Goal: Task Accomplishment & Management: Use online tool/utility

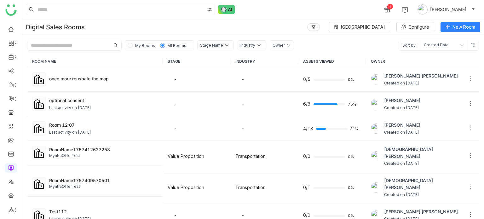
click at [256, 26] on div "Digital Sales Rooms Block Library Configure New Room" at bounding box center [253, 27] width 462 height 16
click at [12, 75] on link at bounding box center [11, 139] width 6 height 5
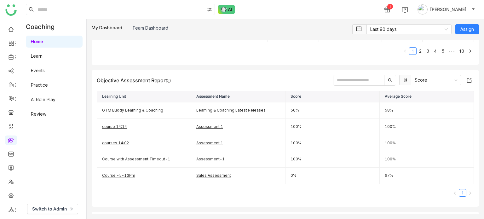
scroll to position [210, 0]
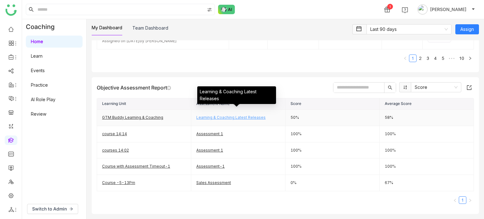
click at [218, 75] on link "Learning & Coaching Latest Releases" at bounding box center [230, 117] width 69 height 5
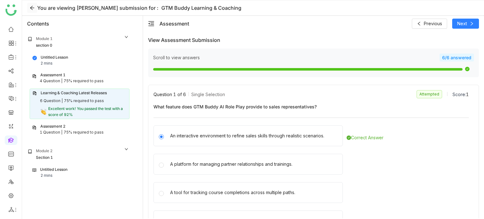
click at [32, 8] on icon at bounding box center [32, 7] width 5 height 5
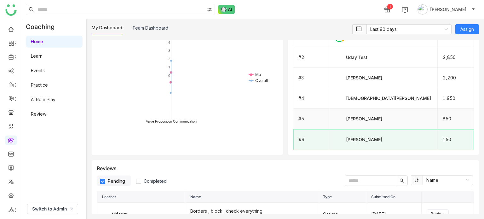
scroll to position [490, 0]
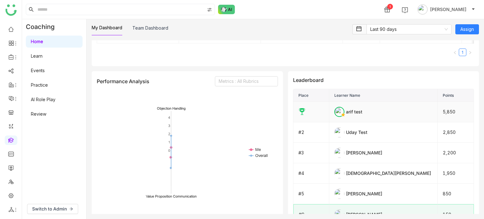
click at [350, 115] on div "arif test" at bounding box center [383, 112] width 98 height 10
click at [309, 113] on td at bounding box center [311, 112] width 36 height 20
drag, startPoint x: 483, startPoint y: 147, endPoint x: 435, endPoint y: 155, distance: 49.1
click at [468, 151] on div "My Dashboard Team Dashboard Last 90 days Assign Progress 53 Newly Assigned Lear…" at bounding box center [285, 119] width 397 height 200
click at [419, 152] on div "[PERSON_NAME]" at bounding box center [383, 153] width 98 height 10
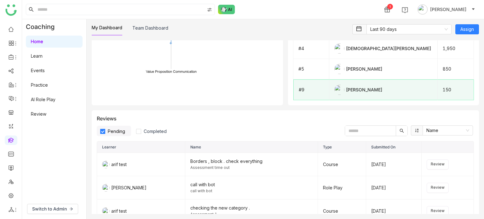
scroll to position [615, 0]
click at [400, 99] on td "[PERSON_NAME]" at bounding box center [383, 89] width 108 height 21
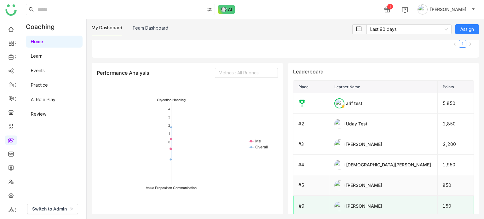
scroll to position [498, 0]
click at [298, 103] on icon at bounding box center [302, 104] width 8 height 8
click at [361, 102] on div "arif test" at bounding box center [383, 104] width 98 height 10
click at [349, 90] on th "Learner Name" at bounding box center [383, 88] width 108 height 13
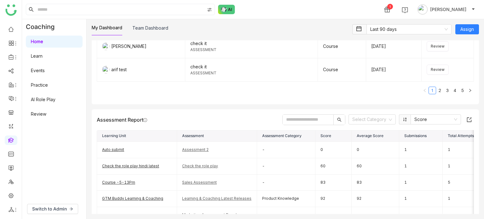
scroll to position [803, 0]
click at [301, 117] on input "text" at bounding box center [308, 119] width 51 height 10
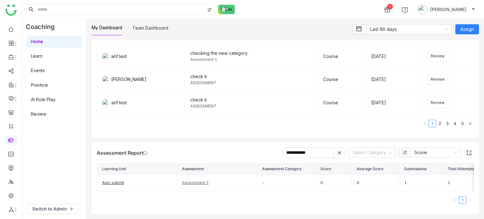
scroll to position [781, 0]
type input "**********"
click at [337, 151] on icon at bounding box center [338, 152] width 3 height 3
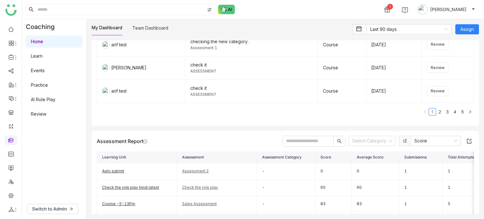
click at [305, 145] on input "text" at bounding box center [308, 141] width 51 height 10
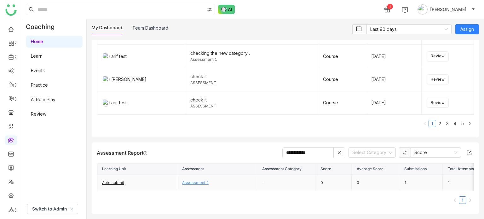
type input "**********"
click at [189, 180] on link "Assessment 2" at bounding box center [195, 182] width 26 height 5
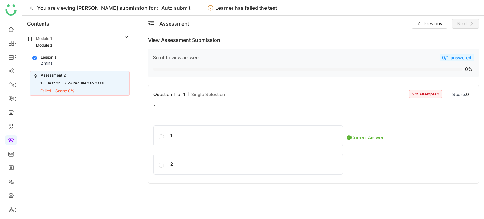
click at [76, 79] on div "Assessment 2 1 Question | 75% required to pass Failed - Score: 0%" at bounding box center [80, 83] width 100 height 25
click at [123, 145] on div "Module 1 Module 1 Lesson 1 2 mins Assessment 2 1 Question | 75% required to pas…" at bounding box center [82, 124] width 121 height 187
click at [440, 26] on span "Previous" at bounding box center [433, 23] width 18 height 7
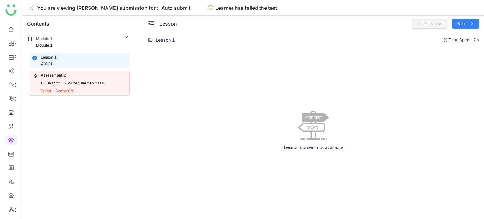
click at [32, 7] on icon at bounding box center [32, 7] width 5 height 5
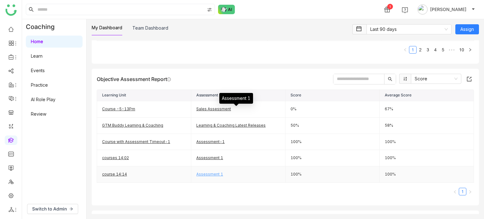
scroll to position [217, 0]
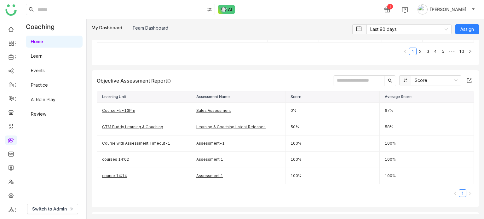
click at [365, 76] on input "text" at bounding box center [358, 81] width 51 height 10
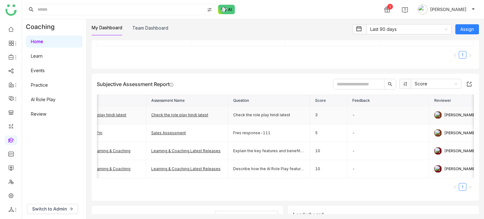
scroll to position [0, 0]
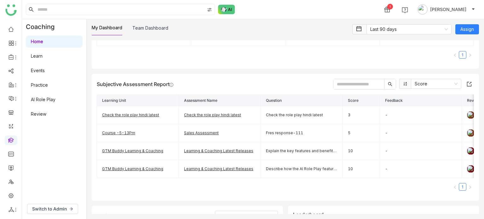
click at [367, 83] on input "text" at bounding box center [358, 84] width 51 height 10
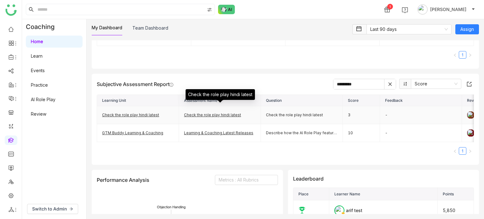
type input "*********"
click at [213, 117] on td "Check the role play hindi latest" at bounding box center [220, 115] width 82 height 18
click at [215, 112] on link "Check the role play hindi latest" at bounding box center [212, 114] width 57 height 5
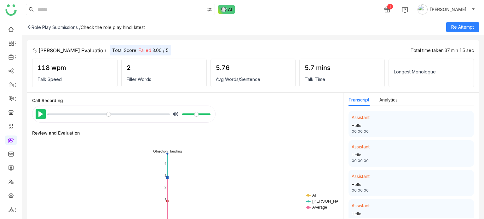
click at [39, 111] on button "Pause Play" at bounding box center [41, 114] width 10 height 10
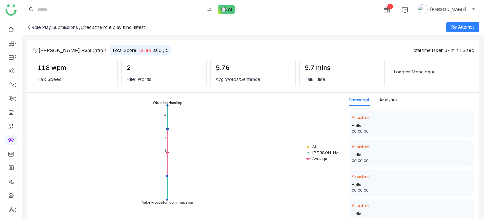
scroll to position [49, 0]
click at [31, 30] on div "Role Play Submissions / Check the role play hindi latest Re Attempt" at bounding box center [253, 27] width 462 height 16
click at [30, 27] on icon at bounding box center [29, 27] width 4 height 3
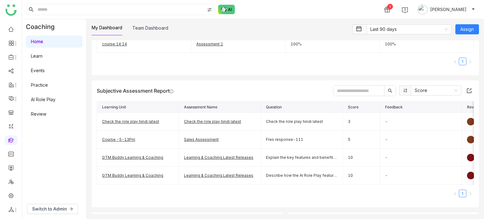
scroll to position [349, 0]
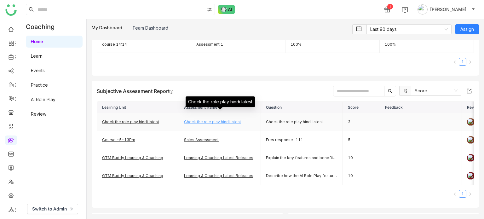
click at [195, 121] on link "Check the role play hindi latest" at bounding box center [212, 121] width 57 height 5
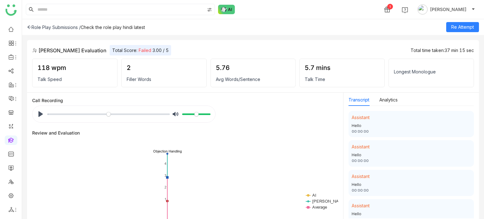
click at [31, 27] on icon at bounding box center [29, 27] width 4 height 4
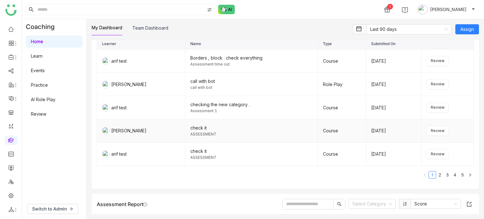
scroll to position [870, 0]
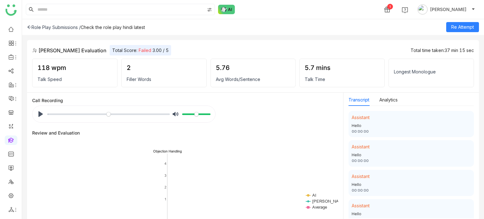
click at [28, 28] on icon at bounding box center [29, 27] width 4 height 4
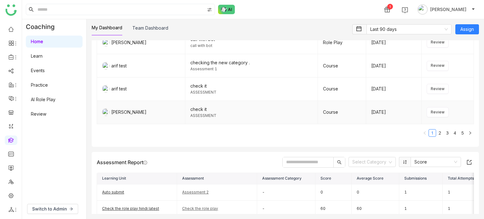
scroll to position [760, 0]
click at [201, 109] on div "check it" at bounding box center [251, 109] width 122 height 7
click at [204, 112] on div "check it" at bounding box center [251, 109] width 122 height 7
click at [437, 111] on span "Review" at bounding box center [438, 113] width 14 height 6
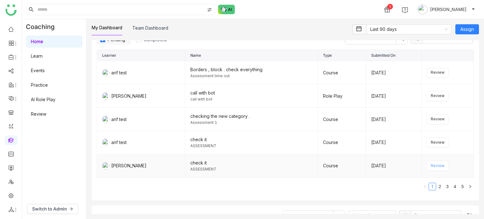
scroll to position [705, 0]
click at [441, 145] on span "Review" at bounding box center [438, 143] width 14 height 6
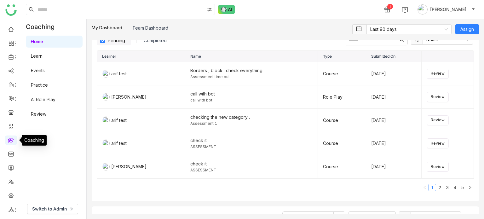
click at [12, 142] on link at bounding box center [11, 139] width 6 height 5
click at [60, 212] on span "Switch to Admin" at bounding box center [49, 208] width 35 height 7
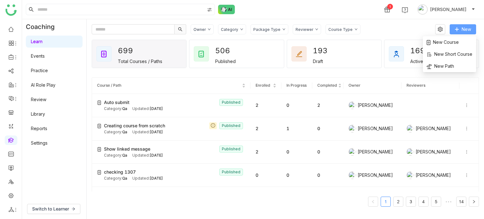
click at [459, 29] on button "New" at bounding box center [462, 29] width 26 height 10
click at [464, 28] on span "New" at bounding box center [465, 29] width 9 height 7
click at [455, 41] on span "New Course" at bounding box center [442, 42] width 32 height 7
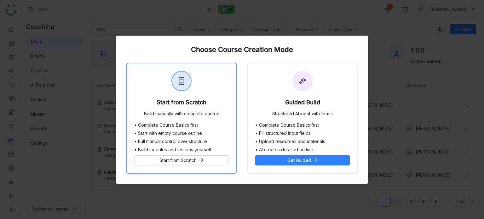
click at [175, 98] on div "Start from Scratch Build manually with complete control" at bounding box center [182, 92] width 110 height 59
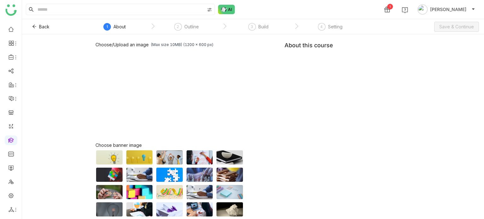
click at [334, 71] on div "Choose/Upload an image (Max size 10MB) (1200 x 600 px) Browse Image Choose bann…" at bounding box center [252, 143] width 315 height 203
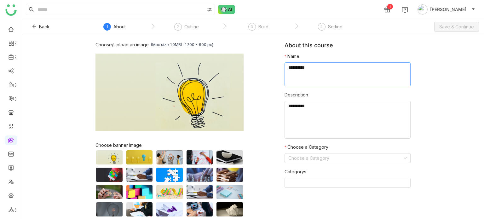
click at [334, 71] on textarea at bounding box center [347, 74] width 126 height 24
type textarea "**********"
type textarea "*"
type textarea "****"
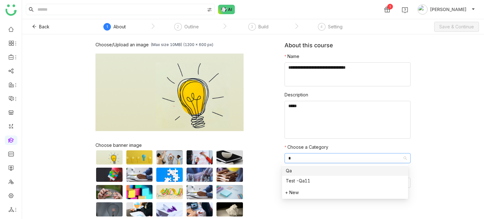
type input "**"
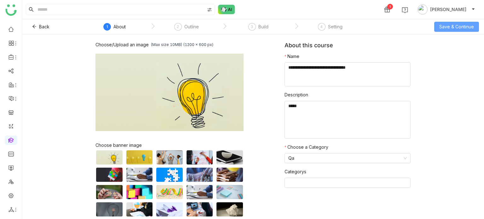
click at [465, 28] on span "Save & Continue" at bounding box center [456, 26] width 35 height 7
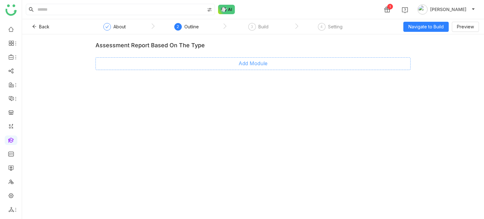
click at [290, 64] on button "Add Module" at bounding box center [252, 63] width 315 height 13
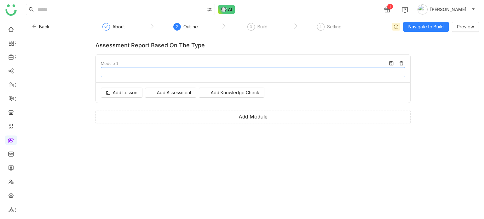
type input "********"
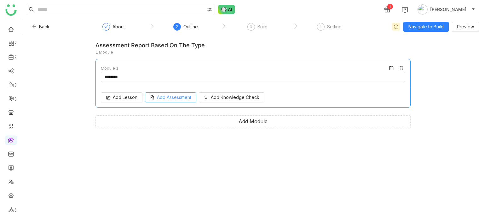
click at [191, 96] on span "Add Assessment" at bounding box center [174, 97] width 34 height 7
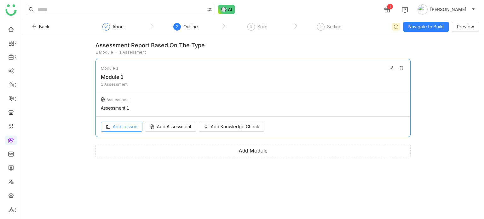
click at [125, 127] on button "Add Lesson" at bounding box center [122, 127] width 42 height 10
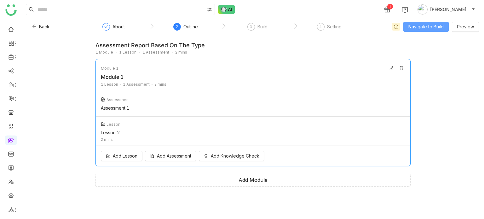
click at [422, 26] on span "Navigate to Build" at bounding box center [425, 26] width 35 height 7
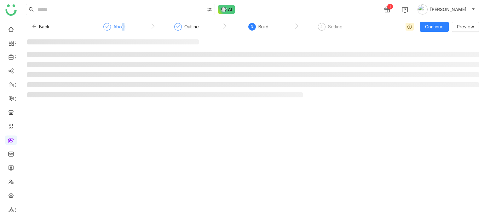
click at [122, 29] on div "About" at bounding box center [119, 27] width 12 height 8
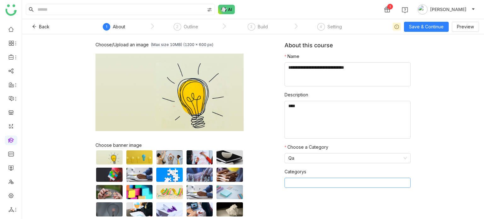
click at [342, 179] on nz-select-top-control at bounding box center [347, 183] width 126 height 10
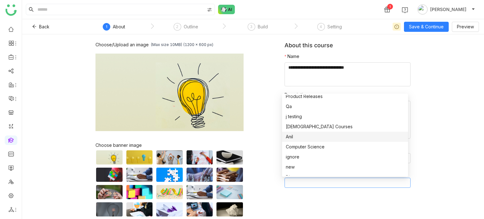
scroll to position [44, 0]
click at [299, 157] on div "ignore" at bounding box center [345, 156] width 118 height 7
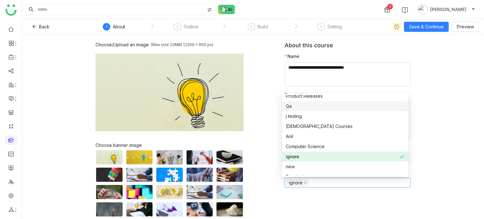
click at [411, 11] on span at bounding box center [404, 9] width 13 height 13
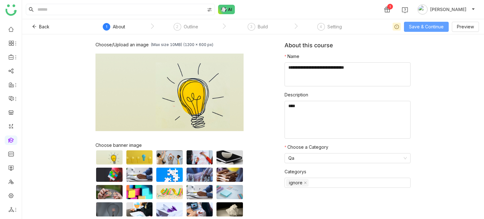
click at [431, 29] on span "Save & Continue" at bounding box center [426, 26] width 35 height 7
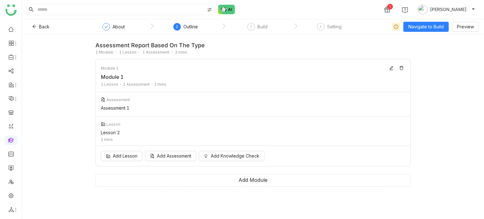
click at [324, 99] on div "Assessment" at bounding box center [253, 100] width 304 height 8
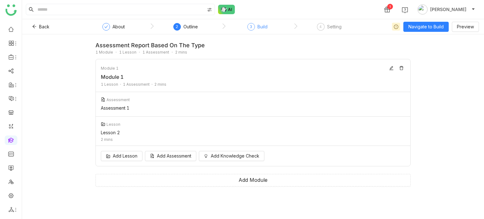
click at [264, 28] on div "Build" at bounding box center [262, 27] width 10 height 8
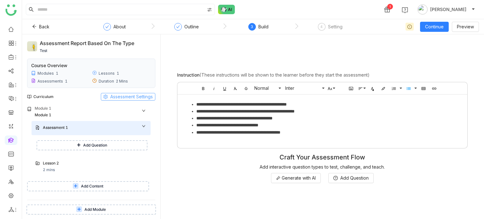
click at [126, 94] on span "Assessment Settings" at bounding box center [131, 96] width 43 height 7
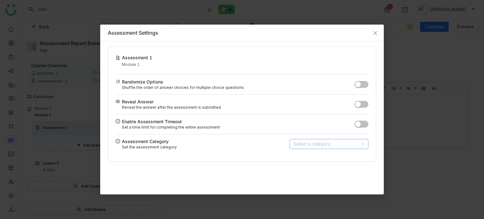
click at [348, 142] on input at bounding box center [326, 143] width 67 height 9
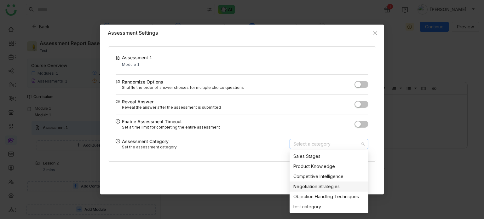
click at [318, 190] on div "Negotiation Strategies" at bounding box center [328, 186] width 71 height 7
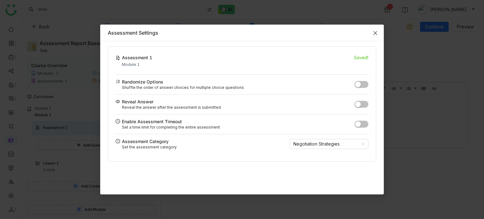
click at [374, 29] on span "Close" at bounding box center [375, 33] width 17 height 17
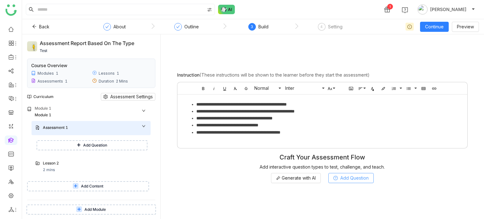
click at [340, 175] on span "Add Question" at bounding box center [354, 177] width 28 height 7
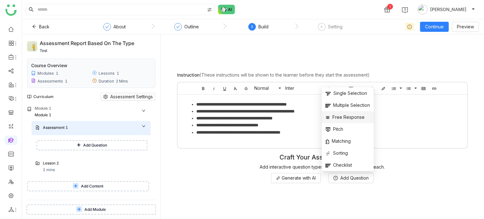
click at [337, 116] on span "Free Response" at bounding box center [344, 117] width 39 height 7
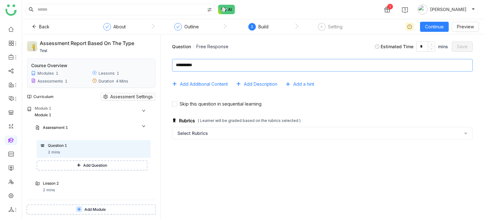
click at [204, 67] on textarea at bounding box center [322, 65] width 300 height 13
type textarea "*"
click at [142, 153] on div "Question 1 2 mins" at bounding box center [97, 149] width 99 height 13
click at [142, 152] on icon at bounding box center [142, 151] width 4 height 4
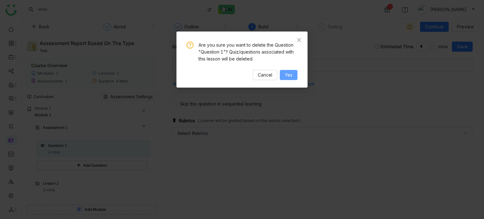
click at [294, 73] on button "Yes" at bounding box center [289, 75] width 18 height 10
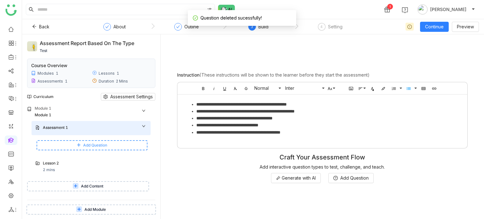
click at [112, 148] on button "Add Question" at bounding box center [92, 145] width 111 height 10
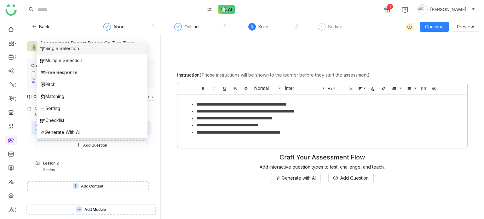
click at [108, 48] on li "Single Selection" at bounding box center [92, 49] width 111 height 12
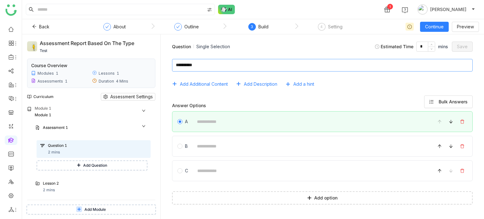
click at [232, 60] on textarea at bounding box center [322, 65] width 300 height 13
type textarea "**********"
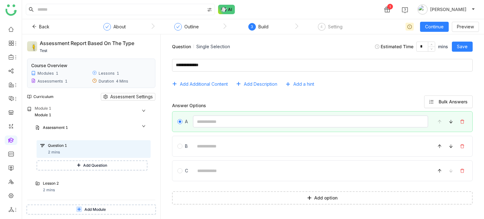
click at [226, 124] on input at bounding box center [310, 121] width 235 height 12
type input "*"
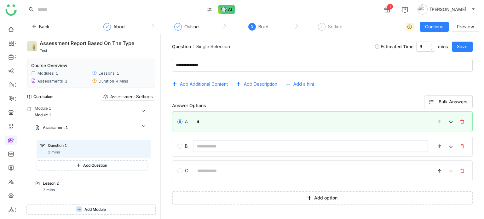
click at [215, 141] on input at bounding box center [310, 146] width 235 height 12
type input "*"
click at [205, 176] on input at bounding box center [310, 170] width 235 height 12
type input "*"
click at [459, 48] on span "Save" at bounding box center [462, 46] width 11 height 7
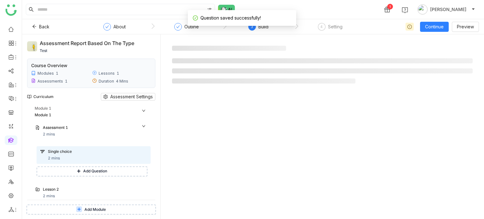
scroll to position [17, 0]
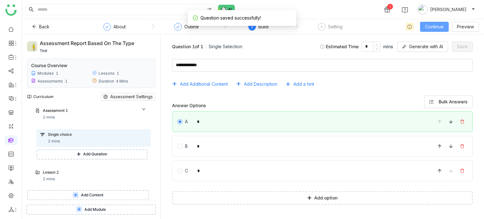
click at [439, 22] on button "Continue" at bounding box center [434, 27] width 29 height 10
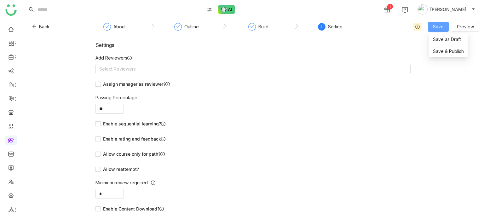
click at [447, 25] on button "Save" at bounding box center [438, 27] width 21 height 10
click at [438, 51] on span "Save & Publish" at bounding box center [448, 51] width 31 height 7
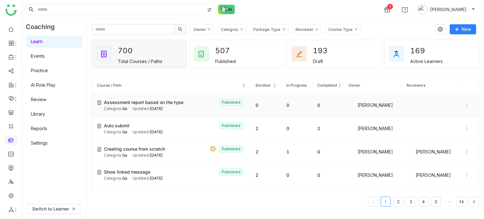
click at [464, 104] on icon at bounding box center [466, 105] width 4 height 4
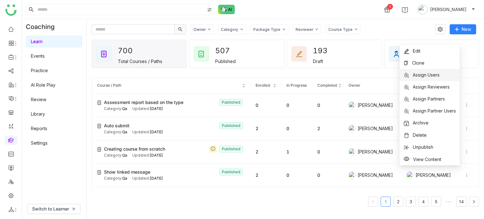
click at [441, 74] on li "Assign Users" at bounding box center [429, 75] width 60 height 12
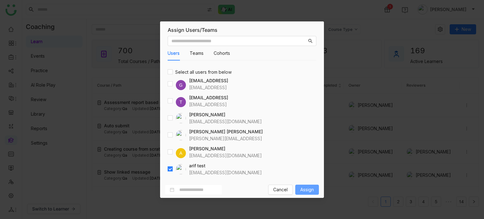
click at [309, 191] on span "Assign" at bounding box center [307, 189] width 14 height 7
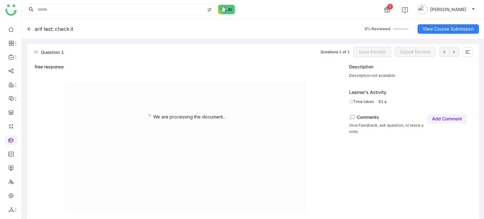
click at [27, 29] on icon at bounding box center [29, 29] width 4 height 4
click at [25, 30] on div "arif test: check it 0% Reviewed View Course Submission" at bounding box center [253, 29] width 462 height 20
click at [31, 29] on icon at bounding box center [29, 29] width 4 height 4
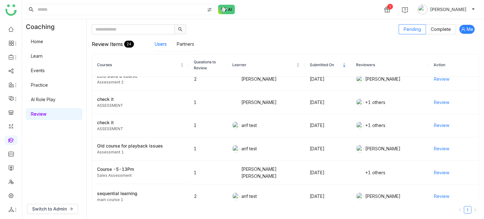
scroll to position [439, 0]
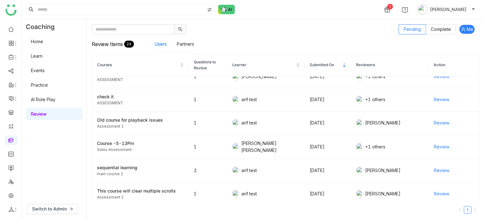
click at [34, 44] on link "Home" at bounding box center [37, 41] width 12 height 5
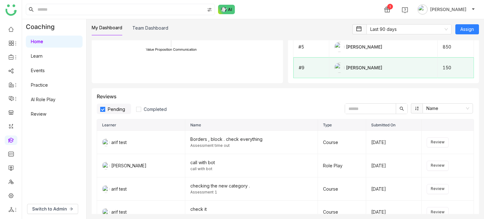
scroll to position [650, 0]
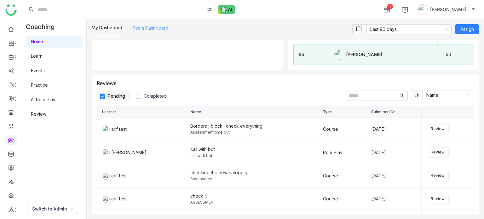
click at [157, 25] on link "Team Dashboard" at bounding box center [150, 27] width 36 height 5
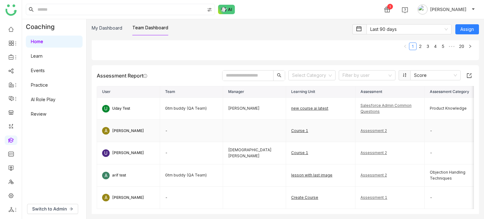
scroll to position [642, 0]
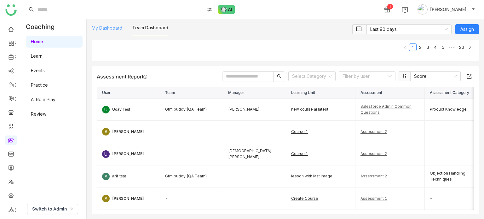
click at [120, 27] on link "My Dashboard" at bounding box center [107, 27] width 31 height 5
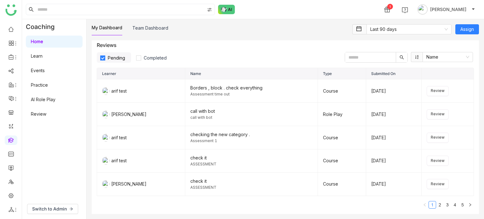
scroll to position [688, 0]
click at [452, 61] on nz-select-item "Name" at bounding box center [447, 56] width 43 height 9
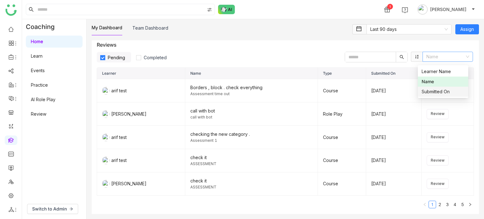
click at [453, 90] on div "Submitted On" at bounding box center [442, 91] width 43 height 7
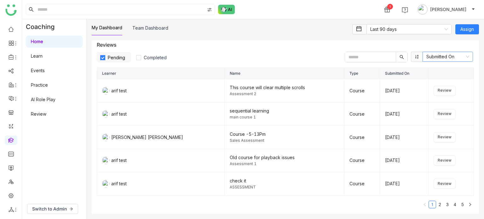
click at [438, 54] on nz-select-item "Submitted On" at bounding box center [447, 56] width 43 height 9
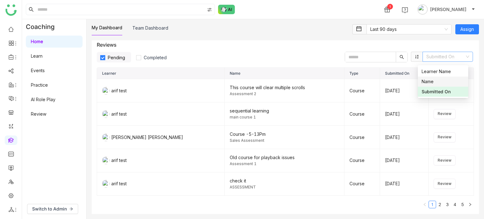
click at [435, 85] on div "Name" at bounding box center [442, 81] width 43 height 7
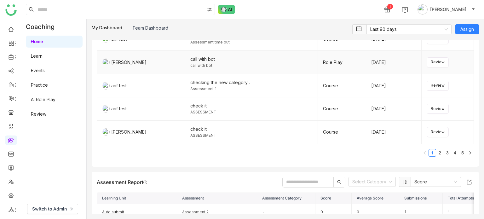
scroll to position [726, 0]
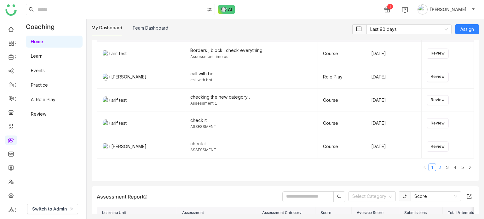
click at [436, 169] on link "2" at bounding box center [439, 167] width 7 height 7
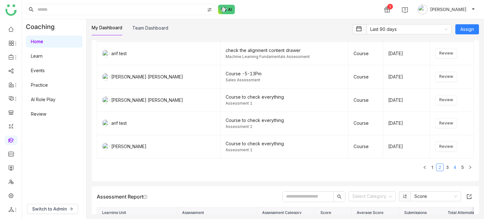
click at [451, 168] on link "4" at bounding box center [454, 167] width 7 height 7
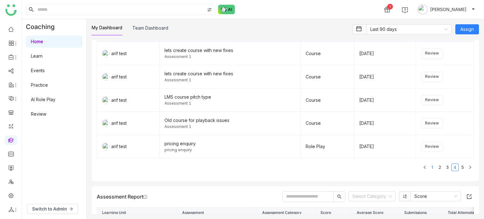
click at [429, 167] on link "1" at bounding box center [432, 167] width 7 height 7
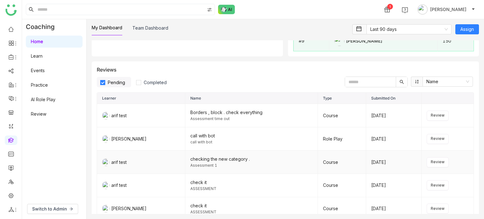
scroll to position [662, 0]
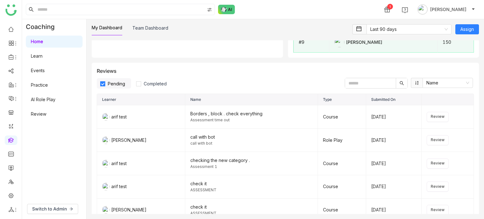
click at [119, 84] on span "Pending" at bounding box center [116, 83] width 22 height 5
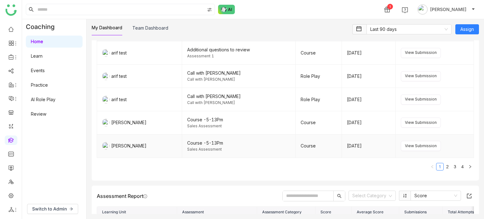
scroll to position [727, 0]
click at [444, 165] on link "2" at bounding box center [447, 166] width 7 height 7
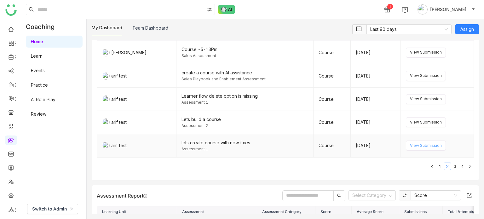
click at [422, 149] on span "View Submission" at bounding box center [426, 146] width 32 height 6
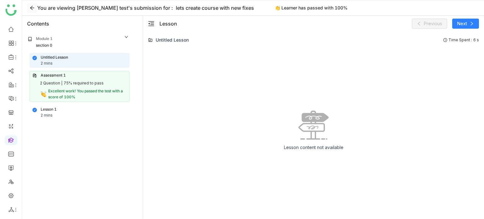
click at [31, 9] on icon at bounding box center [32, 7] width 5 height 5
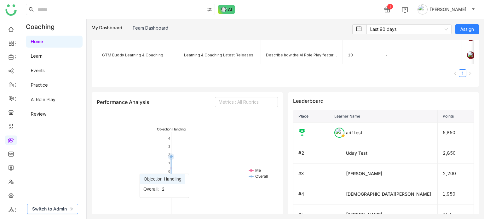
scroll to position [470, 0]
click at [55, 203] on div "Switch to Admin" at bounding box center [54, 209] width 64 height 20
click at [58, 209] on span "Switch to Admin" at bounding box center [49, 208] width 35 height 7
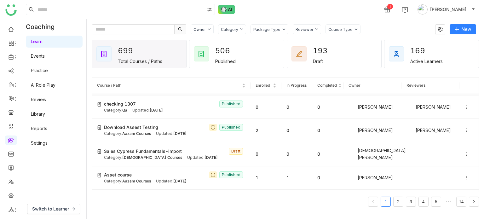
scroll to position [69, 0]
click at [70, 213] on button "Switch to Learner" at bounding box center [53, 209] width 53 height 10
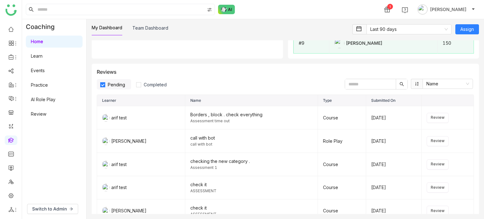
scroll to position [695, 0]
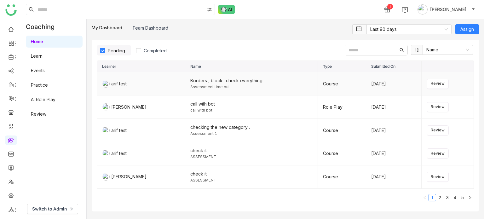
click at [228, 84] on div "Borders , block . check everything" at bounding box center [251, 80] width 122 height 7
click at [250, 82] on div "Borders , block . check everything" at bounding box center [251, 80] width 122 height 7
click at [130, 91] on td "arif test" at bounding box center [141, 83] width 88 height 23
click at [117, 87] on div "arif test" at bounding box center [118, 83] width 15 height 7
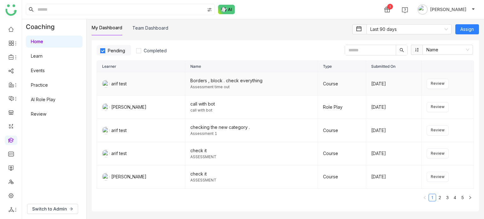
click at [117, 87] on div "arif test" at bounding box center [118, 83] width 15 height 7
drag, startPoint x: 119, startPoint y: 95, endPoint x: 121, endPoint y: 118, distance: 23.4
click at [119, 95] on td "arif test" at bounding box center [141, 83] width 88 height 23
click at [121, 125] on td "arif test" at bounding box center [141, 130] width 88 height 23
drag, startPoint x: 121, startPoint y: 125, endPoint x: 202, endPoint y: 113, distance: 81.6
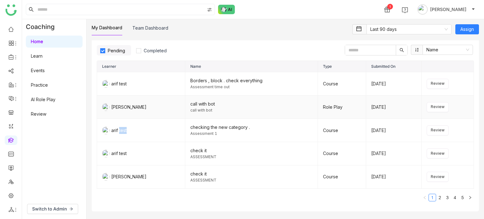
click at [188, 116] on tbody "arif test Borders , block . check everything Assessment time out Course Aug 28,…" at bounding box center [285, 130] width 377 height 116
click at [352, 52] on input "text" at bounding box center [370, 50] width 51 height 10
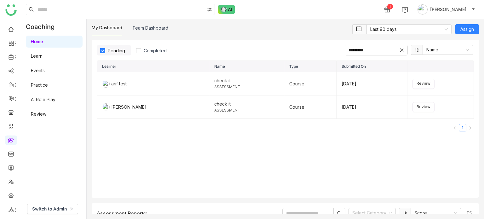
type input "********"
click at [240, 76] on td "check it ASSESSMENT" at bounding box center [246, 83] width 75 height 23
click at [315, 77] on td "Course" at bounding box center [310, 83] width 52 height 23
click at [341, 89] on td "[DATE]" at bounding box center [371, 83] width 71 height 23
click at [365, 88] on td "[DATE]" at bounding box center [371, 83] width 71 height 23
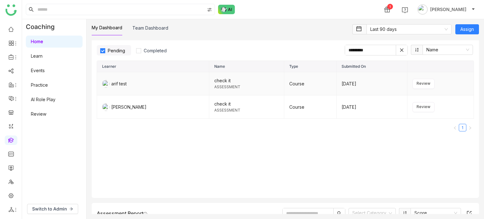
click at [347, 87] on td "[DATE]" at bounding box center [371, 83] width 71 height 23
click at [439, 48] on nz-select-item "Name" at bounding box center [447, 49] width 43 height 9
click at [399, 51] on icon at bounding box center [401, 50] width 4 height 4
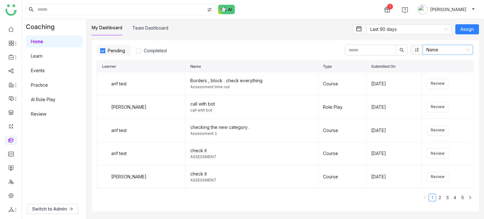
click at [431, 53] on nz-select-item "Name" at bounding box center [447, 49] width 43 height 9
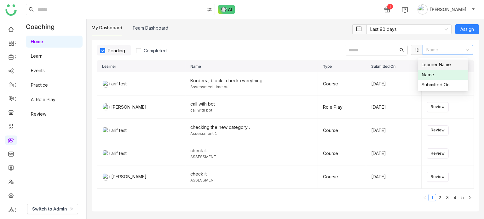
click at [432, 64] on div "Learner Name" at bounding box center [442, 64] width 43 height 7
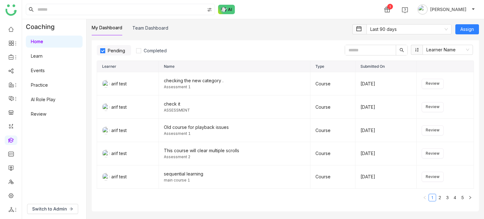
click at [371, 53] on input "text" at bounding box center [370, 50] width 51 height 10
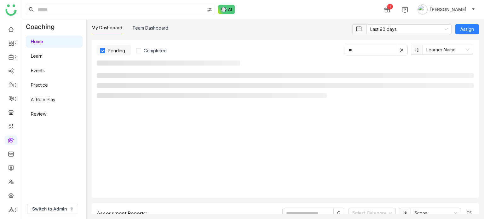
type input "*"
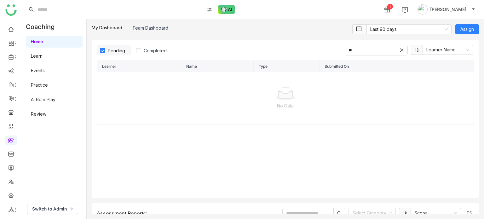
type input "*"
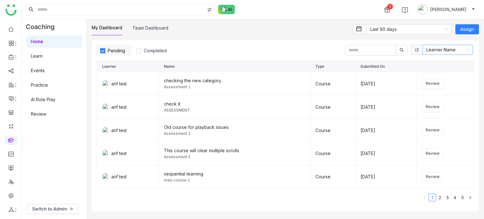
click at [459, 53] on nz-select-item "Learner Name" at bounding box center [447, 49] width 43 height 9
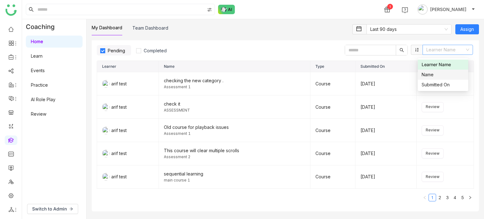
click at [449, 74] on div "Name" at bounding box center [442, 74] width 43 height 7
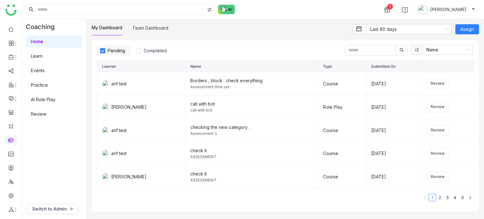
click at [371, 54] on input "text" at bounding box center [370, 50] width 51 height 10
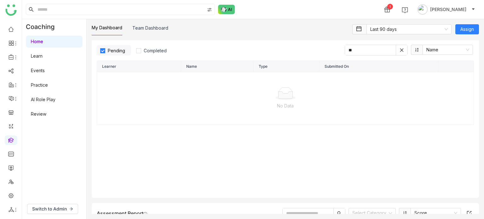
type input "*"
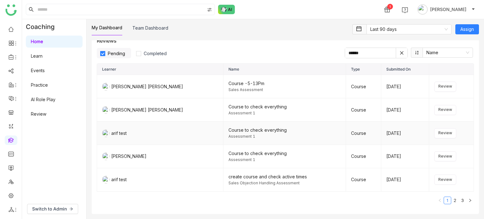
scroll to position [692, 0]
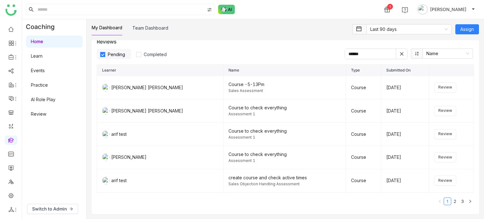
type input "******"
click at [399, 55] on icon at bounding box center [401, 54] width 4 height 4
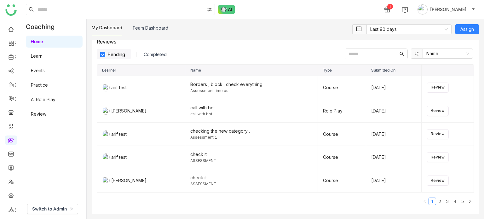
click at [357, 58] on input "text" at bounding box center [370, 54] width 51 height 10
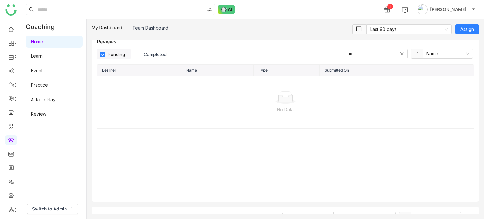
type input "*"
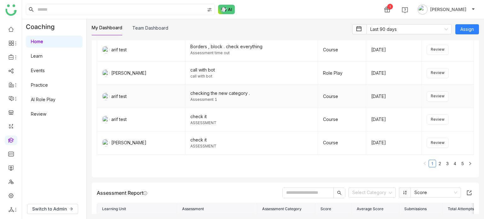
scroll to position [730, 0]
click at [437, 75] on span "Review" at bounding box center [438, 72] width 14 height 6
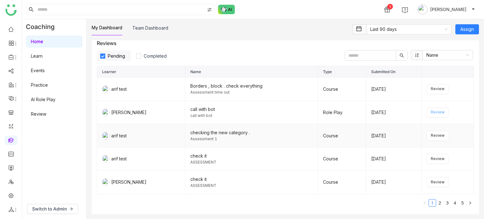
scroll to position [690, 0]
click at [160, 58] on span "Completed" at bounding box center [155, 56] width 28 height 5
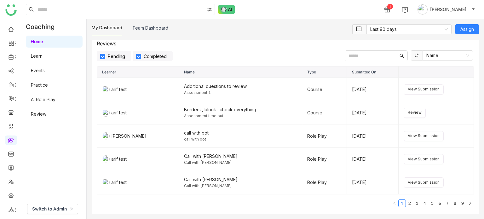
click at [110, 53] on label "Pending" at bounding box center [114, 56] width 34 height 10
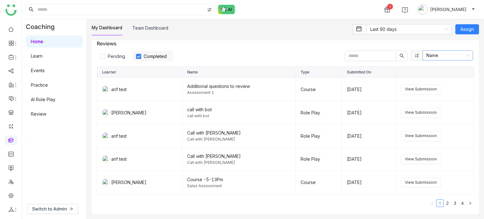
click at [427, 53] on nz-select-item "Name" at bounding box center [447, 55] width 43 height 9
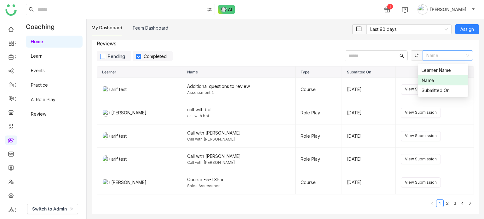
click at [107, 56] on span "Pending" at bounding box center [116, 56] width 22 height 5
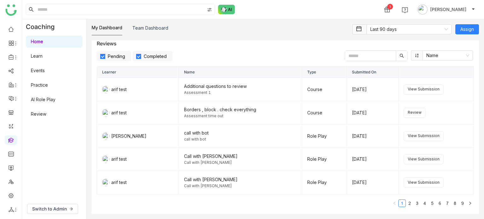
click at [150, 61] on label "Completed" at bounding box center [153, 56] width 40 height 10
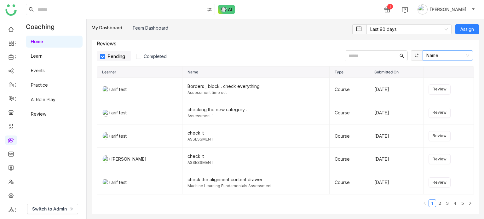
click at [448, 60] on nz-select-item "Name" at bounding box center [447, 55] width 43 height 9
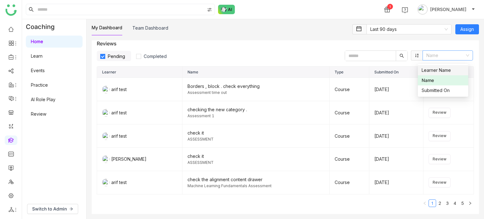
click at [356, 53] on input "text" at bounding box center [370, 56] width 51 height 10
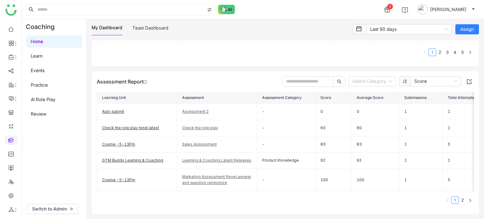
scroll to position [848, 0]
click at [380, 80] on input at bounding box center [369, 81] width 35 height 9
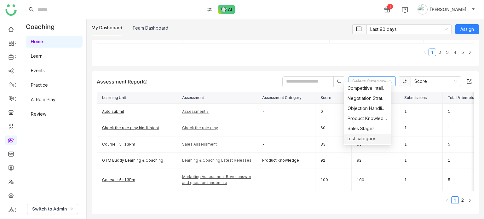
click at [371, 139] on div "test category" at bounding box center [367, 138] width 40 height 7
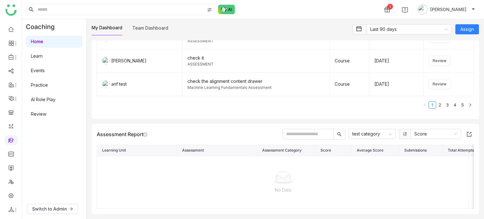
scroll to position [794, 0]
click at [388, 132] on icon at bounding box center [390, 134] width 4 height 4
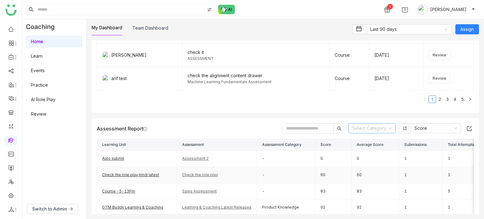
scroll to position [848, 0]
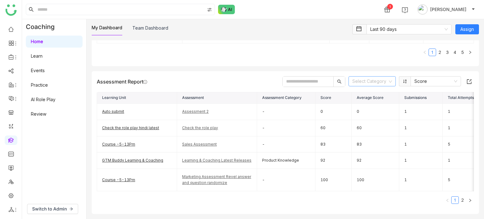
click at [372, 77] on input at bounding box center [369, 81] width 35 height 9
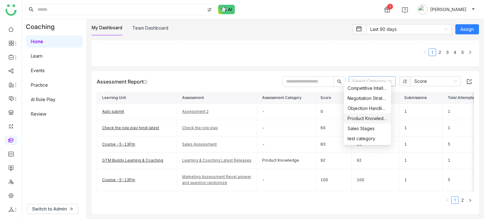
click at [368, 120] on div "Product Knowledge" at bounding box center [367, 118] width 40 height 7
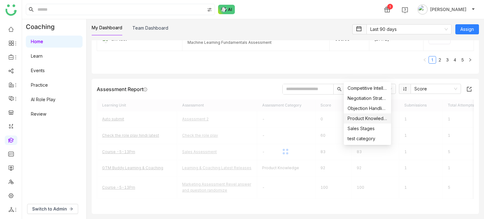
scroll to position [781, 0]
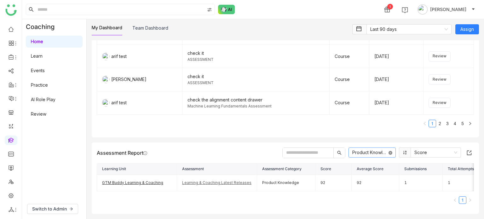
click at [388, 151] on icon at bounding box center [390, 153] width 4 height 4
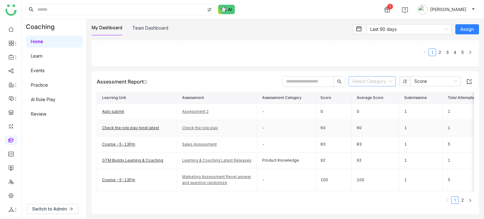
scroll to position [863, 0]
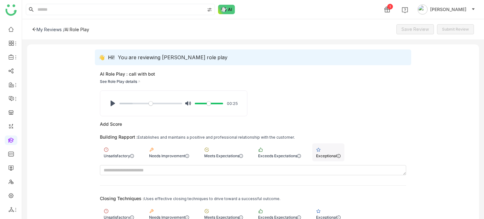
click at [321, 147] on img at bounding box center [318, 149] width 5 height 5
click at [332, 210] on div "Exceptional" at bounding box center [328, 214] width 32 height 18
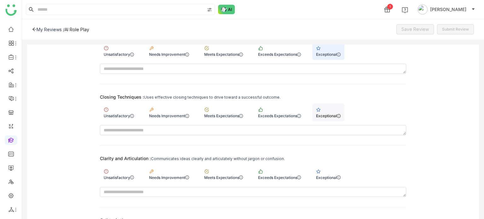
scroll to position [105, 0]
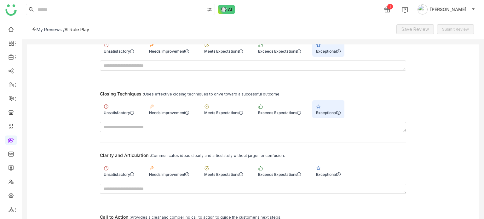
click at [338, 160] on div "Clarity and Articulation : Communicates ideas clearly and articulately without …" at bounding box center [253, 172] width 306 height 41
click at [338, 168] on div "Exceptional" at bounding box center [328, 171] width 32 height 18
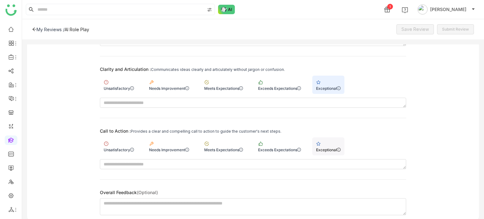
click at [334, 138] on div "Exceptional" at bounding box center [328, 146] width 32 height 18
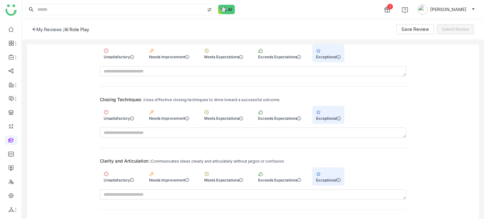
scroll to position [87, 0]
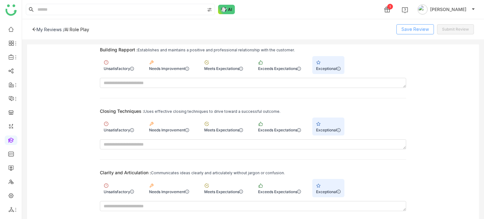
click at [413, 27] on span "Save Review" at bounding box center [414, 29] width 27 height 7
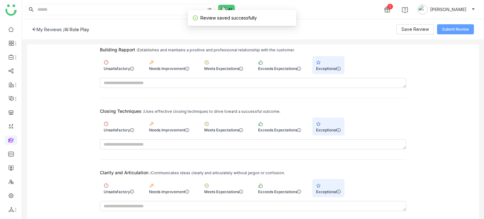
click at [455, 28] on span "Submit Review" at bounding box center [455, 29] width 27 height 6
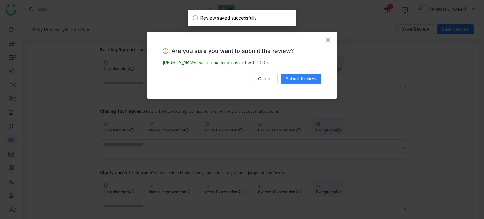
click at [306, 85] on div "Are you sure you want to submit the review? Avneesh Srivastava will be marked p…" at bounding box center [241, 64] width 189 height 67
click at [308, 82] on span "Submit Review" at bounding box center [301, 78] width 31 height 7
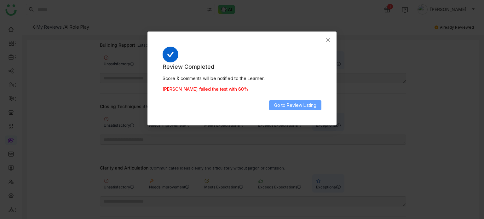
click at [305, 107] on span "Go to Review Listing" at bounding box center [295, 105] width 42 height 7
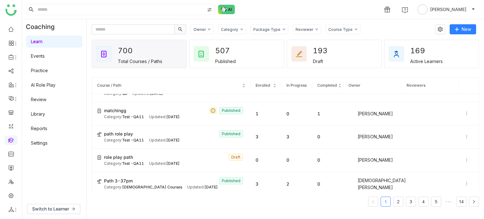
scroll to position [452, 0]
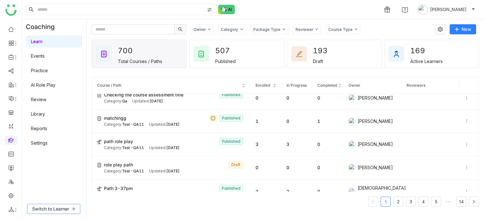
click at [55, 207] on span "Switch to Learner" at bounding box center [50, 208] width 37 height 7
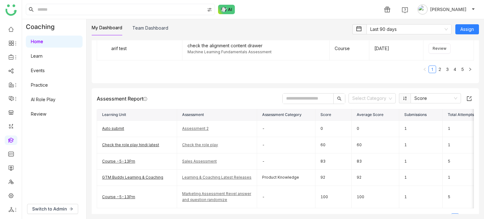
scroll to position [825, 0]
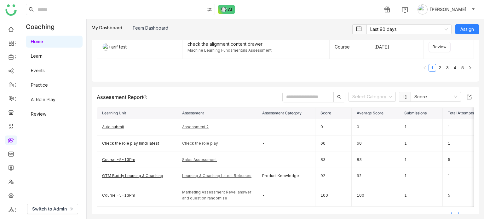
click at [307, 100] on input "text" at bounding box center [308, 97] width 51 height 10
click at [362, 94] on input at bounding box center [369, 96] width 35 height 9
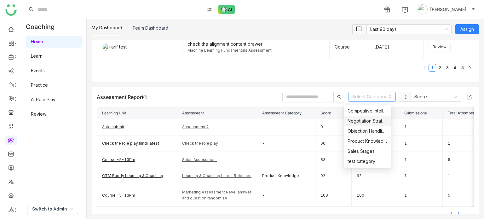
click at [366, 123] on div "Negotiation Strategies" at bounding box center [367, 120] width 40 height 7
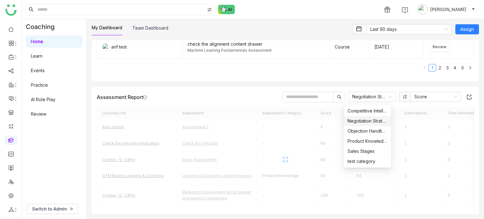
scroll to position [794, 0]
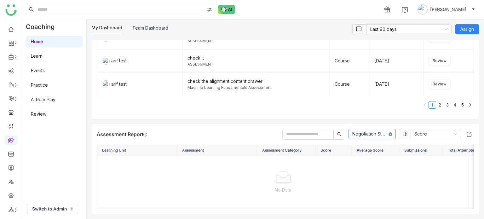
click at [388, 132] on icon at bounding box center [390, 134] width 4 height 4
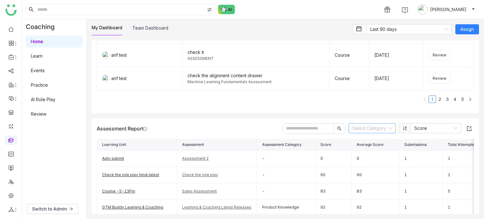
scroll to position [825, 0]
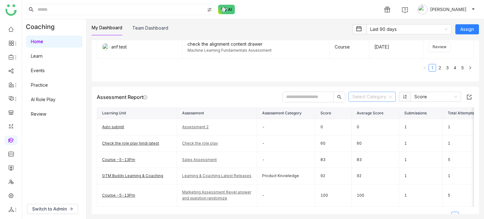
click at [311, 102] on input "text" at bounding box center [308, 97] width 51 height 10
click at [310, 98] on input "text" at bounding box center [308, 97] width 51 height 10
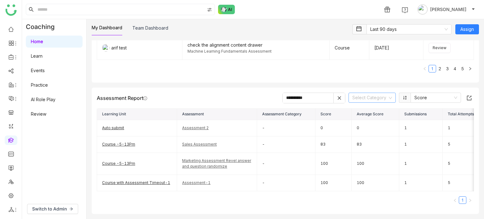
type input "**********"
click at [337, 98] on icon at bounding box center [339, 98] width 4 height 4
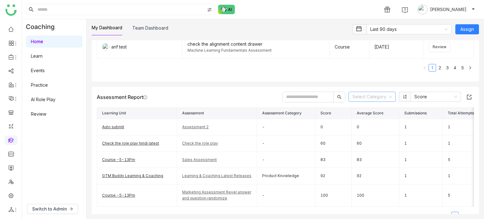
click at [306, 101] on input "text" at bounding box center [308, 97] width 51 height 10
paste input "**********"
type input "**********"
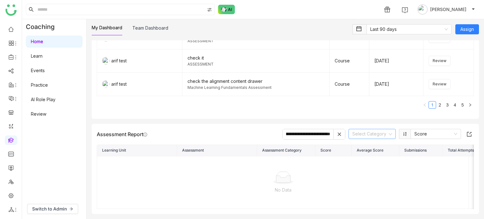
scroll to position [794, 0]
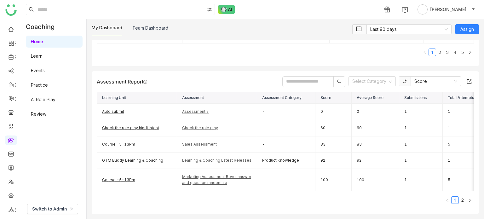
scroll to position [834, 0]
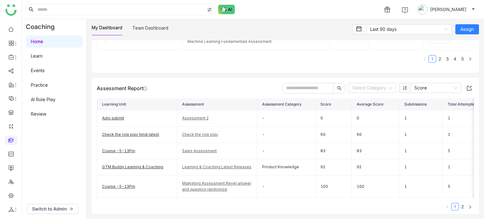
click at [322, 91] on input "text" at bounding box center [308, 88] width 51 height 10
paste input "**********"
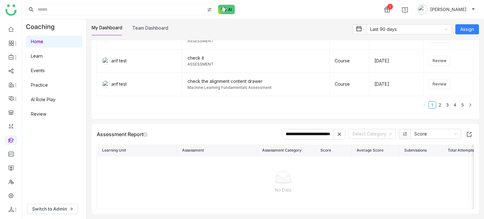
scroll to position [794, 0]
type input "**********"
click at [337, 132] on icon at bounding box center [339, 134] width 4 height 4
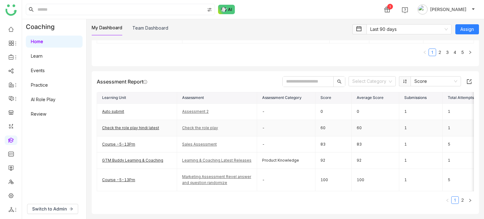
scroll to position [870, 0]
click at [383, 76] on nz-select-top-control "Select Category" at bounding box center [371, 81] width 47 height 10
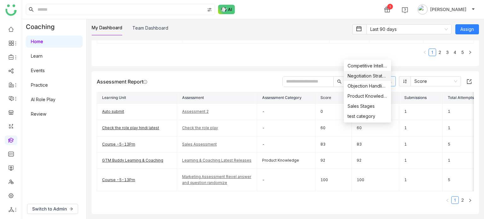
click at [374, 79] on div "Negotiation Strategies" at bounding box center [367, 75] width 40 height 7
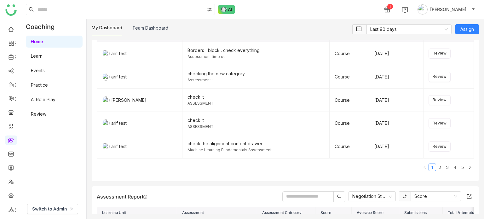
scroll to position [794, 0]
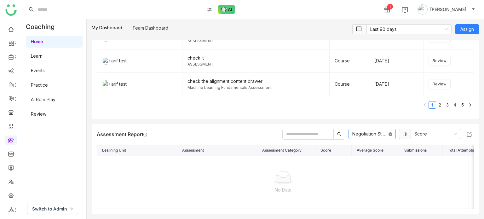
click at [388, 132] on icon at bounding box center [390, 134] width 4 height 4
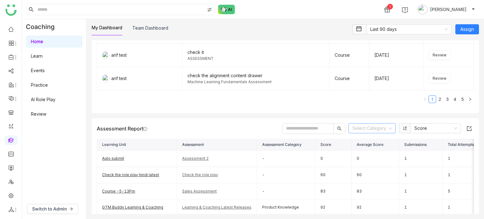
click at [368, 133] on input at bounding box center [369, 127] width 35 height 9
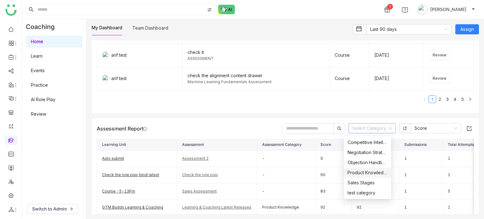
click at [365, 171] on div "Product Knowledge" at bounding box center [367, 172] width 40 height 7
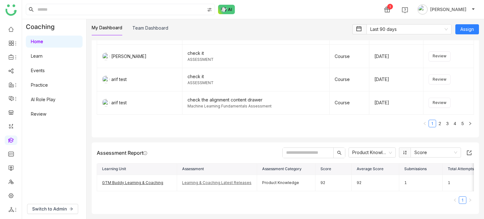
scroll to position [781, 0]
click at [220, 180] on link "Learning & Coaching Latest Releases" at bounding box center [216, 182] width 69 height 5
click at [388, 151] on icon at bounding box center [390, 153] width 4 height 4
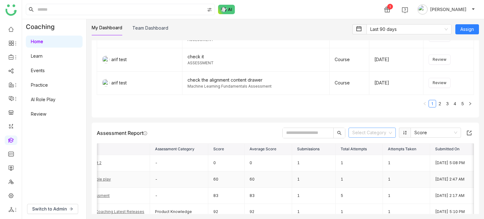
scroll to position [0, 0]
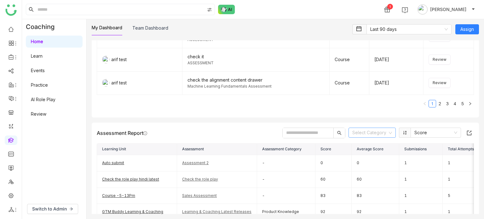
click at [308, 137] on input "text" at bounding box center [308, 133] width 51 height 10
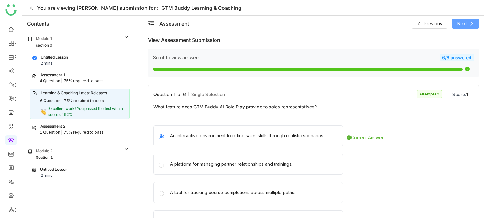
click at [463, 26] on span "Next" at bounding box center [462, 23] width 10 height 7
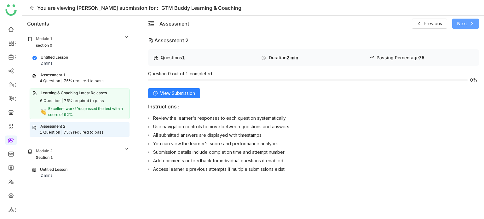
click at [463, 26] on span "Next" at bounding box center [462, 23] width 10 height 7
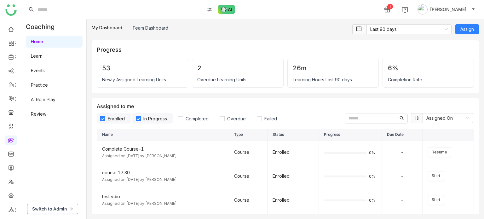
click at [66, 208] on span "Switch to Admin" at bounding box center [49, 208] width 35 height 7
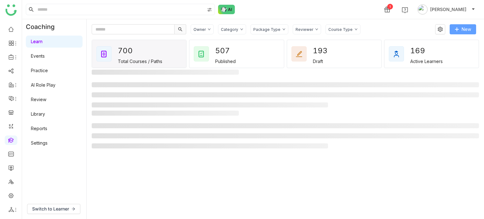
click at [473, 27] on button "New" at bounding box center [462, 29] width 26 height 10
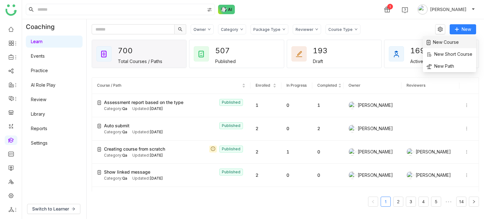
click at [460, 42] on li "New Course" at bounding box center [449, 42] width 53 height 12
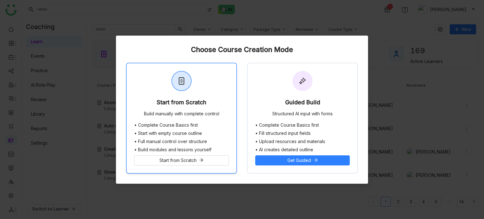
click at [191, 104] on div "Start from Scratch" at bounding box center [182, 103] width 50 height 9
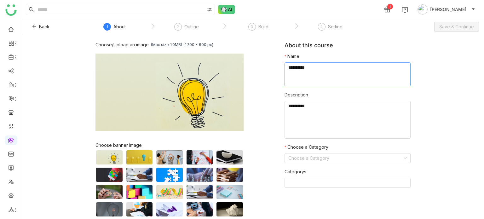
click at [360, 83] on textarea at bounding box center [347, 74] width 126 height 24
type textarea "**********"
type textarea "********"
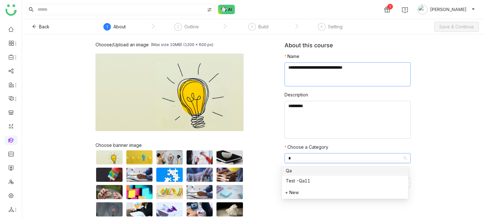
type input "**"
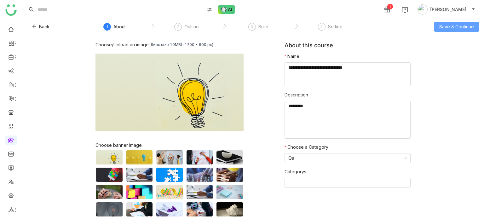
click at [447, 26] on span "Save & Continue" at bounding box center [456, 26] width 35 height 7
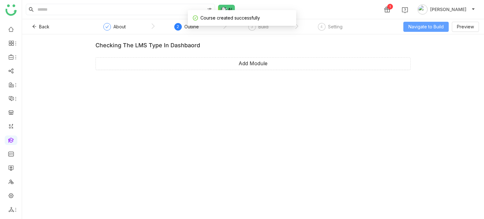
click at [420, 28] on span "Navigate to Build" at bounding box center [425, 26] width 35 height 7
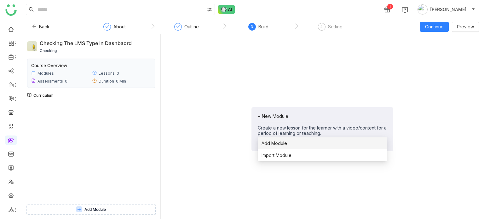
click at [281, 144] on span "Add Module" at bounding box center [274, 143] width 26 height 7
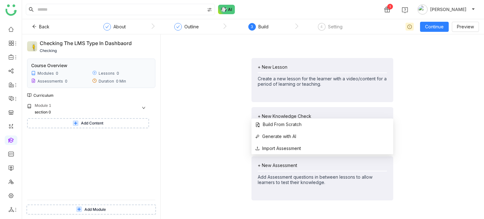
click at [285, 161] on div "+ New Assessment Add Assessment questions in between lessons to allow learners …" at bounding box center [322, 178] width 142 height 44
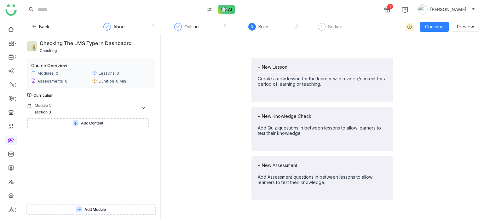
drag, startPoint x: 207, startPoint y: 128, endPoint x: 278, endPoint y: 158, distance: 77.6
click at [207, 128] on div "+ New Lesson Create a new lesson for the learner with a video/content for a per…" at bounding box center [322, 129] width 313 height 180
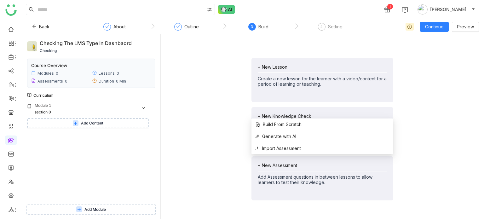
click at [286, 163] on div "+ New Assessment" at bounding box center [322, 165] width 129 height 5
click at [290, 150] on span "Import Assessment" at bounding box center [278, 148] width 46 height 7
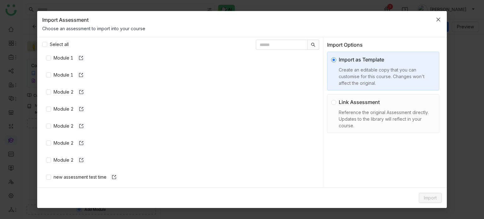
scroll to position [322, 0]
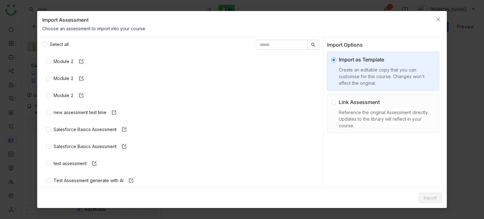
click at [359, 101] on div "Link Assessment" at bounding box center [386, 102] width 94 height 8
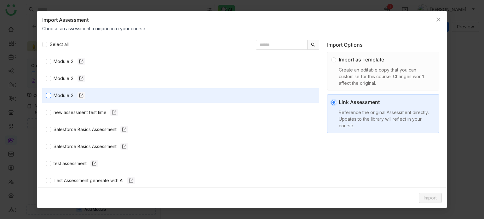
scroll to position [0, 0]
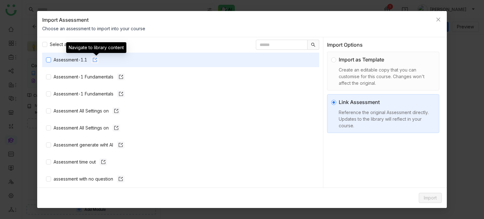
click at [96, 59] on icon at bounding box center [95, 60] width 4 height 4
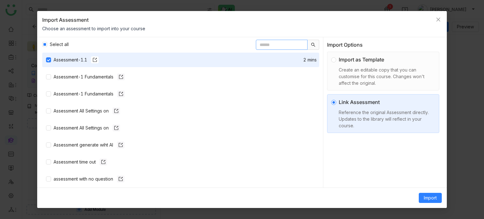
click at [278, 41] on input "text" at bounding box center [282, 45] width 52 height 10
type input "*"
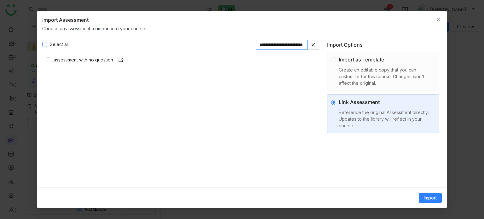
type input "**********"
click at [51, 45] on span "Select all" at bounding box center [59, 44] width 24 height 7
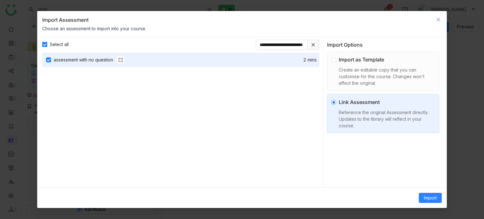
click at [51, 45] on span "Select all" at bounding box center [59, 44] width 24 height 7
click at [62, 62] on div "assessment with no question" at bounding box center [89, 59] width 71 height 7
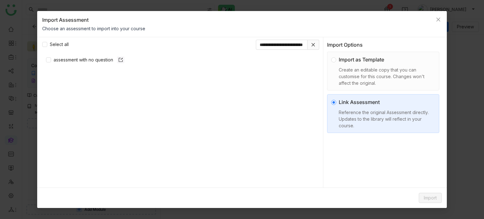
click at [152, 38] on div "**********" at bounding box center [180, 44] width 277 height 15
click at [314, 47] on span at bounding box center [313, 45] width 12 height 10
click at [311, 44] on icon at bounding box center [313, 45] width 4 height 4
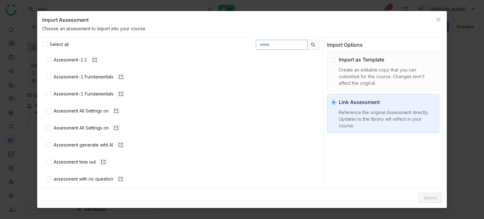
click at [280, 47] on input "text" at bounding box center [282, 45] width 52 height 10
click at [123, 26] on div "Choose an assessment to import into your course" at bounding box center [236, 28] width 389 height 7
click at [363, 58] on div "Import as Template" at bounding box center [386, 60] width 94 height 8
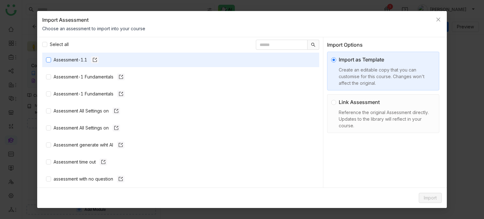
click at [74, 61] on div "Assessment-1.1" at bounding box center [76, 59] width 45 height 7
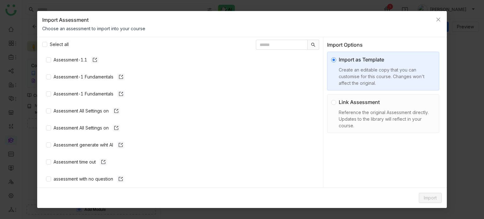
click at [369, 104] on div "Link Assessment" at bounding box center [386, 102] width 94 height 8
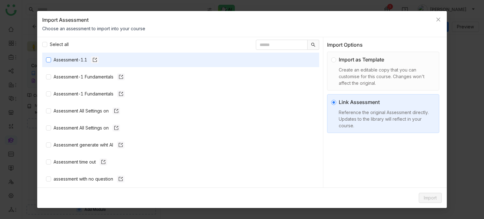
click at [79, 60] on div "Assessment-1.1" at bounding box center [76, 59] width 45 height 7
click at [426, 195] on span "Import" at bounding box center [430, 197] width 13 height 7
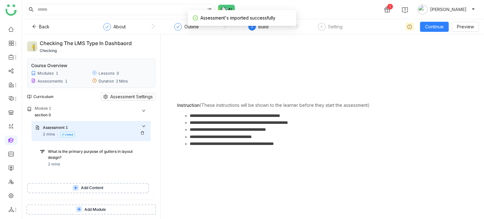
click at [106, 131] on div "Assessment 1" at bounding box center [95, 128] width 104 height 7
click at [121, 130] on div "Assessment 1" at bounding box center [88, 128] width 91 height 6
click at [112, 153] on div "What is the primary purpose of gutters in layout design?" at bounding box center [91, 155] width 87 height 12
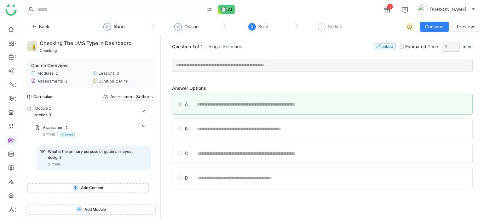
click at [106, 186] on button "Add Content" at bounding box center [88, 188] width 122 height 10
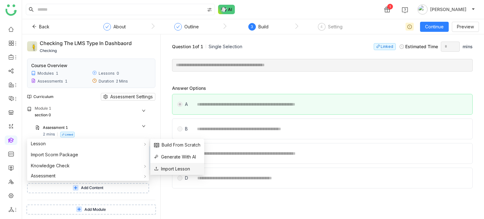
click at [178, 170] on span "Import Lesson" at bounding box center [172, 168] width 36 height 7
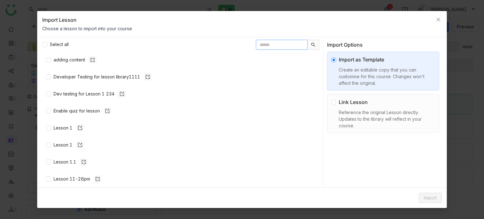
click at [271, 42] on input "text" at bounding box center [282, 45] width 52 height 10
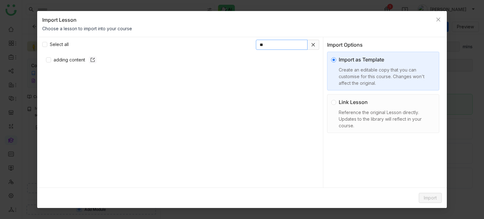
type input "*"
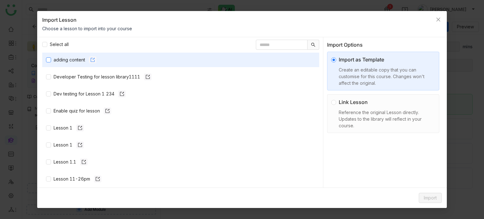
click at [93, 61] on icon at bounding box center [93, 60] width 4 height 4
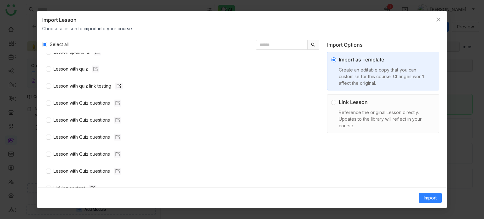
scroll to position [322, 0]
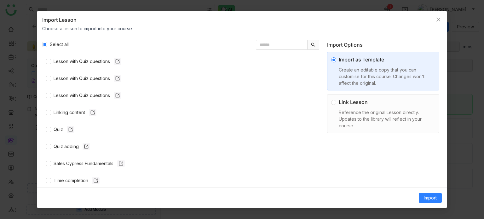
click at [353, 107] on div "Link Lesson Reference the original Lesson directly. Updates to the library will…" at bounding box center [386, 113] width 94 height 31
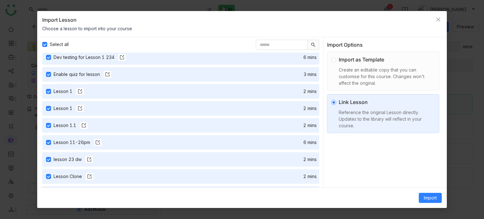
scroll to position [0, 0]
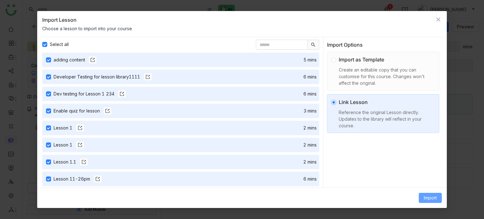
click at [424, 197] on span "Import" at bounding box center [430, 197] width 13 height 7
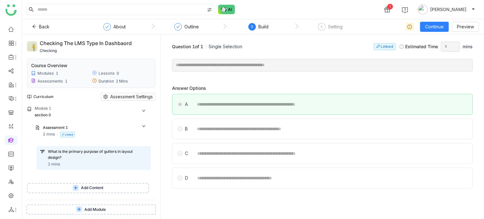
click at [94, 190] on span "Add Content" at bounding box center [92, 188] width 22 height 6
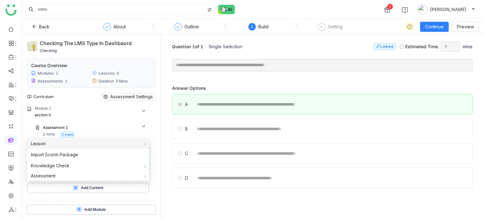
click at [79, 146] on div "Lesson" at bounding box center [88, 144] width 122 height 10
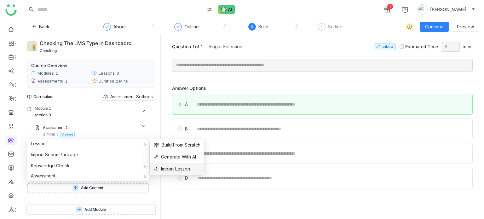
click at [182, 170] on span "Import Lesson" at bounding box center [172, 168] width 36 height 7
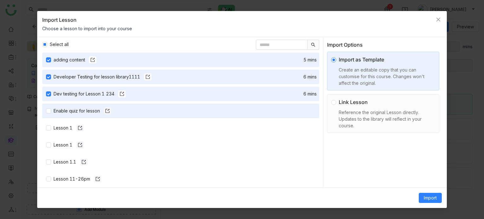
click at [49, 114] on nz-list-item "Enable quiz for lesson" at bounding box center [180, 111] width 277 height 14
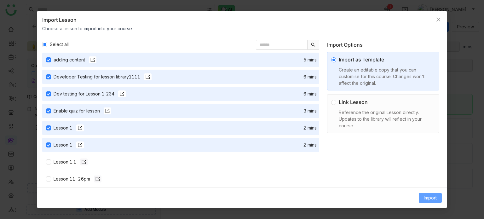
click at [430, 195] on span "Import" at bounding box center [430, 197] width 13 height 7
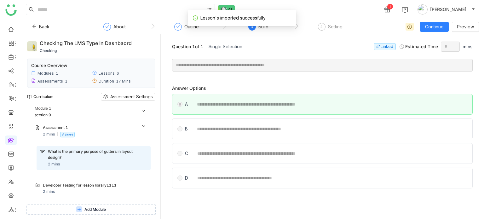
scroll to position [113, 0]
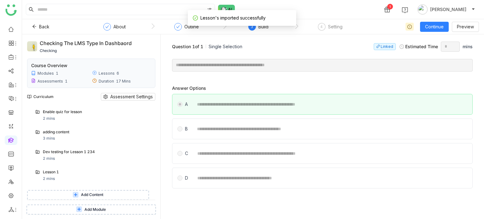
click at [102, 198] on button "Add Content" at bounding box center [88, 195] width 122 height 10
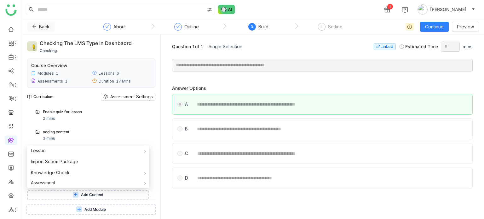
click at [33, 25] on icon at bounding box center [34, 26] width 4 height 4
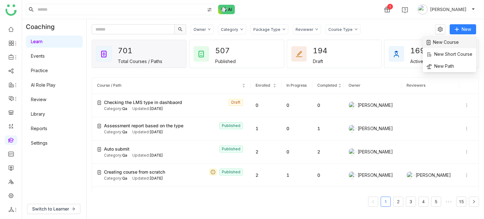
click at [468, 39] on li "New Course" at bounding box center [449, 42] width 53 height 12
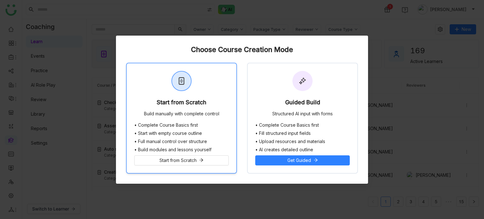
click at [197, 105] on div "Start from Scratch" at bounding box center [182, 103] width 50 height 9
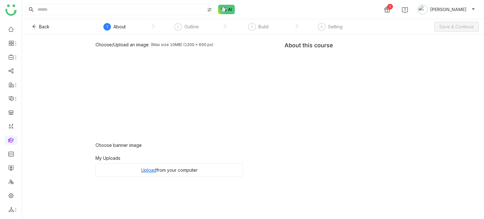
click at [384, 63] on div "Choose/Upload an image (Max size 10MB) (1200 x 600 px) Browse Image Choose bann…" at bounding box center [252, 109] width 315 height 135
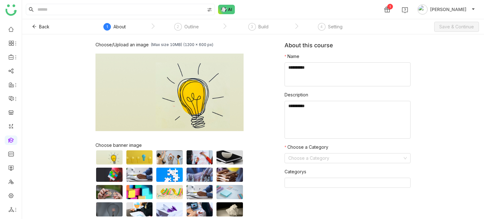
type textarea "**********"
click at [345, 165] on form "Name Description Choose a Category Choose a Category Categorys" at bounding box center [347, 123] width 126 height 140
click at [350, 162] on input at bounding box center [345, 157] width 114 height 9
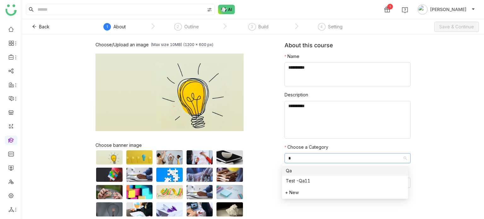
type input "**"
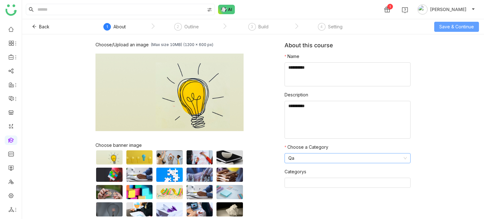
click at [471, 27] on span "Save & Continue" at bounding box center [456, 26] width 35 height 7
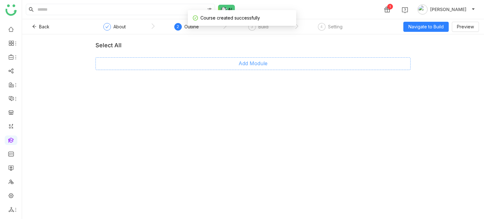
click at [271, 66] on button "Add Module" at bounding box center [252, 63] width 315 height 13
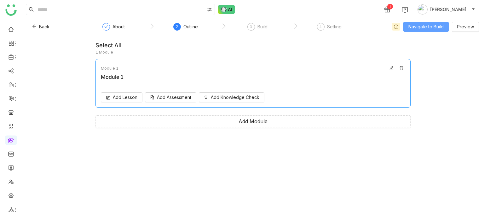
click at [426, 26] on span "Navigate to Build" at bounding box center [425, 26] width 35 height 7
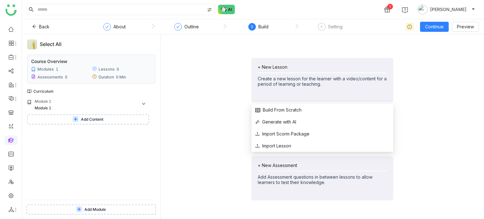
click at [265, 68] on div "+ New Lesson" at bounding box center [322, 66] width 129 height 5
click at [268, 148] on span "Import Lesson" at bounding box center [273, 145] width 36 height 7
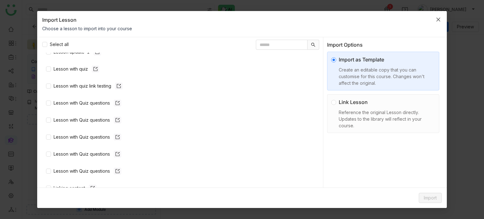
scroll to position [322, 0]
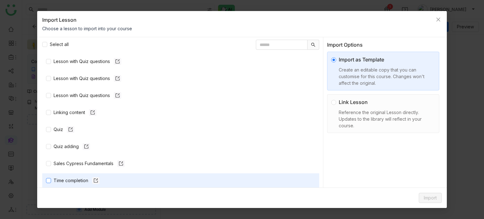
click at [76, 180] on div "Time completion" at bounding box center [77, 180] width 46 height 7
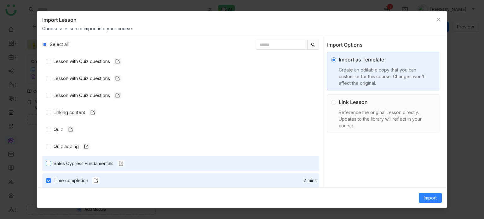
click at [77, 164] on div "Sales Cypress Fundamentals" at bounding box center [89, 163] width 71 height 7
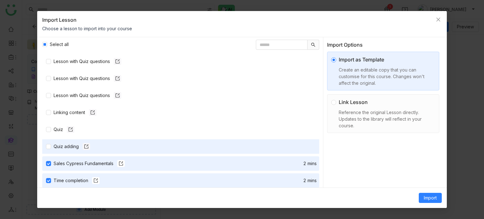
click at [77, 142] on nz-list-item "Quiz adding" at bounding box center [180, 146] width 277 height 14
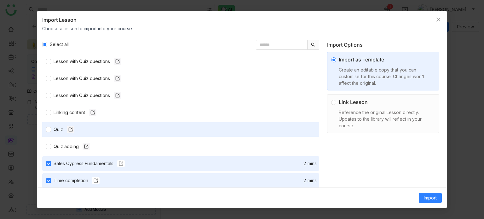
click at [80, 123] on nz-list-item "Quiz" at bounding box center [180, 129] width 277 height 14
click at [77, 129] on div "Quiz" at bounding box center [185, 129] width 263 height 7
click at [75, 138] on div "adding content Developer Testing for lesson library1111 Dev testing for Lesson …" at bounding box center [180, 120] width 277 height 135
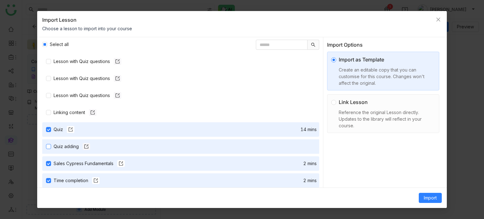
click at [74, 146] on div "Quiz adding" at bounding box center [72, 146] width 37 height 7
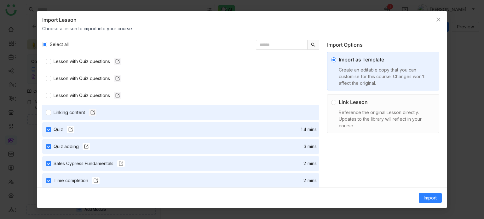
click at [82, 116] on nz-list-item "Linking content" at bounding box center [180, 112] width 277 height 14
click at [81, 109] on div "Linking content" at bounding box center [75, 112] width 43 height 7
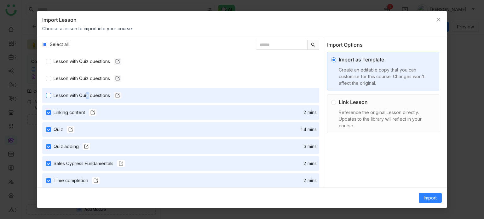
click at [86, 94] on div "Lesson with Quiz questions" at bounding box center [88, 95] width 68 height 7
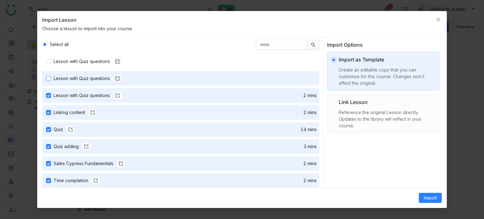
click at [91, 79] on div "Lesson with Quiz questions" at bounding box center [88, 78] width 68 height 7
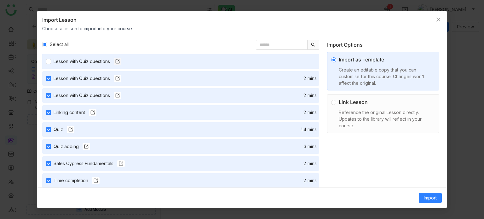
click at [94, 56] on nz-list-item "Lesson with Quiz questions" at bounding box center [180, 61] width 277 height 14
click at [94, 58] on div "Lesson with Quiz questions" at bounding box center [88, 61] width 68 height 7
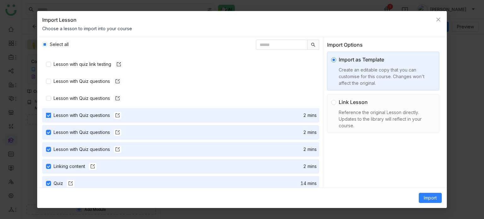
scroll to position [267, 0]
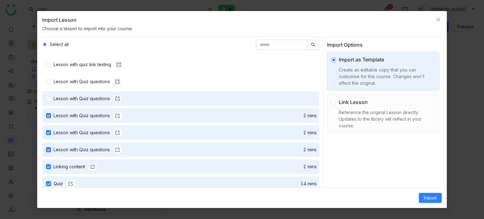
click at [88, 92] on nz-list-item "Lesson with Quiz questions" at bounding box center [180, 98] width 277 height 14
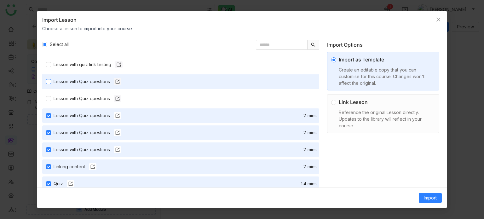
click at [89, 80] on div "Lesson with Quiz questions" at bounding box center [88, 81] width 68 height 7
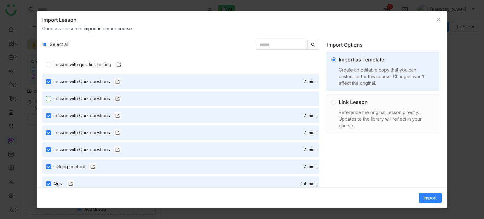
click at [86, 97] on div "Lesson with Quiz questions" at bounding box center [88, 98] width 68 height 7
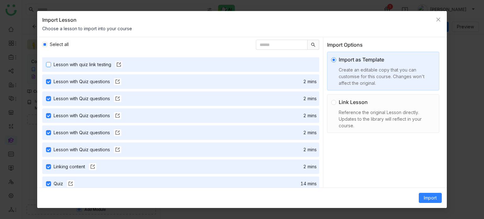
click at [92, 64] on div "Lesson with quiz link testing" at bounding box center [88, 64] width 69 height 7
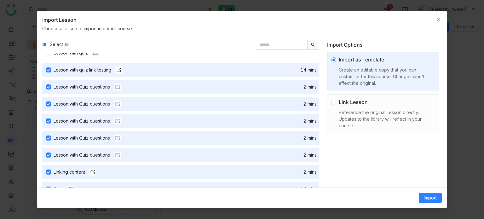
scroll to position [258, 0]
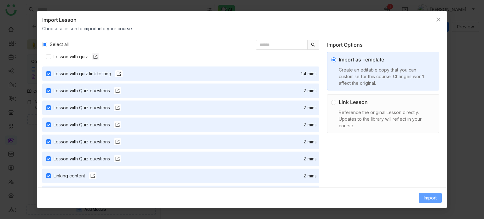
click at [426, 199] on span "Import" at bounding box center [430, 197] width 13 height 7
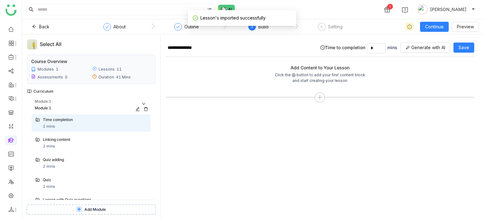
click at [146, 108] on icon at bounding box center [146, 109] width 4 height 4
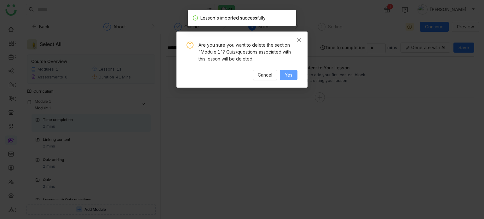
click at [289, 77] on span "Yes" at bounding box center [289, 74] width 8 height 7
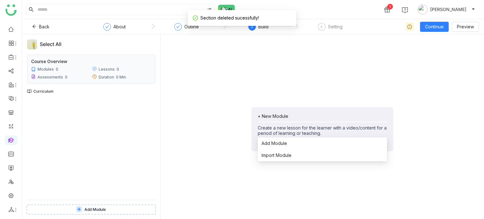
click at [300, 117] on div "+ New Module" at bounding box center [322, 115] width 129 height 5
click at [289, 142] on li "Add Module" at bounding box center [322, 143] width 129 height 12
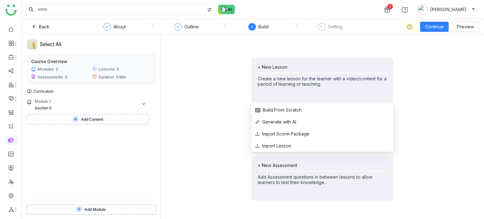
click at [267, 66] on div "+ New Lesson" at bounding box center [322, 66] width 129 height 5
click at [279, 146] on span "Import Lesson" at bounding box center [273, 145] width 36 height 7
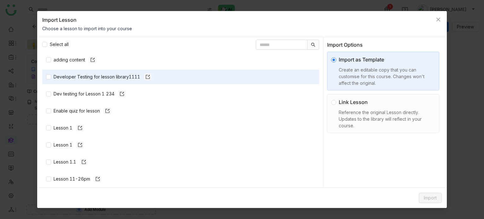
drag, startPoint x: 55, startPoint y: 57, endPoint x: 55, endPoint y: 72, distance: 15.1
click at [55, 57] on div "adding content" at bounding box center [75, 59] width 43 height 7
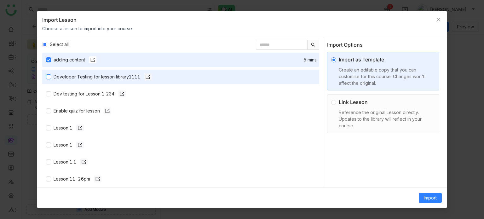
click at [55, 75] on div "Developer Testing for lesson library1111" at bounding box center [103, 76] width 98 height 7
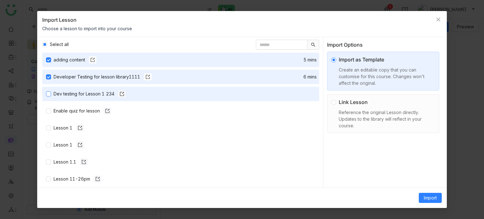
click at [58, 95] on div "Dev testing for Lesson 1 234" at bounding box center [90, 93] width 72 height 7
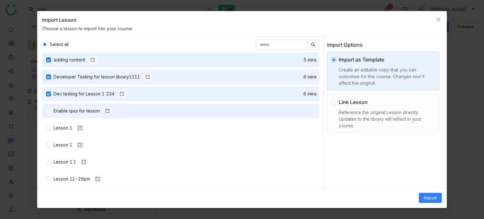
click at [60, 116] on nz-list-item "Enable quiz for lesson" at bounding box center [180, 111] width 277 height 14
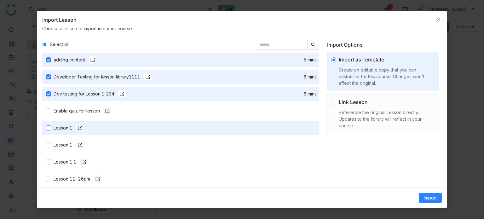
click at [60, 130] on div "Lesson 1" at bounding box center [69, 127] width 30 height 7
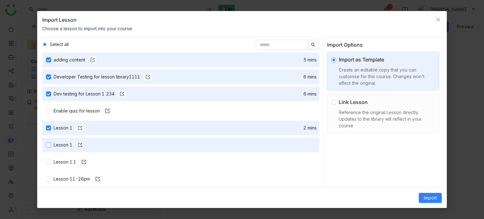
click at [62, 141] on div "Lesson 1" at bounding box center [69, 144] width 30 height 7
click at [66, 119] on div "adding content 5 mins Developer Testing for lesson library1111 6 mins Dev testi…" at bounding box center [180, 120] width 277 height 135
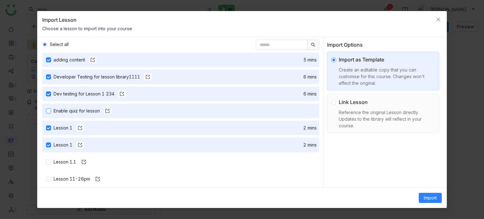
click at [70, 111] on div "Enable quiz for lesson" at bounding box center [83, 110] width 58 height 7
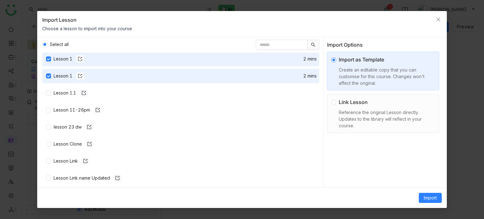
scroll to position [74, 0]
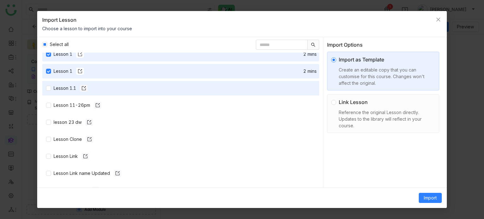
click at [73, 92] on nz-list-item "Lesson 1.1" at bounding box center [180, 88] width 277 height 14
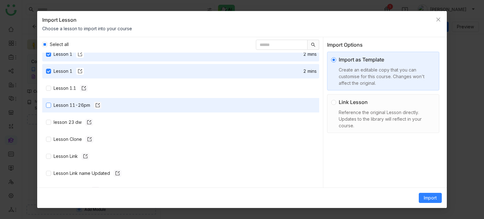
click at [72, 106] on div "Lesson 11-26pm" at bounding box center [78, 105] width 48 height 7
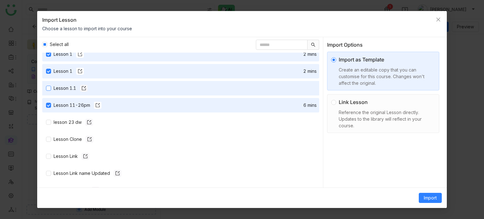
click at [71, 87] on div "Lesson 1.1" at bounding box center [71, 88] width 34 height 7
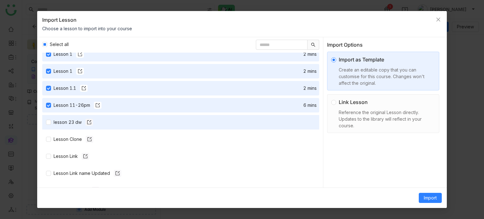
click at [70, 116] on nz-list-item "lesson 23 dw" at bounding box center [180, 122] width 277 height 14
drag, startPoint x: 70, startPoint y: 122, endPoint x: 69, endPoint y: 134, distance: 12.3
click at [70, 123] on div "lesson 23 dw" at bounding box center [73, 122] width 39 height 7
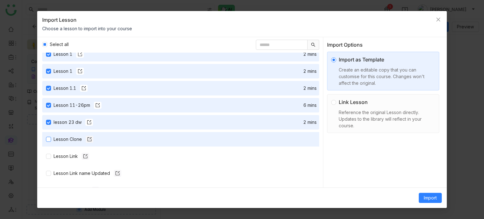
click at [69, 137] on div "Lesson Clone" at bounding box center [74, 139] width 40 height 7
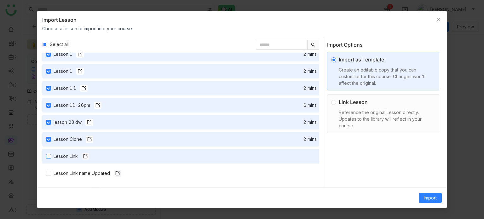
click at [68, 158] on div "Lesson Link" at bounding box center [72, 156] width 36 height 7
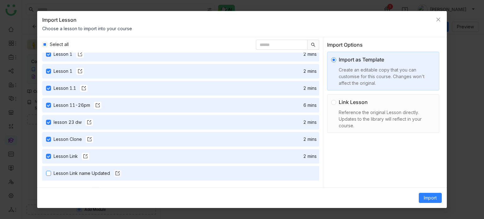
click at [68, 171] on div "Lesson Link name Updated" at bounding box center [88, 173] width 68 height 7
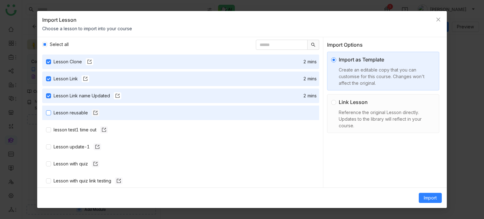
click at [76, 111] on div "Lesson reusable" at bounding box center [77, 112] width 46 height 7
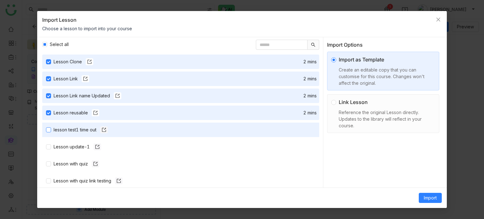
click at [76, 131] on div "lesson test1 time out" at bounding box center [81, 129] width 54 height 7
click at [76, 152] on nz-list-item "Lesson update-1" at bounding box center [180, 147] width 277 height 14
click at [77, 171] on div "adding content 5 mins Developer Testing for lesson library1111 6 mins Dev testi…" at bounding box center [180, 120] width 277 height 135
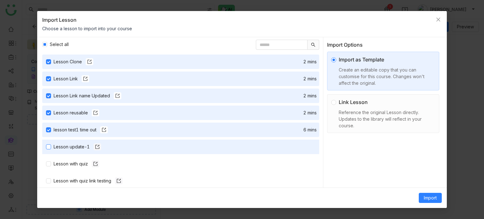
click at [77, 150] on div "Lesson update-1" at bounding box center [78, 146] width 48 height 7
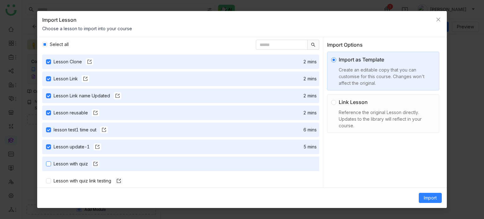
click at [78, 161] on div "Lesson with quiz" at bounding box center [77, 163] width 46 height 7
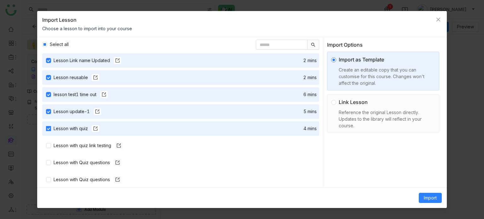
scroll to position [187, 0]
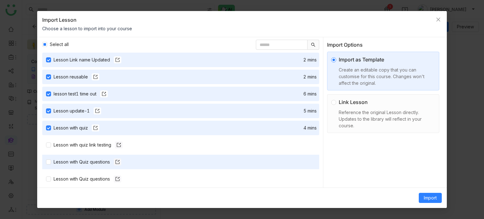
click at [79, 157] on nz-list-item "Lesson with Quiz questions" at bounding box center [180, 162] width 277 height 14
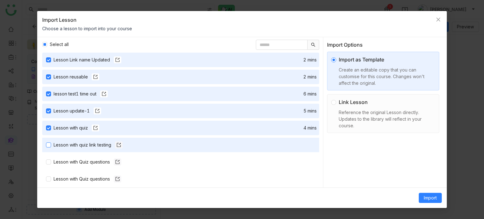
click at [82, 144] on div "Lesson with quiz link testing" at bounding box center [88, 144] width 69 height 7
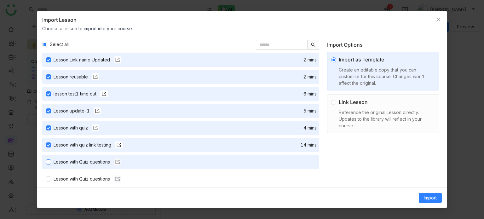
click at [83, 160] on div "Lesson with Quiz questions" at bounding box center [88, 161] width 68 height 7
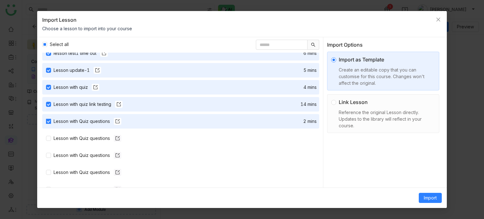
scroll to position [228, 0]
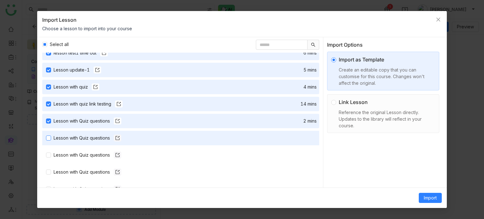
click at [85, 139] on div "Lesson with Quiz questions" at bounding box center [88, 137] width 68 height 7
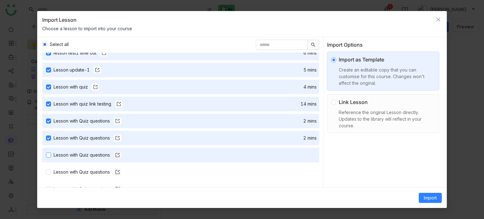
click at [85, 156] on div "Lesson with Quiz questions" at bounding box center [88, 154] width 68 height 7
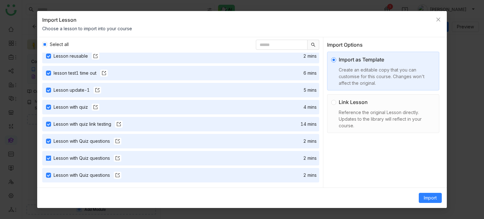
scroll to position [322, 0]
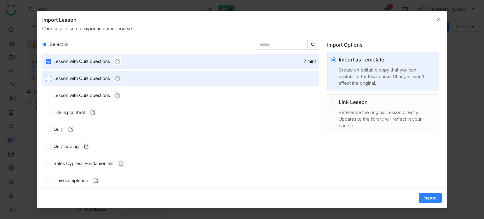
click at [172, 75] on div "Lesson with Quiz questions" at bounding box center [185, 78] width 263 height 7
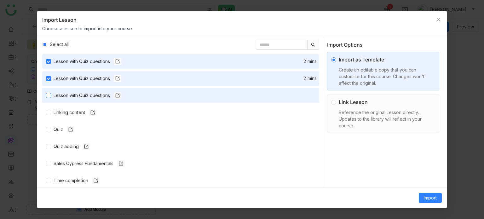
click at [88, 94] on div "Lesson with Quiz questions" at bounding box center [88, 95] width 68 height 7
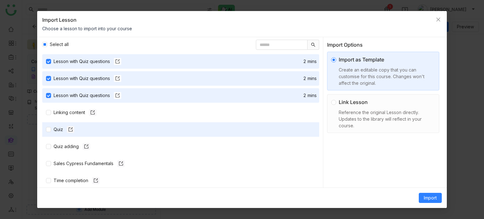
click at [81, 122] on nz-list-item "Quiz" at bounding box center [180, 129] width 277 height 14
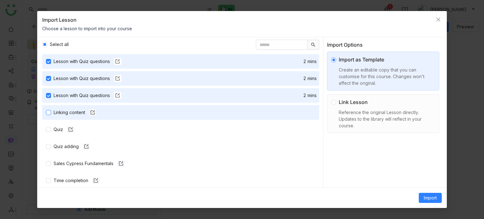
click at [75, 109] on div "Linking content" at bounding box center [75, 112] width 43 height 7
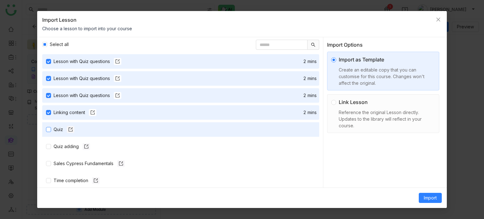
click at [66, 126] on div "Quiz" at bounding box center [64, 129] width 21 height 7
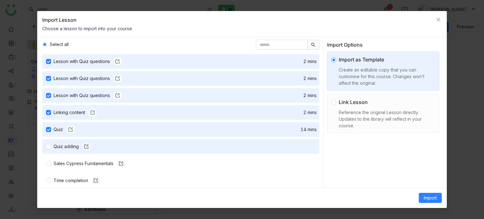
click at [66, 152] on nz-list-item "Quiz adding" at bounding box center [180, 146] width 277 height 14
click at [67, 144] on div "Quiz adding" at bounding box center [72, 146] width 37 height 7
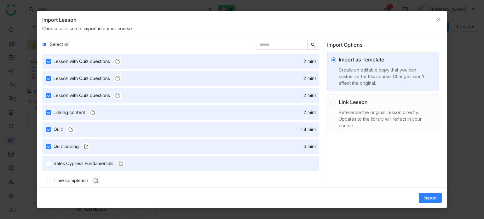
click at [67, 159] on nz-list-item "Sales Cypress Fundamentals" at bounding box center [180, 163] width 277 height 14
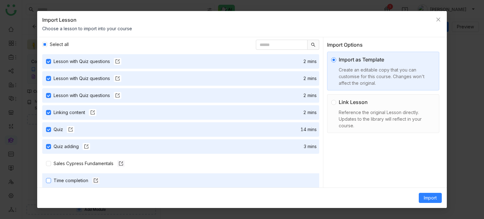
click at [67, 181] on div "Time completion" at bounding box center [77, 180] width 46 height 7
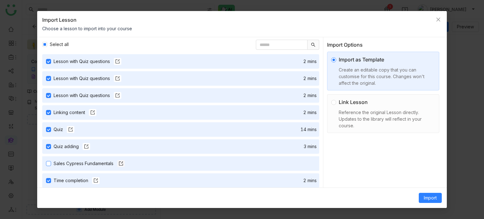
click at [73, 162] on div "Sales Cypress Fundamentals" at bounding box center [89, 163] width 71 height 7
click at [67, 182] on div "Time completion" at bounding box center [77, 180] width 46 height 7
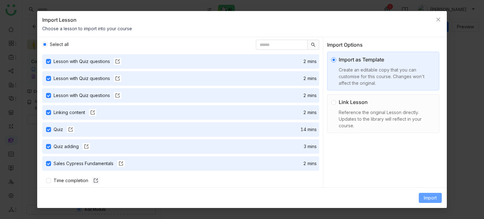
click at [429, 201] on button "Import" at bounding box center [430, 198] width 23 height 10
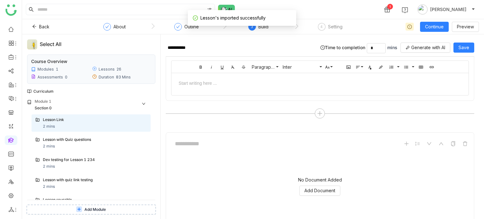
scroll to position [433, 0]
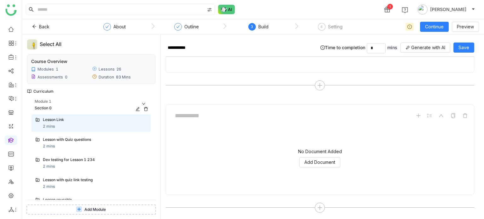
click at [145, 108] on icon at bounding box center [146, 109] width 4 height 4
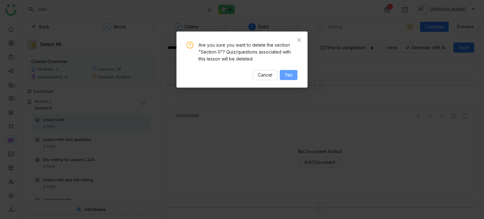
click at [293, 75] on button "Yes" at bounding box center [289, 75] width 18 height 10
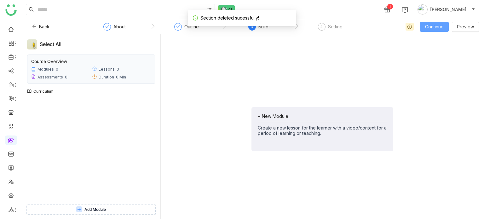
click at [440, 28] on span "Continue" at bounding box center [434, 26] width 19 height 7
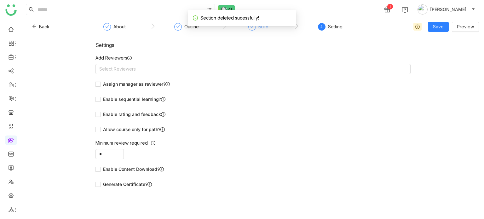
click at [253, 31] on div "Build" at bounding box center [258, 28] width 20 height 11
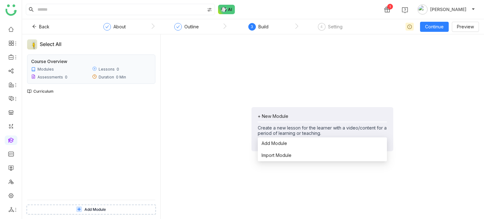
click at [281, 117] on div "+ New Module" at bounding box center [322, 115] width 129 height 5
click at [282, 142] on span "Add Module" at bounding box center [274, 143] width 26 height 7
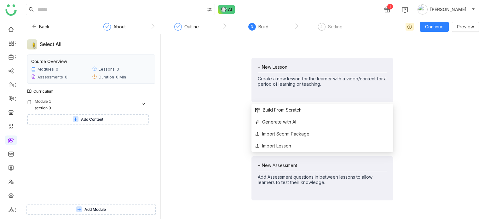
click at [269, 68] on div "+ New Lesson" at bounding box center [322, 66] width 129 height 5
click at [275, 108] on span "Build From Scratch" at bounding box center [278, 109] width 46 height 7
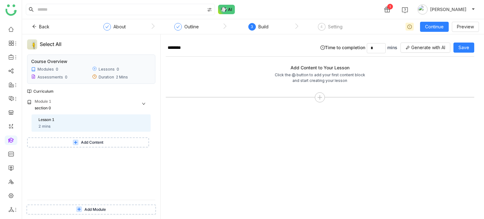
click at [91, 142] on span "Add Content" at bounding box center [92, 143] width 22 height 6
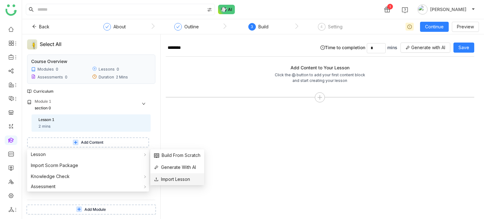
click at [163, 178] on span "Import Lesson" at bounding box center [172, 179] width 36 height 7
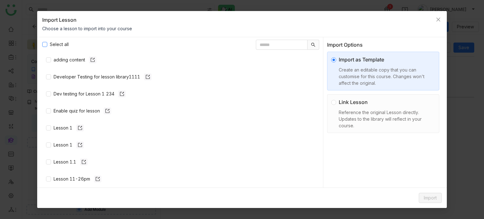
click at [47, 42] on span "Select all" at bounding box center [59, 44] width 24 height 7
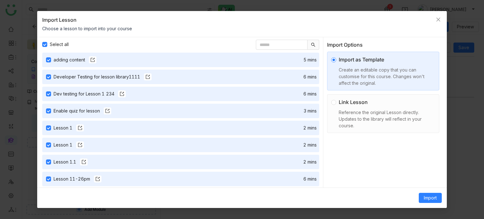
click at [231, 140] on nz-list-item "Lesson 1 2 mins" at bounding box center [180, 145] width 277 height 14
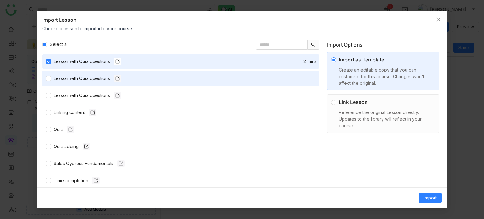
click at [83, 73] on nz-list-item "Lesson with Quiz questions" at bounding box center [180, 78] width 277 height 14
drag, startPoint x: 83, startPoint y: 74, endPoint x: 80, endPoint y: 85, distance: 11.2
click at [83, 74] on nz-list-item "Lesson with Quiz questions" at bounding box center [180, 78] width 277 height 14
click at [80, 78] on div "Lesson with Quiz questions" at bounding box center [88, 78] width 68 height 7
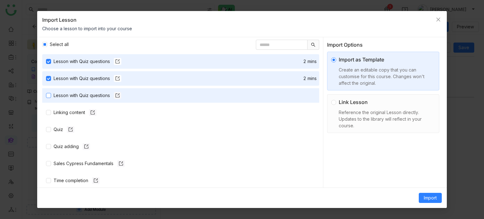
click at [77, 96] on div "Lesson with Quiz questions" at bounding box center [88, 95] width 68 height 7
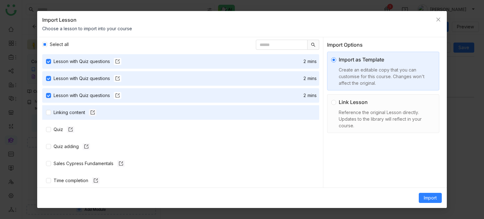
click at [75, 107] on nz-list-item "Linking content" at bounding box center [180, 112] width 277 height 14
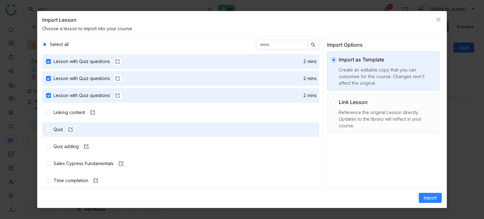
click at [54, 133] on nz-list-item "Quiz" at bounding box center [180, 129] width 277 height 14
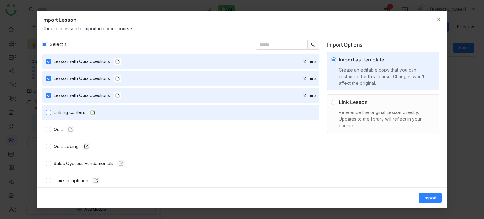
click at [57, 113] on div "Linking content" at bounding box center [75, 112] width 43 height 7
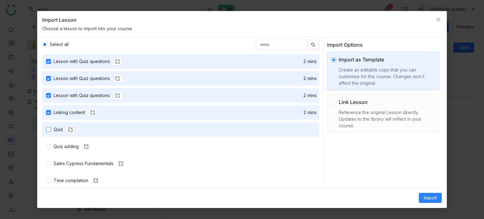
click at [54, 128] on div "Quiz" at bounding box center [64, 129] width 21 height 7
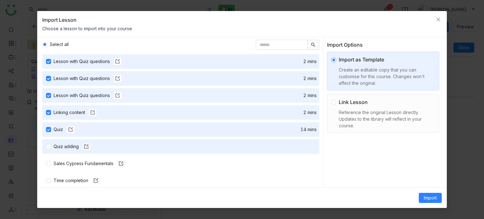
click at [54, 151] on nz-list-item "Quiz adding" at bounding box center [180, 146] width 277 height 14
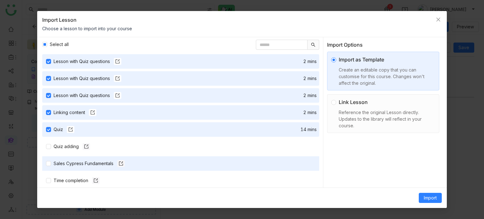
click at [54, 167] on nz-list-item "Sales Cypress Fundamentals" at bounding box center [180, 163] width 277 height 14
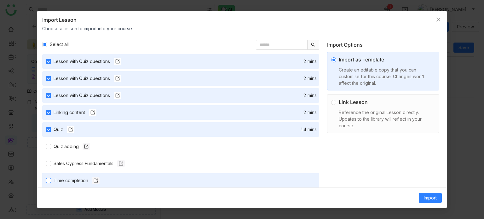
click at [55, 177] on div "Time completion" at bounding box center [77, 180] width 46 height 7
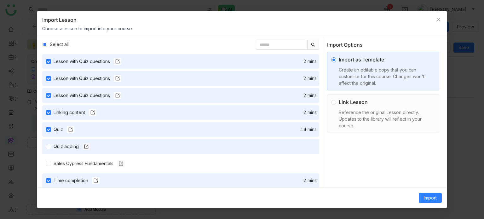
click at [56, 150] on nz-list-item "Quiz adding" at bounding box center [180, 146] width 277 height 14
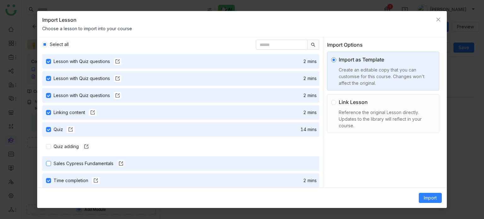
click at [56, 163] on div "Sales Cypress Fundamentals" at bounding box center [89, 163] width 71 height 7
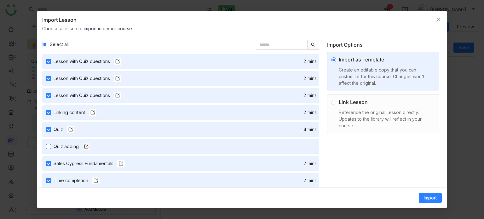
click at [58, 143] on div "Quiz adding" at bounding box center [72, 146] width 37 height 7
click at [66, 46] on span "Select all" at bounding box center [59, 44] width 24 height 7
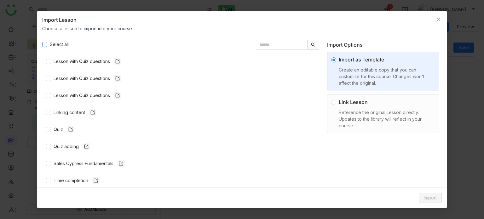
click at [66, 46] on span "Select all" at bounding box center [59, 44] width 24 height 7
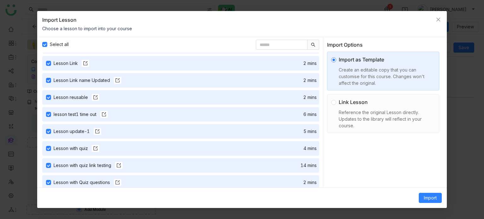
scroll to position [0, 0]
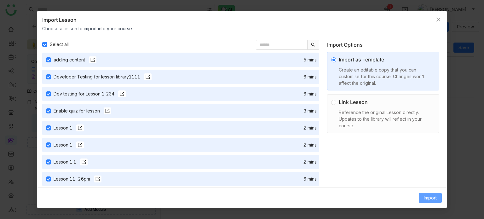
click at [430, 196] on span "Import" at bounding box center [430, 197] width 13 height 7
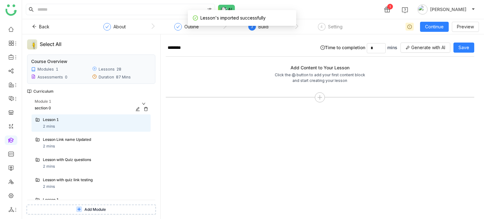
click at [145, 107] on icon at bounding box center [146, 109] width 4 height 4
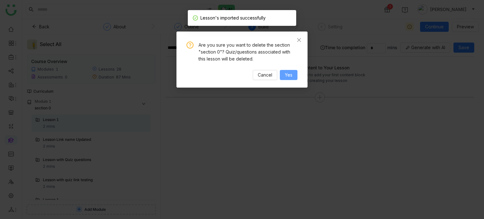
click at [291, 73] on span "Yes" at bounding box center [289, 74] width 8 height 7
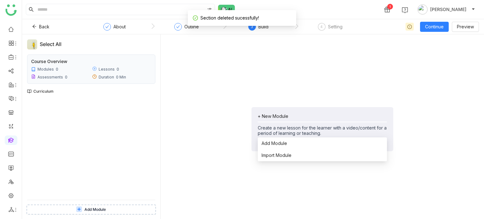
click at [265, 114] on div "+ New Module" at bounding box center [322, 115] width 129 height 5
click at [268, 144] on span "Add Module" at bounding box center [274, 143] width 26 height 7
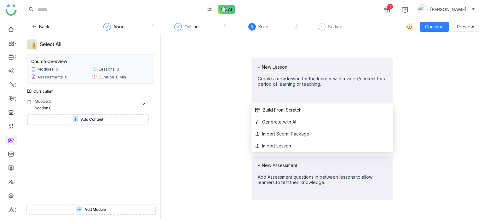
click at [290, 66] on div "+ New Lesson" at bounding box center [322, 66] width 129 height 5
click at [284, 144] on span "Import Lesson" at bounding box center [273, 145] width 36 height 7
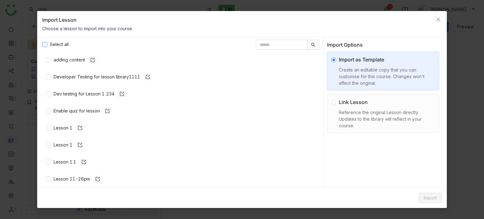
click at [50, 44] on span "Select all" at bounding box center [59, 44] width 24 height 7
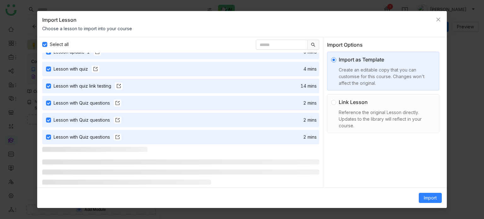
scroll to position [322, 0]
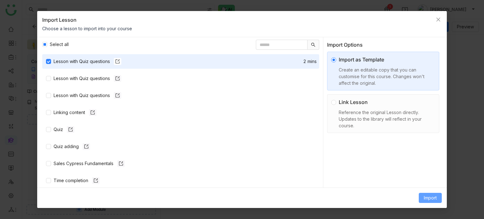
click at [427, 196] on span "Import" at bounding box center [430, 197] width 13 height 7
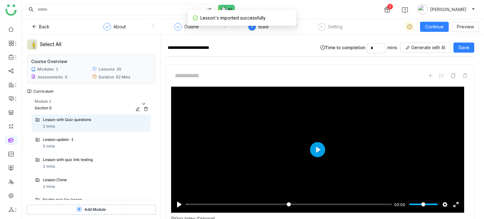
click at [144, 107] on icon at bounding box center [146, 109] width 4 height 4
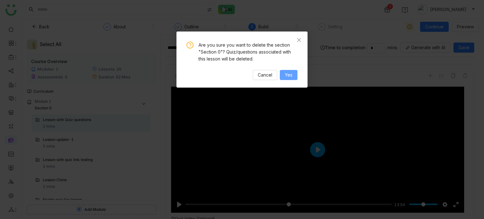
click at [290, 75] on span "Yes" at bounding box center [289, 74] width 8 height 7
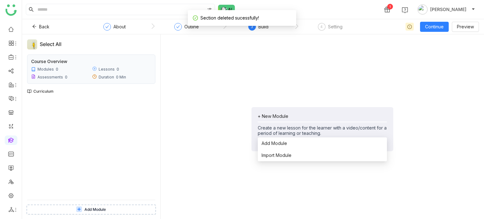
click at [283, 117] on div "+ New Module" at bounding box center [322, 115] width 129 height 5
click at [281, 145] on span "Add Module" at bounding box center [274, 143] width 26 height 7
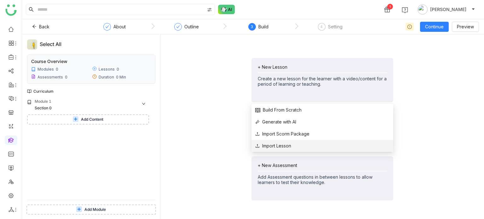
click at [279, 142] on span "Import Lesson" at bounding box center [273, 145] width 36 height 7
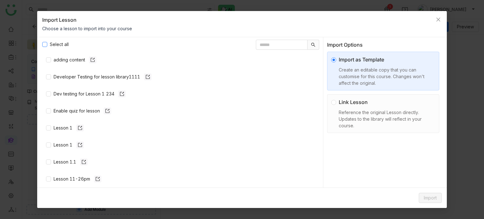
click at [53, 44] on span "Select all" at bounding box center [59, 44] width 24 height 7
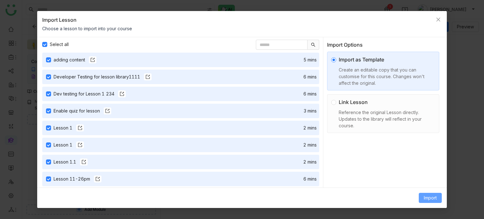
click at [424, 194] on span "Import" at bounding box center [430, 197] width 13 height 7
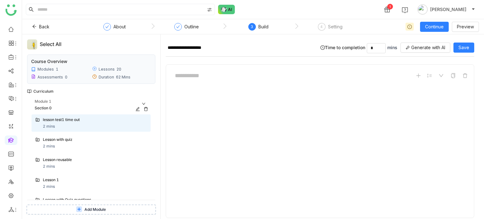
click at [145, 110] on icon at bounding box center [146, 109] width 4 height 4
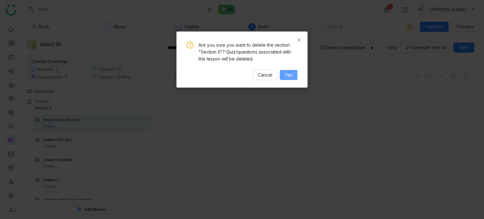
click at [288, 77] on span "Yes" at bounding box center [289, 74] width 8 height 7
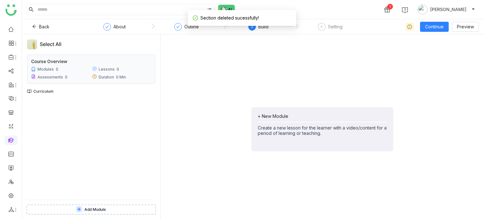
click at [267, 112] on div "+ New Module Create a new lesson for the learner with a video/content for a per…" at bounding box center [322, 129] width 142 height 44
click at [273, 112] on div "+ New Module Create a new lesson for the learner with a video/content for a per…" at bounding box center [322, 129] width 142 height 44
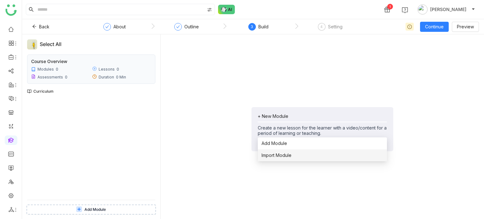
click at [279, 156] on span "Import Module" at bounding box center [276, 155] width 30 height 7
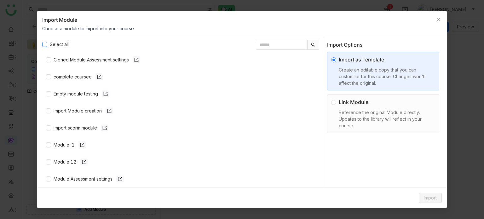
click at [53, 42] on span "Select all" at bounding box center [59, 44] width 24 height 7
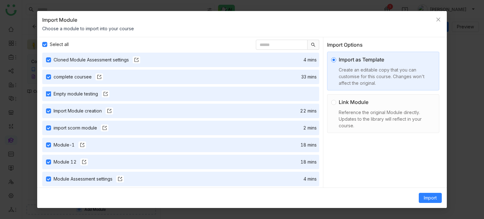
scroll to position [49, 0]
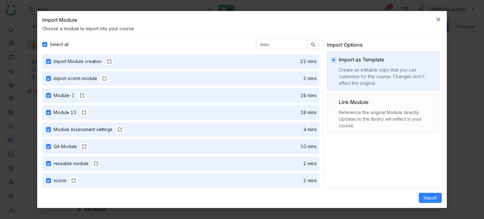
click at [440, 19] on icon "Close" at bounding box center [438, 19] width 5 height 5
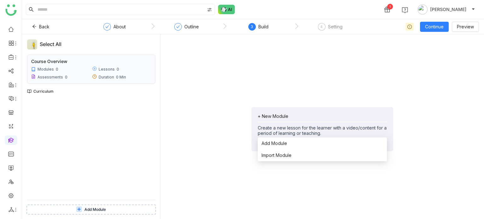
click at [275, 113] on div "+ New Module" at bounding box center [322, 115] width 129 height 5
click at [288, 140] on li "Add Module" at bounding box center [322, 143] width 129 height 12
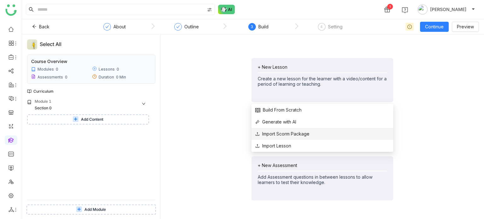
click at [279, 134] on span "Import Scorm Package" at bounding box center [282, 133] width 54 height 7
click at [277, 68] on div "+ New Lesson" at bounding box center [322, 66] width 129 height 5
click at [286, 146] on span "Import Lesson" at bounding box center [273, 145] width 36 height 7
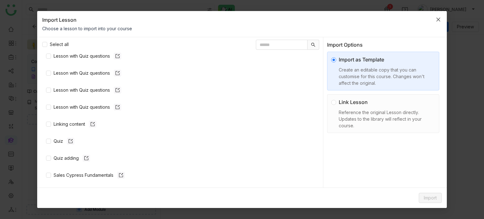
scroll to position [322, 0]
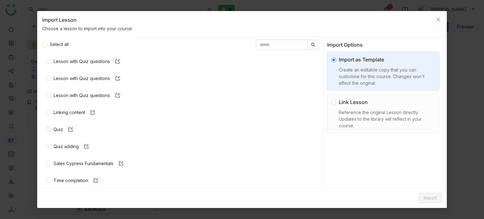
click at [371, 118] on div "Reference the original Lesson directly. Updates to the library will reflect in …" at bounding box center [386, 119] width 94 height 20
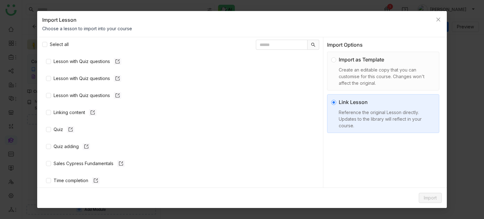
click at [358, 63] on div "Import as Template Create an editable copy that you can customise for this cour…" at bounding box center [386, 71] width 94 height 31
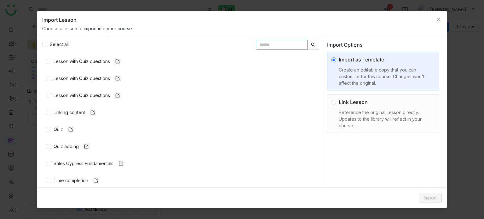
click at [278, 44] on input "text" at bounding box center [282, 45] width 52 height 10
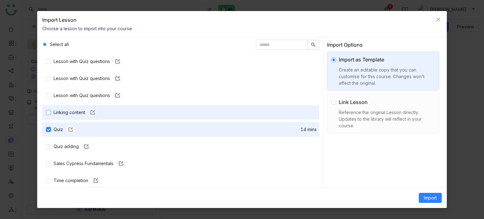
click at [74, 113] on div "Linking content" at bounding box center [75, 112] width 43 height 7
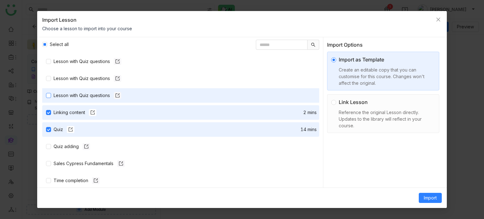
click at [78, 96] on div "Lesson with Quiz questions" at bounding box center [88, 95] width 68 height 7
drag, startPoint x: 78, startPoint y: 96, endPoint x: 77, endPoint y: 112, distance: 16.1
click at [77, 112] on div "adding content Developer Testing for lesson library1111 Dev testing for Lesson …" at bounding box center [180, 120] width 277 height 135
click at [77, 112] on div "Linking content" at bounding box center [75, 112] width 43 height 7
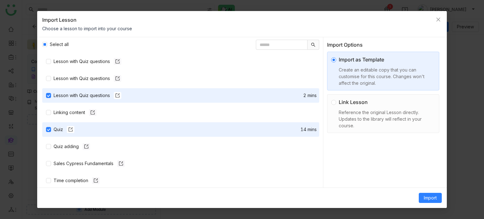
click at [77, 91] on nz-list-item "Lesson with Quiz questions 2 mins" at bounding box center [180, 95] width 277 height 14
click at [77, 94] on div "Lesson with Quiz questions" at bounding box center [88, 95] width 68 height 7
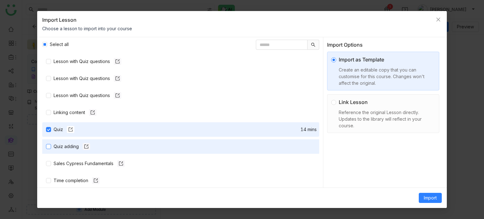
click at [68, 145] on div "Quiz adding" at bounding box center [72, 146] width 37 height 7
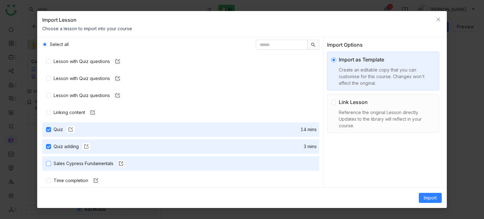
click at [70, 164] on div "Sales Cypress Fundamentals" at bounding box center [89, 163] width 71 height 7
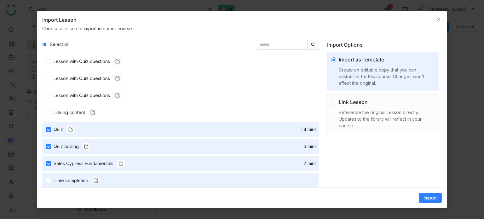
click at [69, 174] on nz-list-item "Time completion" at bounding box center [180, 180] width 277 height 14
click at [68, 179] on div "Time completion" at bounding box center [77, 180] width 46 height 7
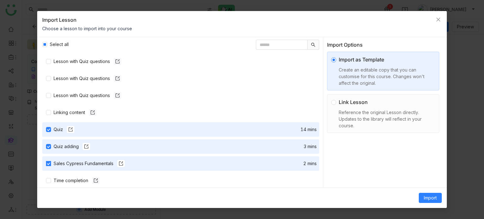
click at [72, 166] on div "Sales Cypress Fundamentals" at bounding box center [89, 163] width 71 height 7
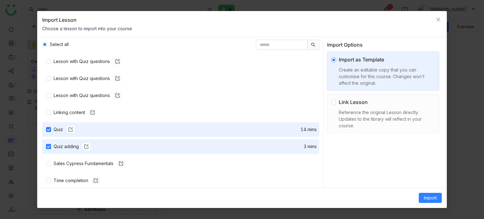
click at [68, 149] on div "Quiz adding" at bounding box center [72, 146] width 37 height 7
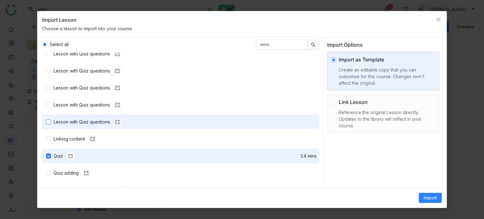
click at [74, 121] on div "Lesson with Quiz questions" at bounding box center [88, 121] width 68 height 7
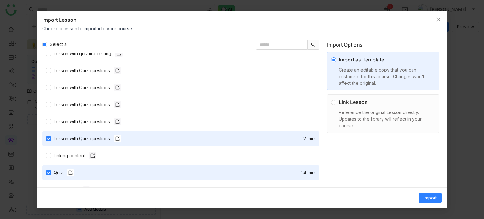
click at [74, 121] on div "Lesson with Quiz questions" at bounding box center [88, 121] width 68 height 7
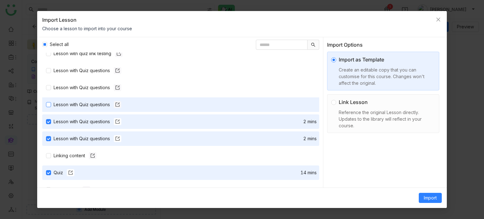
click at [78, 103] on div "Lesson with Quiz questions" at bounding box center [88, 104] width 68 height 7
click at [52, 103] on span "Lesson with Quiz questions 2 mins" at bounding box center [185, 104] width 268 height 7
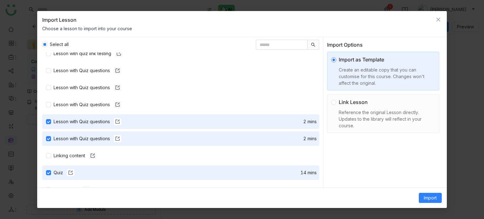
click at [50, 114] on nz-list-item "Lesson with Quiz questions 2 mins" at bounding box center [180, 121] width 277 height 14
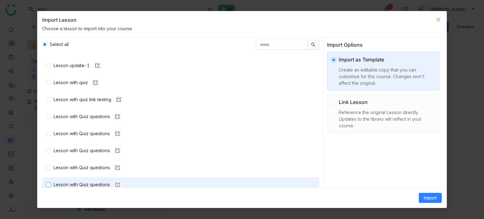
scroll to position [231, 0]
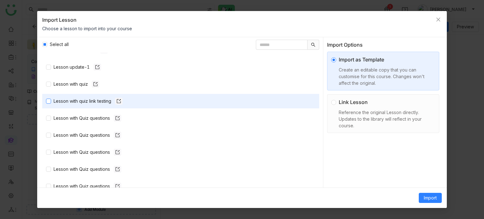
click at [56, 103] on div "Lesson with quiz link testing" at bounding box center [88, 101] width 69 height 7
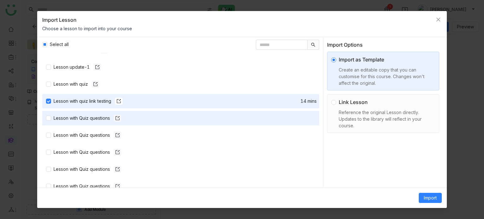
click at [57, 111] on nz-list-item "Lesson with Quiz questions" at bounding box center [180, 118] width 277 height 14
click at [57, 117] on div "Lesson with Quiz questions" at bounding box center [88, 118] width 68 height 7
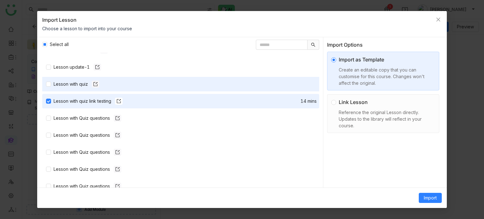
click at [67, 88] on nz-list-item "Lesson with quiz" at bounding box center [180, 84] width 277 height 14
click at [68, 82] on div "Lesson with quiz" at bounding box center [77, 84] width 46 height 7
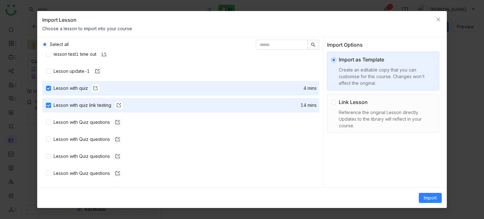
click at [57, 104] on div "Lesson with quiz link testing" at bounding box center [88, 105] width 69 height 7
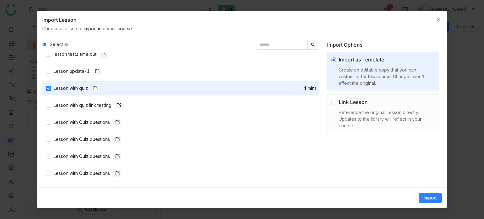
click at [62, 86] on div "Lesson with quiz" at bounding box center [77, 88] width 46 height 7
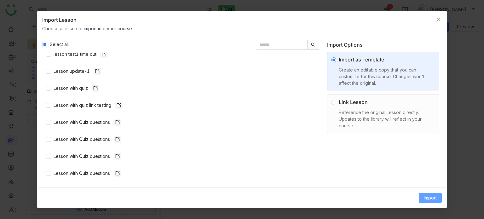
click at [429, 201] on span "Import" at bounding box center [430, 197] width 13 height 7
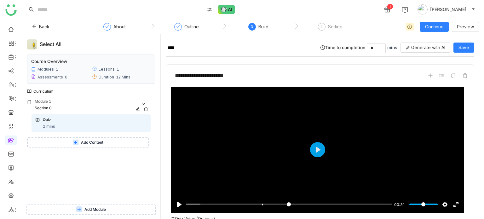
click at [103, 102] on div "Module 1" at bounding box center [93, 102] width 116 height 7
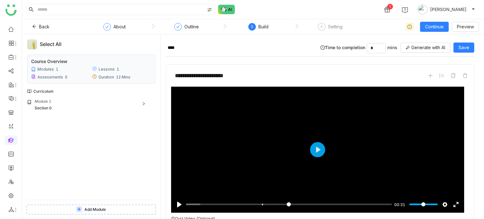
click at [126, 78] on div "12 Mins" at bounding box center [123, 77] width 14 height 5
click at [126, 79] on div "12 Mins" at bounding box center [123, 77] width 14 height 5
click at [108, 112] on div "Module 1 Section 0 Quiz 2 mins Add Content" at bounding box center [91, 149] width 128 height 101
click at [109, 108] on div "Section 0" at bounding box center [86, 108] width 102 height 6
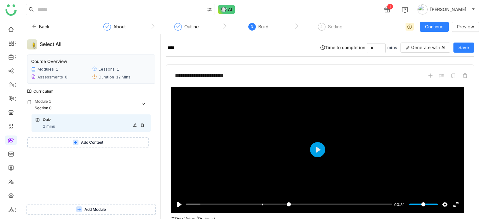
click at [47, 124] on div "2 mins" at bounding box center [49, 126] width 12 height 6
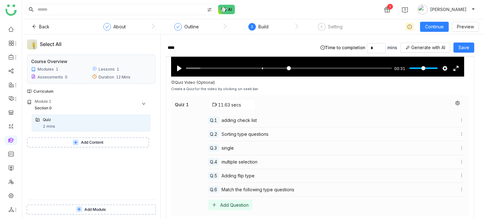
scroll to position [136, 0]
click at [111, 126] on div "Quiz 2 mins" at bounding box center [95, 123] width 104 height 13
click at [97, 106] on div "Section 0" at bounding box center [86, 108] width 102 height 6
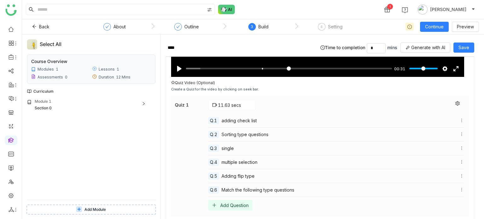
click at [102, 208] on span "Add Module" at bounding box center [94, 210] width 21 height 6
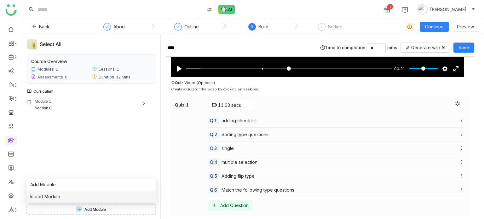
click at [77, 196] on li "Import Module" at bounding box center [90, 197] width 129 height 12
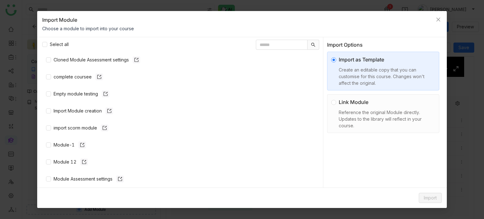
drag, startPoint x: 42, startPoint y: 51, endPoint x: 44, endPoint y: 48, distance: 4.1
click at [42, 51] on div "Select all Cloned Module Assessment settings complete coursee Empty module test…" at bounding box center [241, 112] width 409 height 151
click at [47, 45] on label "Select all" at bounding box center [56, 44] width 29 height 7
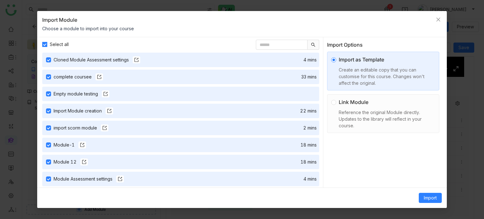
click at [47, 45] on span "Select all" at bounding box center [59, 44] width 24 height 7
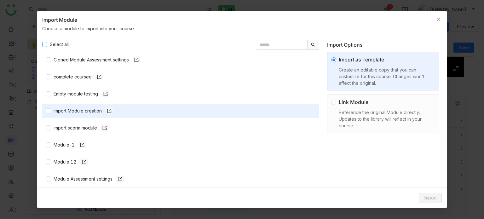
scroll to position [49, 0]
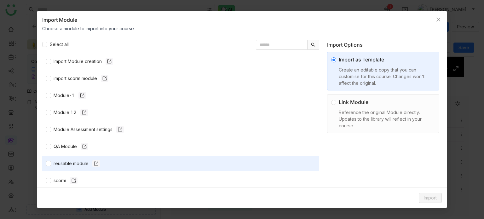
click at [71, 159] on nz-list-item "reusable module" at bounding box center [180, 163] width 277 height 14
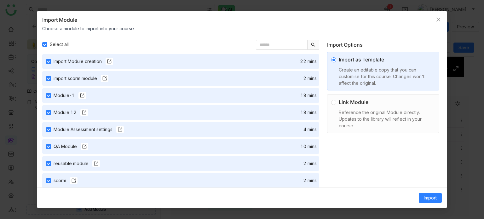
scroll to position [0, 0]
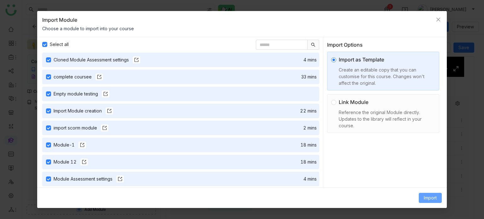
click at [430, 201] on span "Import" at bounding box center [430, 197] width 13 height 7
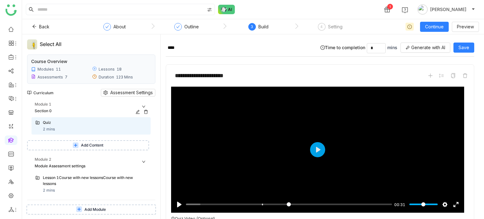
click at [145, 113] on icon at bounding box center [146, 112] width 4 height 4
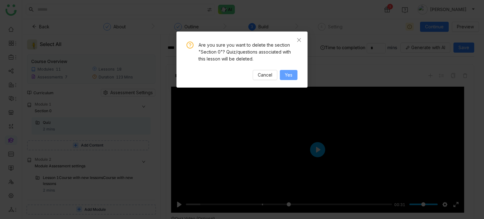
click at [296, 71] on button "Yes" at bounding box center [289, 75] width 18 height 10
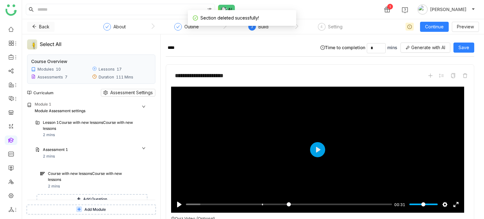
click at [32, 26] on icon at bounding box center [34, 26] width 4 height 4
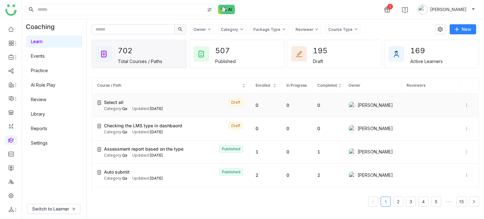
click at [464, 102] on div at bounding box center [468, 105] width 9 height 7
click at [451, 126] on span "Delete" at bounding box center [443, 123] width 23 height 7
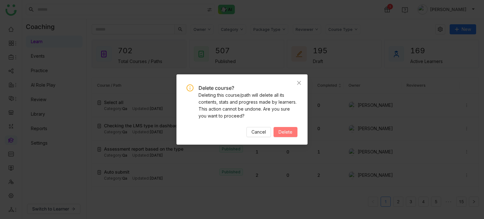
click at [291, 131] on span "Delete" at bounding box center [285, 131] width 14 height 7
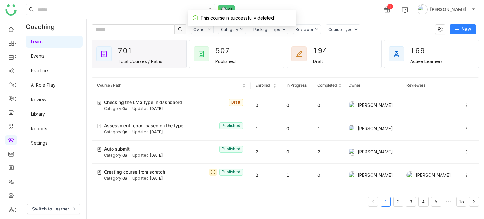
click at [464, 105] on icon at bounding box center [466, 105] width 4 height 4
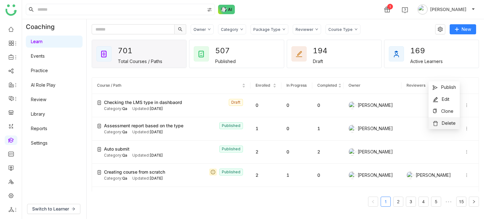
click at [440, 122] on span "Delete" at bounding box center [443, 123] width 23 height 7
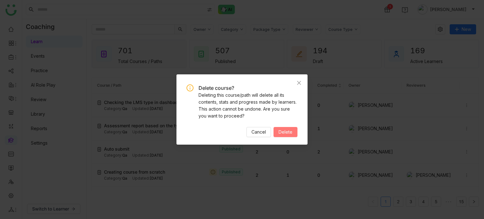
click at [288, 131] on span "Delete" at bounding box center [285, 131] width 14 height 7
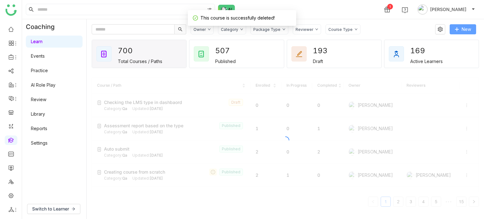
click at [471, 27] on button "New" at bounding box center [462, 29] width 26 height 10
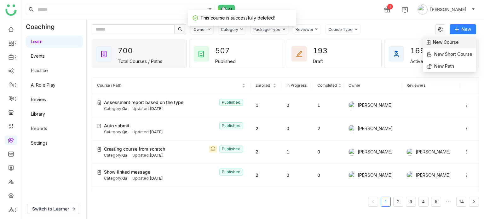
click at [445, 43] on span "New Course" at bounding box center [442, 42] width 32 height 7
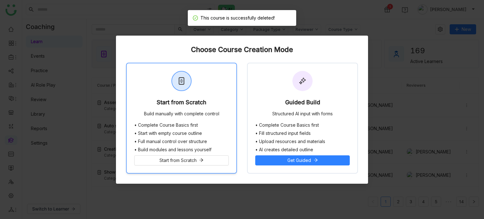
click at [214, 88] on div "Start from Scratch Build manually with complete control" at bounding box center [182, 92] width 110 height 59
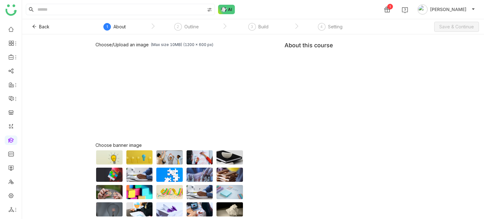
click at [300, 64] on div "Choose/Upload an image (Max size 10MB) (1200 x 600 px) Browse Image Choose bann…" at bounding box center [252, 143] width 315 height 203
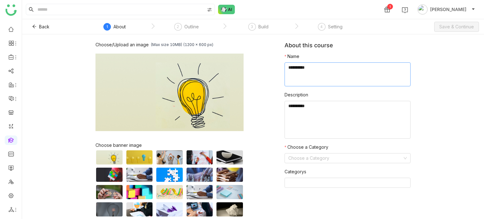
click at [300, 64] on textarea at bounding box center [347, 74] width 126 height 24
type textarea "**********"
type textarea "********"
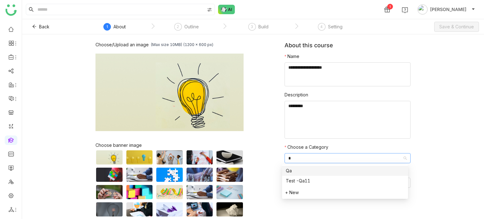
type input "**"
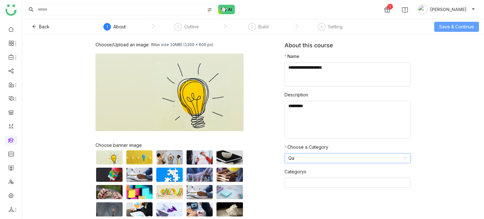
click at [447, 30] on button "Save & Continue" at bounding box center [456, 27] width 45 height 10
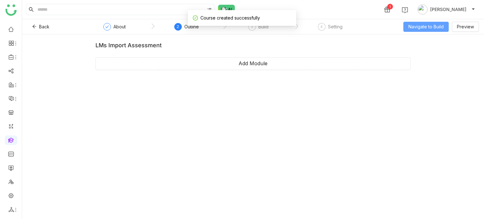
click at [422, 28] on span "Navigate to Build" at bounding box center [425, 26] width 35 height 7
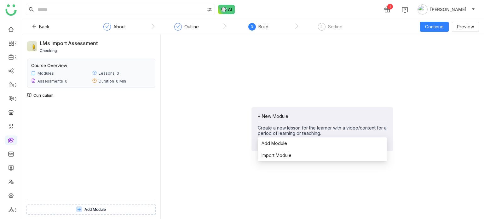
click at [281, 120] on div "+ New Module Create a new lesson for the learner with a video/content for a per…" at bounding box center [322, 124] width 129 height 22
click at [278, 153] on span "Import Module" at bounding box center [276, 155] width 30 height 7
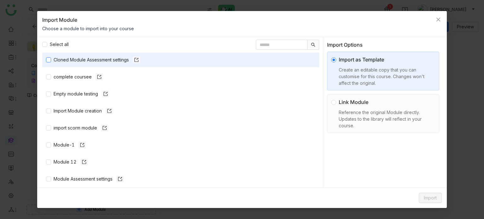
click at [104, 60] on div "Cloned Module Assessment settings" at bounding box center [97, 59] width 87 height 7
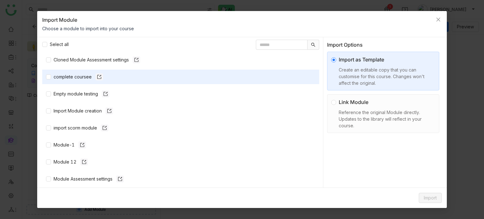
click at [75, 82] on nz-list-item "complete coursee" at bounding box center [180, 77] width 277 height 14
click at [76, 80] on nz-list-item "complete coursee" at bounding box center [180, 77] width 277 height 14
click at [76, 79] on div "complete coursee" at bounding box center [78, 76] width 49 height 7
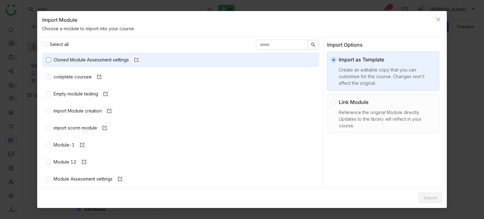
click at [86, 59] on div "Cloned Module Assessment settings" at bounding box center [97, 59] width 87 height 7
click at [87, 54] on nz-list-item "Cloned Module Assessment settings 4 mins" at bounding box center [180, 60] width 277 height 14
click at [87, 60] on div "Cloned Module Assessment settings" at bounding box center [97, 59] width 87 height 7
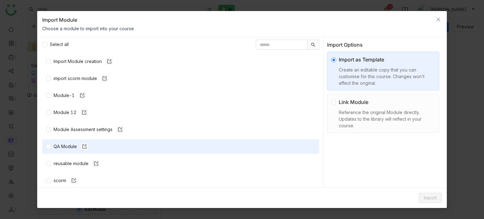
click at [66, 152] on nz-list-item "QA Module" at bounding box center [180, 146] width 277 height 14
click at [67, 143] on div "QA Module" at bounding box center [71, 146] width 35 height 7
click at [431, 196] on span "Import" at bounding box center [430, 197] width 13 height 7
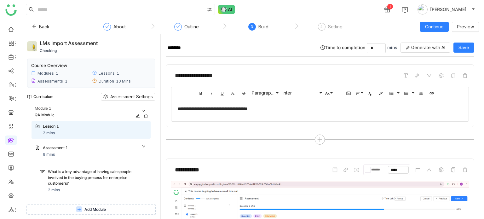
click at [146, 117] on icon at bounding box center [146, 116] width 4 height 4
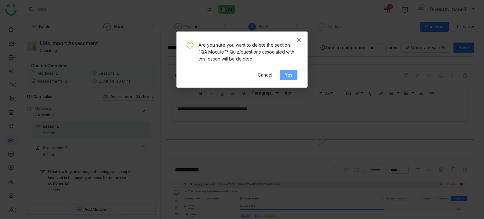
click at [293, 76] on button "Yes" at bounding box center [289, 75] width 18 height 10
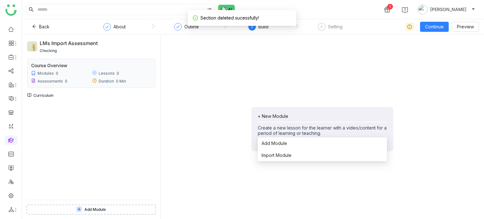
click at [297, 118] on div "+ New Module" at bounding box center [322, 115] width 129 height 5
click at [284, 153] on span "Import Module" at bounding box center [276, 155] width 30 height 7
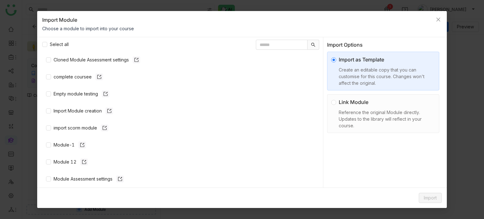
click at [355, 100] on div "Link Module" at bounding box center [386, 102] width 94 height 8
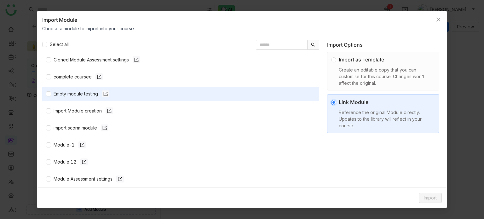
scroll to position [49, 0]
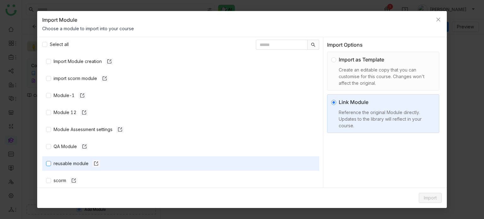
click at [62, 163] on div "reusable module" at bounding box center [77, 163] width 46 height 7
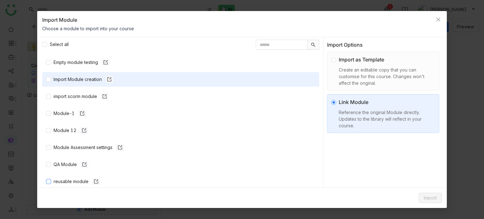
scroll to position [28, 0]
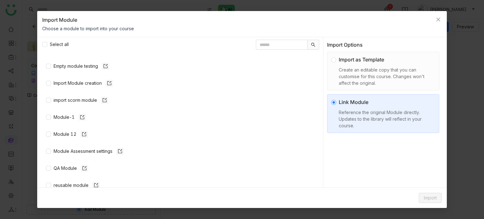
click at [64, 48] on nz-list-header "Select all" at bounding box center [56, 44] width 29 height 15
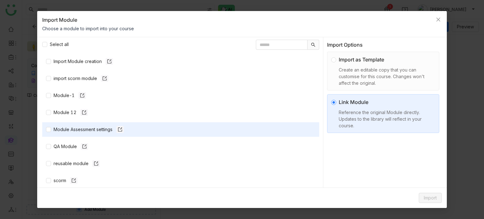
scroll to position [0, 0]
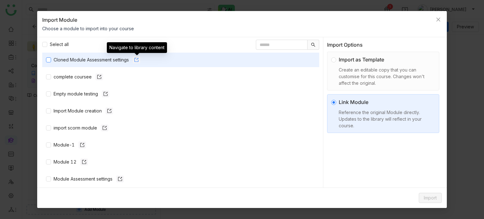
click at [134, 61] on icon at bounding box center [136, 60] width 4 height 4
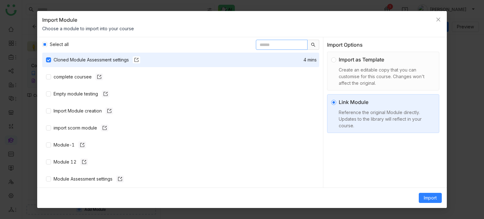
click at [282, 46] on input "text" at bounding box center [282, 45] width 52 height 10
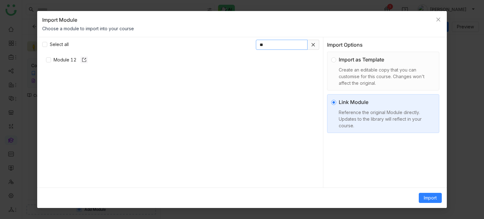
type input "*"
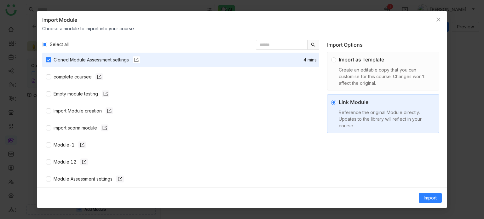
click at [56, 60] on div "Cloned Module Assessment settings" at bounding box center [97, 59] width 87 height 7
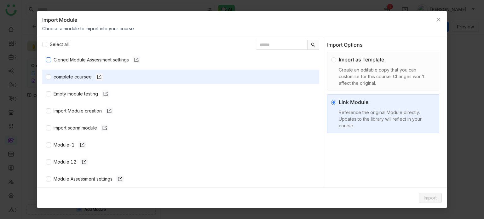
scroll to position [49, 0]
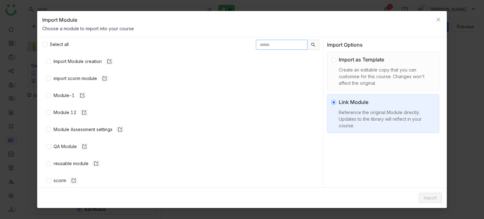
click at [291, 46] on input "text" at bounding box center [282, 45] width 52 height 10
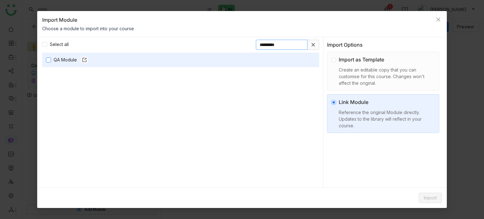
type input "*********"
click at [433, 194] on button "Import" at bounding box center [430, 198] width 23 height 10
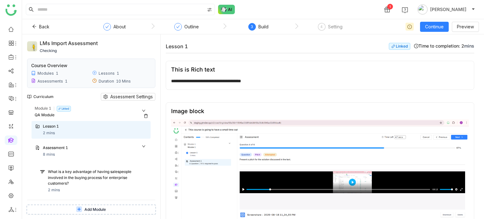
click at [146, 117] on icon at bounding box center [146, 116] width 4 height 4
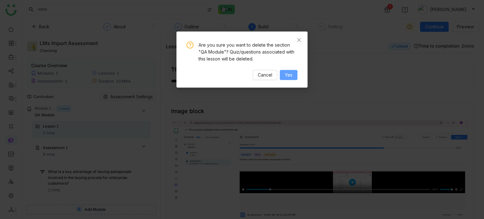
click at [288, 75] on span "Yes" at bounding box center [289, 74] width 8 height 7
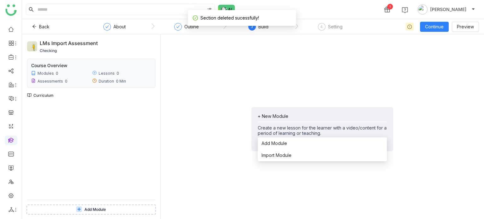
click at [290, 114] on div "+ New Module" at bounding box center [322, 115] width 129 height 5
click at [278, 156] on span "Import Module" at bounding box center [276, 155] width 30 height 7
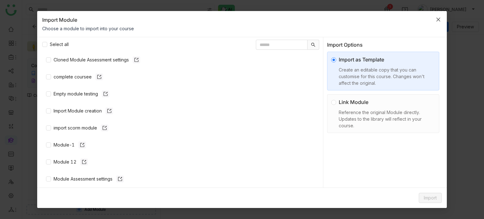
click at [440, 19] on icon "Close" at bounding box center [438, 19] width 5 height 5
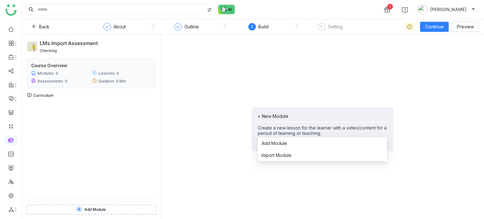
click at [271, 115] on div "+ New Module" at bounding box center [322, 115] width 129 height 5
click at [281, 151] on li "Import Module" at bounding box center [322, 155] width 129 height 12
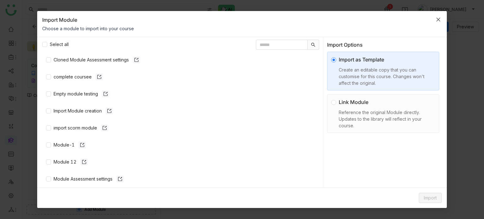
click at [437, 17] on icon "Close" at bounding box center [438, 19] width 5 height 5
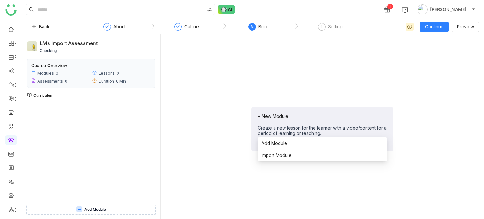
click at [267, 115] on div "+ New Module" at bounding box center [322, 115] width 129 height 5
click at [273, 138] on li "Add Module" at bounding box center [322, 143] width 129 height 12
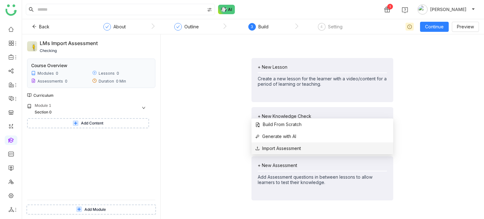
click at [298, 147] on span "Import Assessment" at bounding box center [278, 148] width 46 height 7
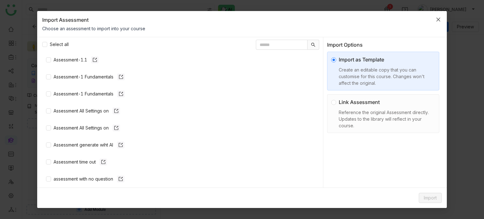
click at [438, 22] on span "Close" at bounding box center [438, 19] width 17 height 17
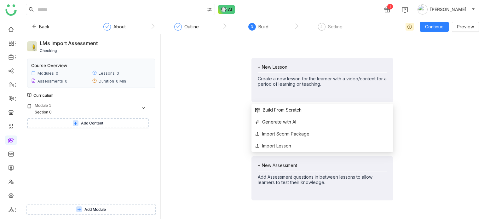
click at [286, 68] on div "+ New Lesson" at bounding box center [322, 66] width 129 height 5
click at [278, 145] on span "Import Lesson" at bounding box center [273, 145] width 36 height 7
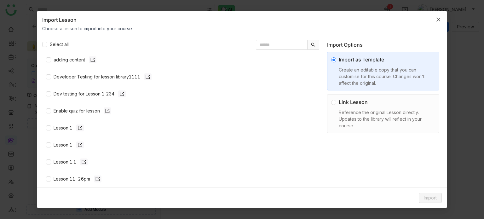
click at [439, 17] on icon "Close" at bounding box center [438, 19] width 5 height 5
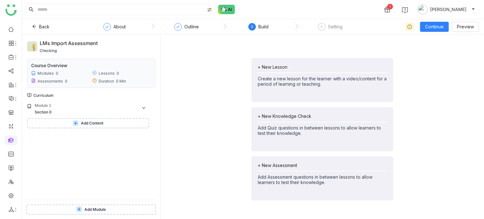
click at [86, 207] on span "Add Module" at bounding box center [94, 210] width 21 height 6
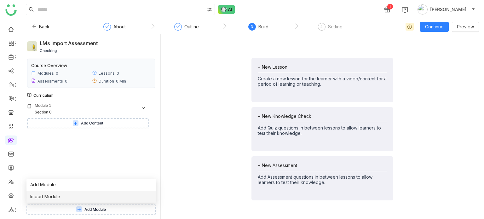
click at [84, 193] on li "Import Module" at bounding box center [90, 197] width 129 height 12
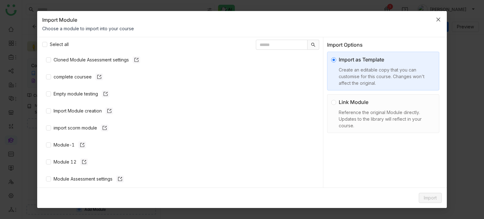
click at [437, 13] on span "Close" at bounding box center [438, 19] width 17 height 17
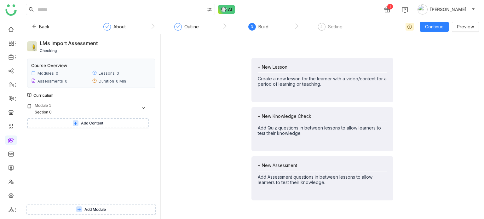
click at [102, 125] on span "Add Content" at bounding box center [92, 123] width 22 height 6
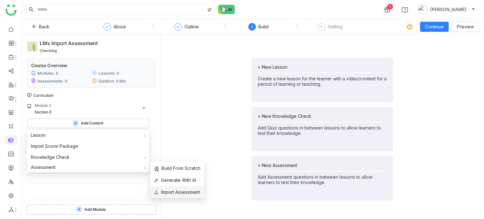
click at [162, 193] on span "Import Assessment" at bounding box center [177, 192] width 46 height 7
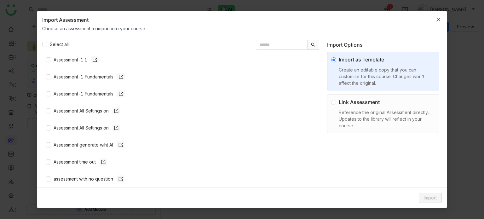
click at [437, 18] on icon "Close" at bounding box center [438, 19] width 5 height 5
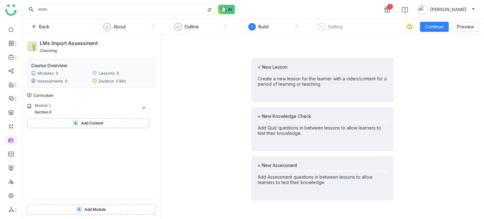
click at [82, 119] on button "Add Content" at bounding box center [88, 123] width 122 height 10
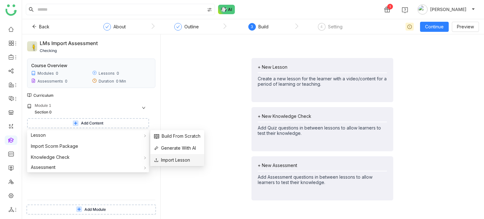
click at [181, 162] on span "Import Lesson" at bounding box center [172, 160] width 36 height 7
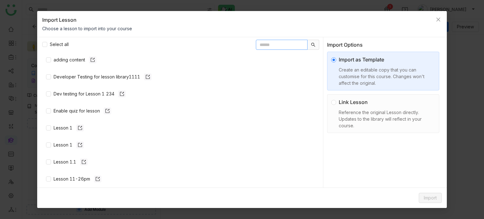
click at [273, 42] on input "text" at bounding box center [282, 45] width 52 height 10
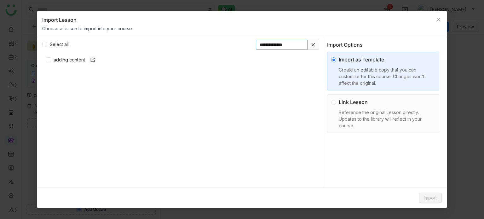
type input "**********"
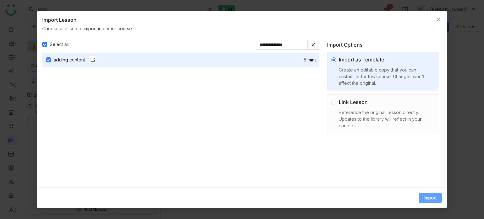
click at [429, 196] on span "Import" at bounding box center [430, 197] width 13 height 7
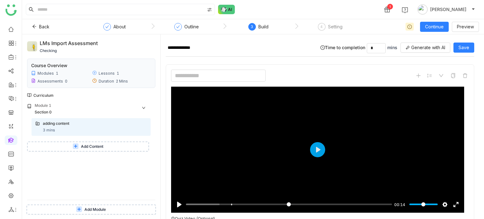
click at [239, 71] on input at bounding box center [218, 76] width 94 height 12
type input "**********"
click at [464, 44] on button "Save" at bounding box center [463, 48] width 21 height 10
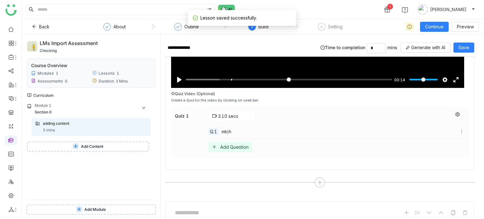
scroll to position [123, 0]
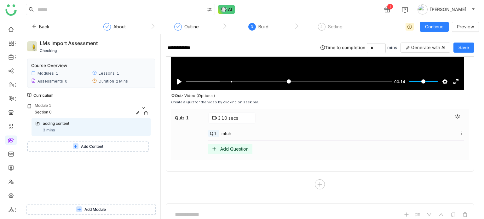
click at [88, 104] on div "Module 1" at bounding box center [93, 106] width 116 height 7
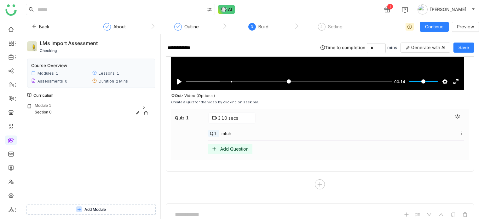
click at [88, 104] on div "Module 1" at bounding box center [93, 106] width 116 height 7
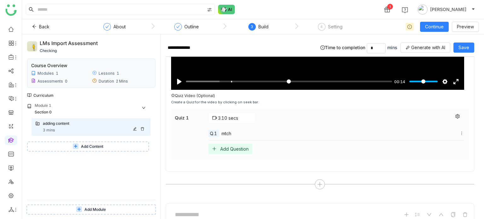
click at [91, 132] on div "adding content 3 mins" at bounding box center [95, 127] width 104 height 13
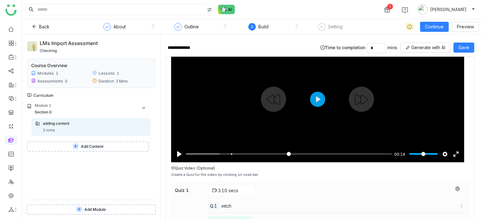
scroll to position [50, 0]
click at [116, 146] on button "Add Content" at bounding box center [88, 146] width 122 height 10
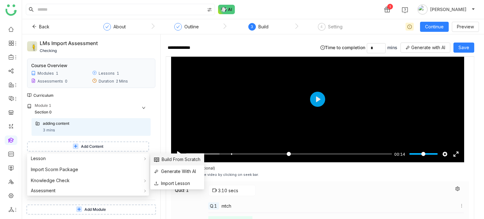
click at [191, 160] on span "Build From Scratch" at bounding box center [177, 159] width 46 height 7
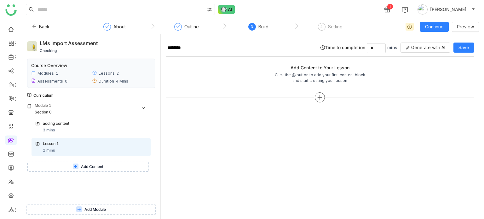
click at [319, 94] on icon at bounding box center [320, 97] width 6 height 6
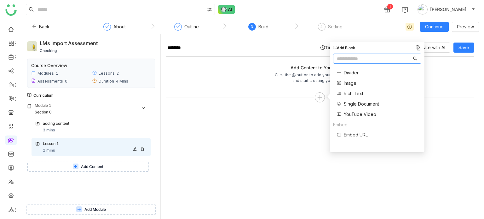
click at [140, 150] on icon at bounding box center [142, 149] width 4 height 4
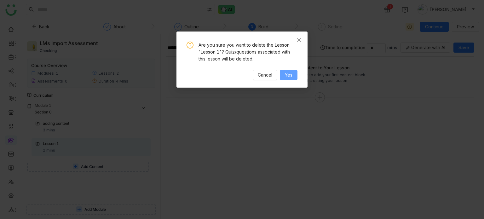
click at [294, 79] on button "Yes" at bounding box center [289, 75] width 18 height 10
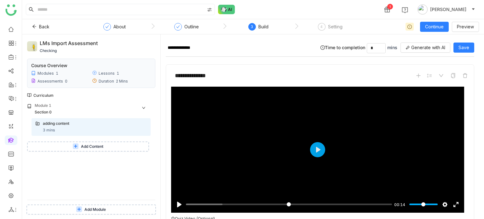
click at [120, 148] on button "Add Content" at bounding box center [88, 146] width 122 height 10
click at [162, 130] on div "**********" at bounding box center [322, 126] width 323 height 185
click at [142, 127] on icon at bounding box center [142, 128] width 3 height 3
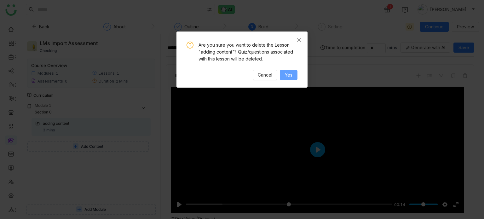
click at [287, 71] on span "Yes" at bounding box center [289, 74] width 8 height 7
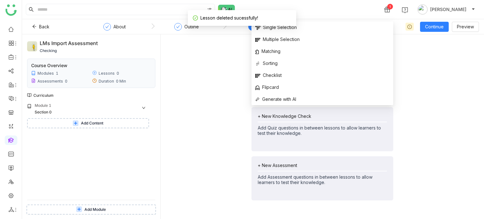
click at [272, 114] on div "+ New Knowledge Check" at bounding box center [322, 115] width 129 height 5
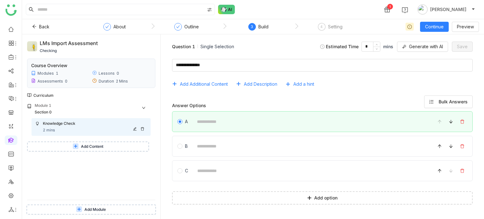
click at [141, 128] on icon at bounding box center [142, 129] width 4 height 4
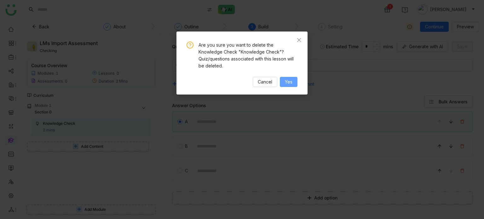
click at [286, 78] on span "Yes" at bounding box center [289, 81] width 8 height 7
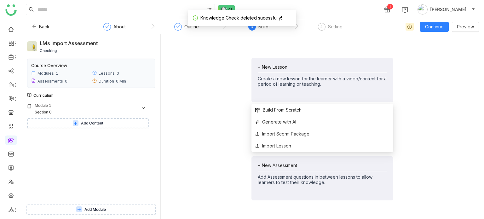
click at [275, 68] on div "+ New Lesson" at bounding box center [322, 66] width 129 height 5
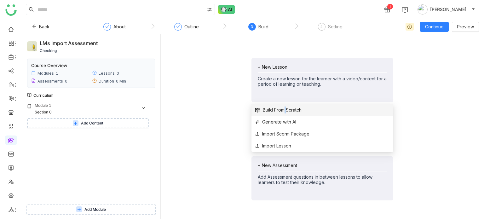
click at [282, 112] on span "Build From Scratch" at bounding box center [278, 109] width 46 height 7
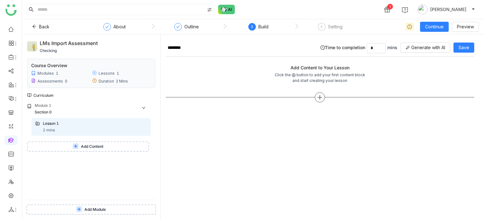
click at [317, 95] on icon at bounding box center [320, 97] width 6 height 6
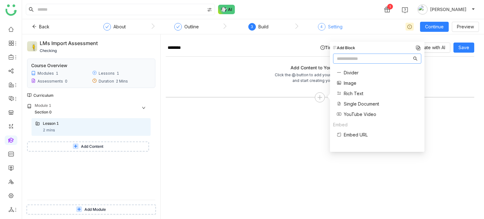
click at [326, 30] on div "4 Setting" at bounding box center [330, 28] width 25 height 11
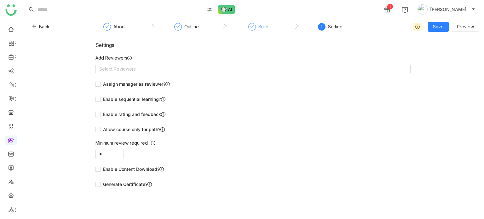
click at [263, 27] on div "Build" at bounding box center [263, 27] width 10 height 8
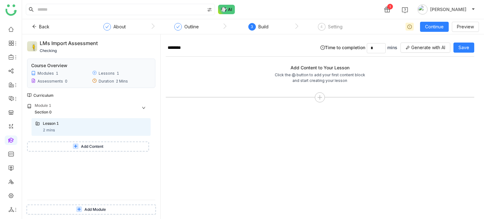
click at [108, 148] on button "Add Content" at bounding box center [88, 146] width 122 height 10
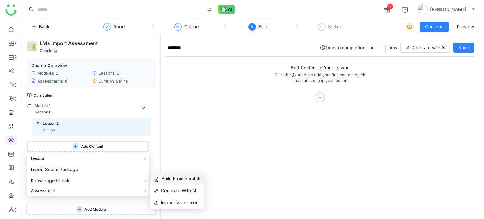
click at [175, 180] on span "Build From Scratch" at bounding box center [177, 178] width 46 height 7
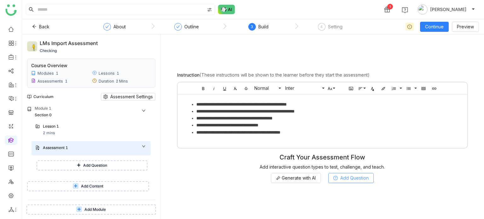
click at [344, 174] on span "Add Question" at bounding box center [354, 177] width 28 height 7
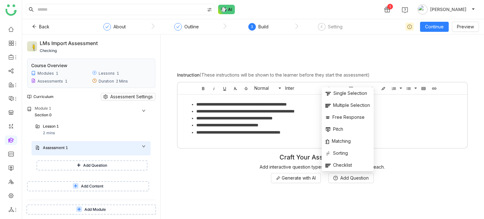
click at [352, 46] on div "**********" at bounding box center [322, 126] width 313 height 174
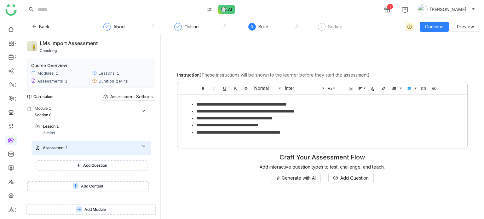
click at [317, 136] on div "**********" at bounding box center [322, 119] width 290 height 51
click at [10, 140] on link at bounding box center [11, 139] width 6 height 5
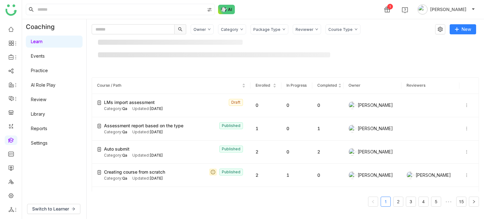
click at [45, 111] on link "Library" at bounding box center [38, 113] width 14 height 5
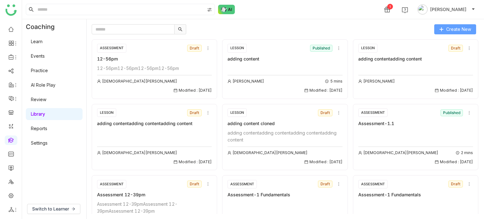
click at [458, 27] on span "Create New" at bounding box center [458, 29] width 25 height 7
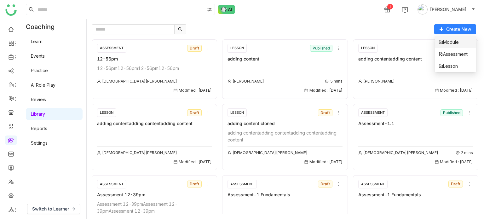
click at [451, 38] on li "Module" at bounding box center [455, 42] width 41 height 12
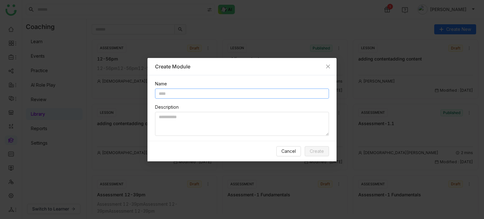
click at [220, 90] on input "text" at bounding box center [242, 93] width 174 height 10
type input "**********"
type textarea "********"
drag, startPoint x: 329, startPoint y: 153, endPoint x: 321, endPoint y: 151, distance: 8.6
click at [321, 151] on div "Cancel Create" at bounding box center [241, 151] width 189 height 20
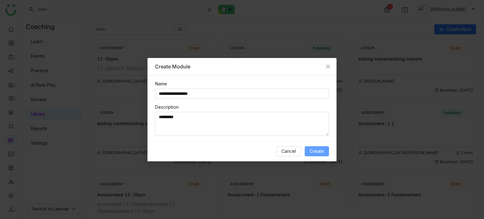
click at [321, 151] on span "Create" at bounding box center [317, 151] width 14 height 7
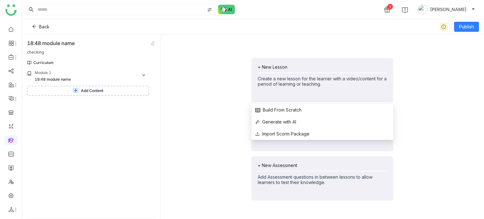
click at [280, 66] on div "+ New Lesson" at bounding box center [322, 66] width 129 height 5
click at [282, 109] on span "Build From Scratch" at bounding box center [278, 109] width 46 height 7
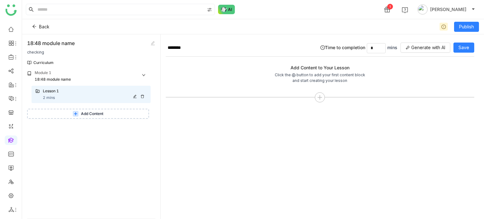
click at [141, 95] on icon at bounding box center [142, 96] width 4 height 4
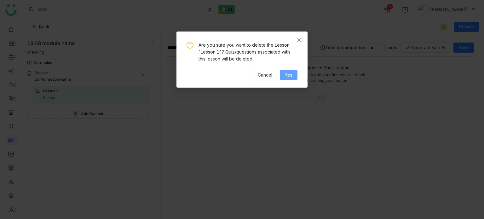
click at [288, 78] on span "Yes" at bounding box center [289, 74] width 8 height 7
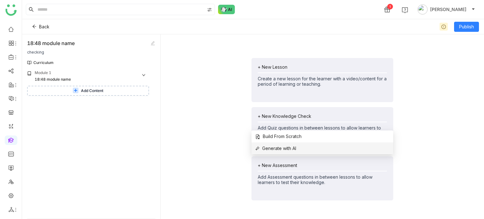
click at [277, 148] on span "Generate with AI" at bounding box center [275, 148] width 41 height 7
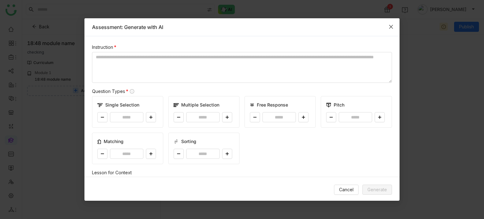
click at [391, 31] on span "Close" at bounding box center [390, 26] width 17 height 17
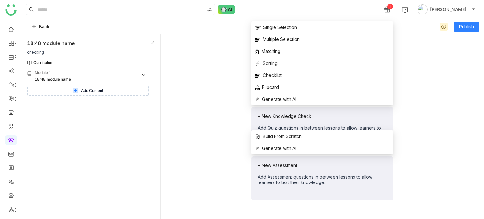
click at [272, 165] on div "+ New Assessment" at bounding box center [322, 165] width 129 height 5
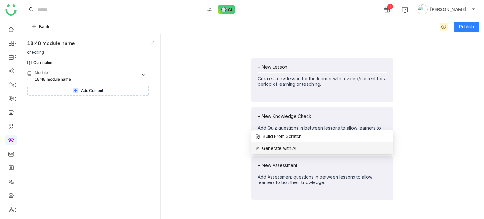
click at [281, 147] on span "Generate with AI" at bounding box center [275, 148] width 41 height 7
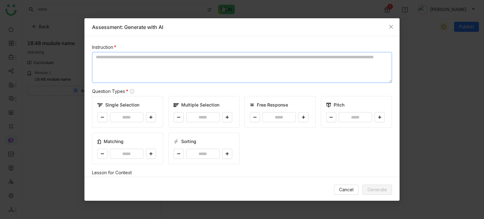
click at [176, 60] on textarea at bounding box center [242, 67] width 300 height 31
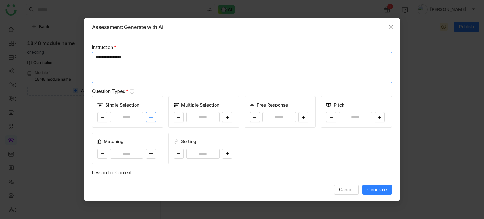
type textarea "**********"
click at [148, 115] on button at bounding box center [151, 117] width 10 height 10
type input "*"
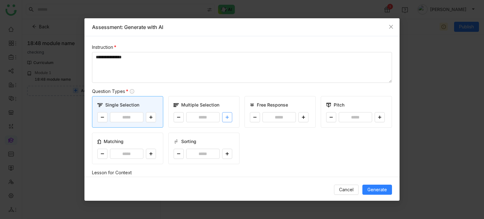
click at [227, 117] on button at bounding box center [227, 117] width 10 height 10
type input "*"
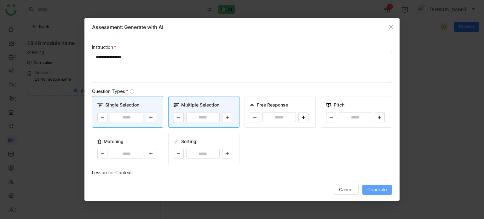
click at [383, 188] on span "Generate" at bounding box center [377, 189] width 20 height 7
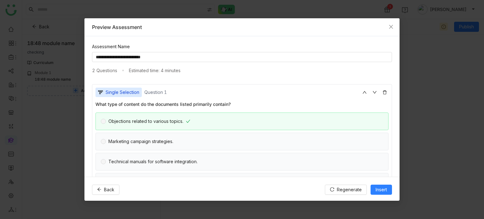
click at [325, 66] on div "**********" at bounding box center [242, 64] width 300 height 40
click at [376, 191] on span "Insert" at bounding box center [380, 189] width 11 height 7
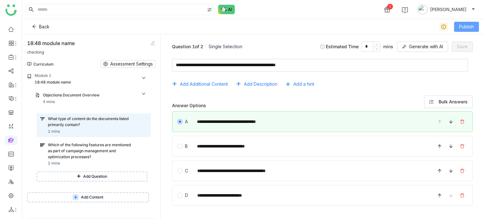
click at [464, 29] on span "Publish" at bounding box center [466, 26] width 15 height 7
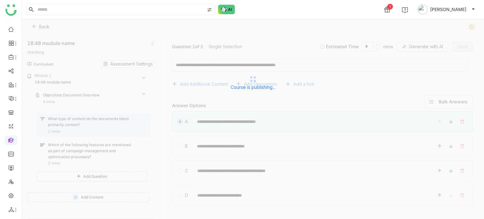
click at [392, 28] on div "Course is publishing..." at bounding box center [253, 82] width 462 height 126
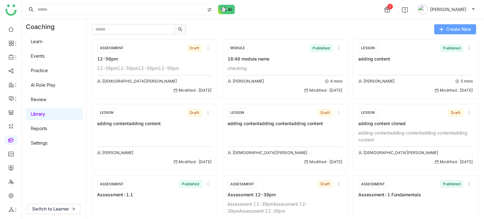
click at [454, 29] on span "Create New" at bounding box center [458, 29] width 25 height 7
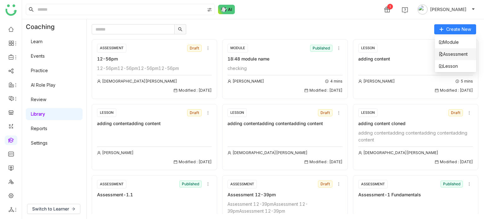
click at [459, 51] on span "Assessment" at bounding box center [452, 54] width 29 height 7
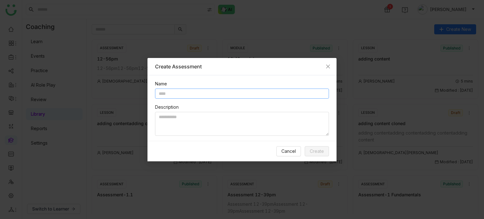
click at [228, 90] on input "text" at bounding box center [242, 93] width 174 height 10
type input "**********"
click at [316, 153] on span "Create" at bounding box center [317, 151] width 14 height 7
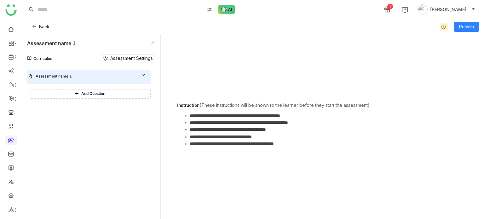
click at [199, 144] on li "**********" at bounding box center [329, 143] width 278 height 7
click at [199, 101] on div "Instruction (These instructions will be shown to the learner before they start …" at bounding box center [273, 104] width 203 height 9
click at [38, 28] on button "Back" at bounding box center [40, 27] width 27 height 10
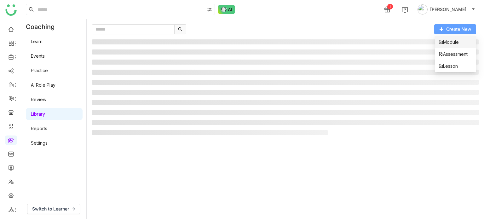
drag, startPoint x: 467, startPoint y: 30, endPoint x: 463, endPoint y: 43, distance: 14.5
click at [467, 30] on span "Create New" at bounding box center [458, 29] width 25 height 7
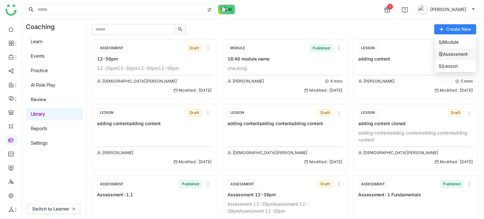
click at [463, 53] on span "Assessment" at bounding box center [452, 54] width 29 height 7
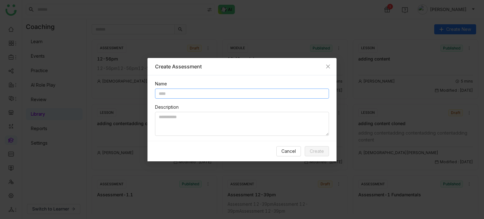
click at [275, 90] on input "text" at bounding box center [242, 93] width 174 height 10
type input "**********"
click at [314, 150] on span "Create" at bounding box center [317, 151] width 14 height 7
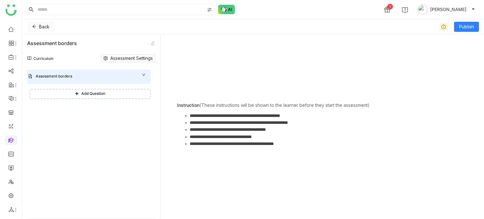
click at [38, 26] on button "Back" at bounding box center [40, 27] width 27 height 10
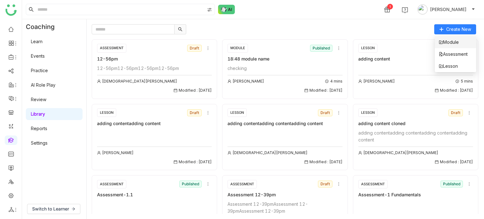
click at [465, 36] on li "Module" at bounding box center [455, 42] width 41 height 12
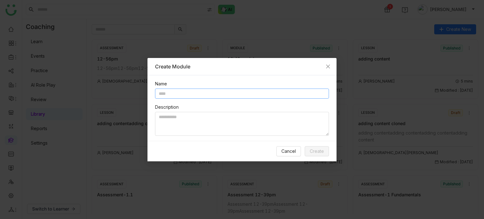
click at [244, 90] on input "text" at bounding box center [242, 93] width 174 height 10
type input "**********"
click at [319, 152] on span "Create" at bounding box center [317, 151] width 14 height 7
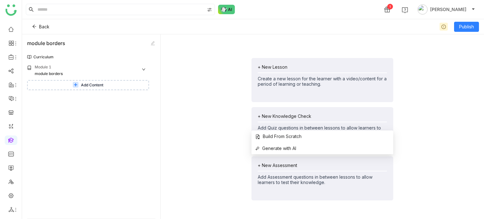
click at [284, 168] on div "+ New Assessment Add Assessment questions in between lessons to allow learners …" at bounding box center [322, 174] width 129 height 22
click at [290, 138] on span "Build From Scratch" at bounding box center [278, 136] width 46 height 7
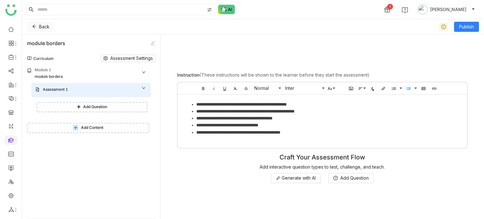
click at [37, 24] on button "Back" at bounding box center [40, 27] width 27 height 10
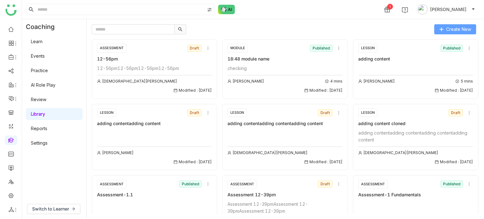
click at [452, 29] on span "Create New" at bounding box center [458, 29] width 25 height 7
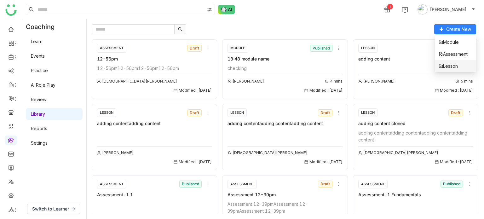
click at [453, 65] on span "Lesson" at bounding box center [447, 66] width 19 height 7
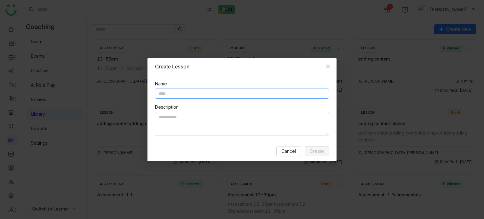
click at [216, 94] on input "text" at bounding box center [242, 93] width 174 height 10
type input "**********"
click at [324, 152] on button "Create" at bounding box center [317, 151] width 24 height 10
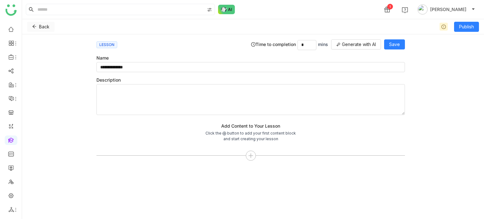
click at [32, 24] on button "Back" at bounding box center [40, 27] width 27 height 10
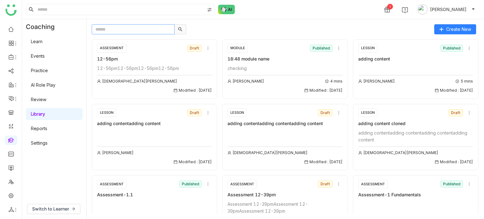
click at [118, 26] on input "text" at bounding box center [133, 29] width 83 height 10
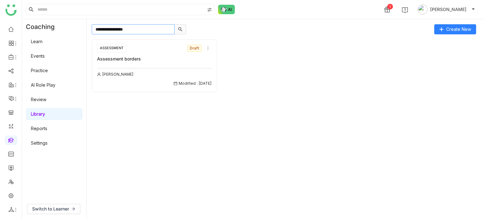
type input "**********"
click at [139, 64] on div "ASSESSMENT Draft Assessment borders Arif uddin Modified : 10/09/2025" at bounding box center [154, 64] width 115 height 43
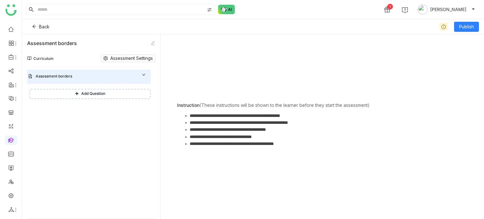
click at [267, 125] on li "**********" at bounding box center [329, 122] width 278 height 7
click at [223, 103] on span "(These instructions will be shown to the learner before they start the assessme…" at bounding box center [284, 104] width 170 height 5
click at [94, 97] on button "Add Question" at bounding box center [90, 94] width 121 height 10
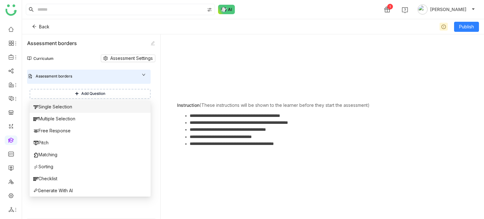
click at [94, 106] on li "Single Selection" at bounding box center [90, 107] width 121 height 12
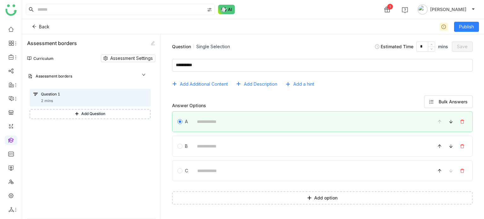
click at [105, 81] on div "Assessment borders" at bounding box center [88, 77] width 123 height 14
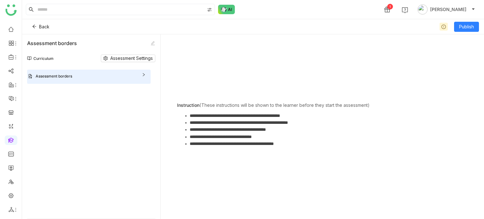
click at [235, 119] on li "**********" at bounding box center [329, 122] width 278 height 7
click at [232, 145] on li "**********" at bounding box center [329, 143] width 278 height 7
click at [93, 73] on div "Assessment borders" at bounding box center [85, 76] width 98 height 6
click at [88, 93] on div "Question 1" at bounding box center [87, 94] width 93 height 6
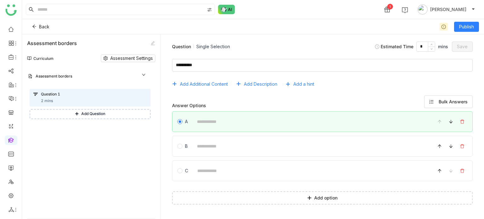
click at [102, 83] on div "Assessment borders" at bounding box center [88, 77] width 123 height 14
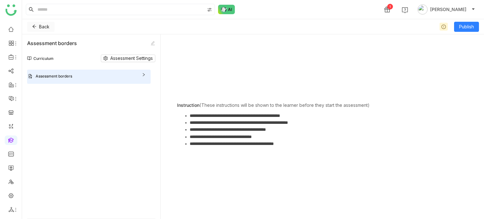
click at [37, 27] on button "Back" at bounding box center [40, 27] width 27 height 10
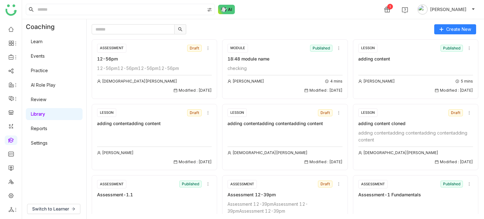
click at [45, 112] on link "Library" at bounding box center [38, 113] width 14 height 5
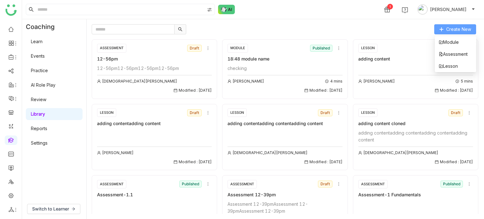
click at [447, 30] on span "Create New" at bounding box center [458, 29] width 25 height 7
click at [441, 32] on button "Create New" at bounding box center [455, 29] width 42 height 10
click at [443, 68] on span "Lesson" at bounding box center [447, 66] width 19 height 7
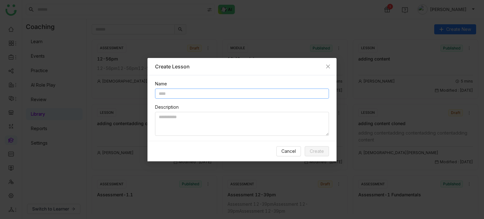
click at [217, 94] on input "text" at bounding box center [242, 93] width 174 height 10
click at [267, 18] on nz-modal-container "Create Lesson Name Description Cancel Create" at bounding box center [242, 109] width 484 height 219
click at [327, 65] on icon "Close" at bounding box center [327, 66] width 5 height 5
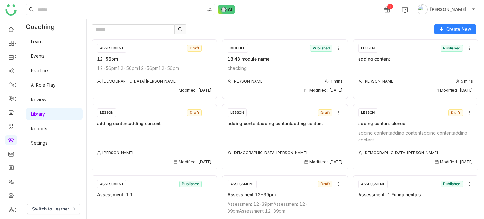
click at [53, 48] on div "Learn Events Practice AI Role Play Review Library Reports Settings" at bounding box center [54, 92] width 64 height 116
click at [43, 44] on link "Learn" at bounding box center [37, 41] width 12 height 5
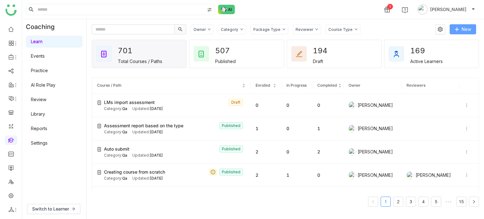
click at [451, 32] on button "New" at bounding box center [462, 29] width 26 height 10
click at [459, 32] on button "New" at bounding box center [462, 29] width 26 height 10
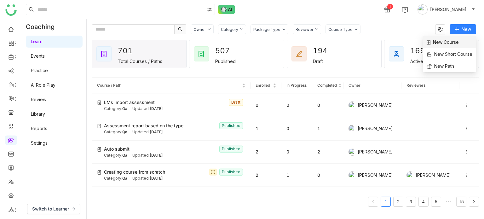
click at [456, 40] on span "New Course" at bounding box center [442, 42] width 32 height 7
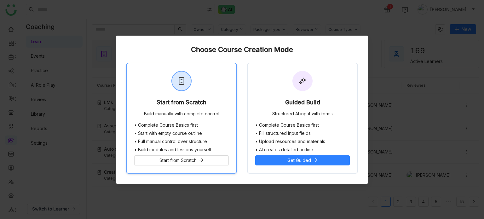
click at [189, 104] on div "Start from Scratch" at bounding box center [182, 103] width 50 height 9
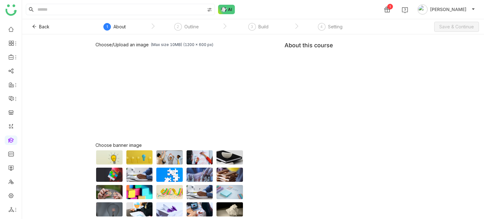
click at [343, 71] on div "Choose/Upload an image (Max size 10MB) (1200 x 600 px) Browse Image Choose bann…" at bounding box center [252, 143] width 315 height 203
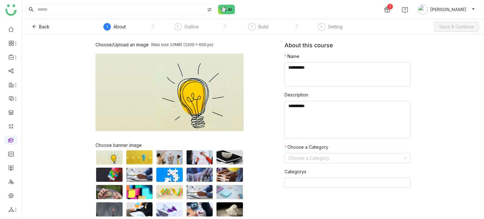
click at [343, 71] on textarea at bounding box center [347, 74] width 126 height 24
type textarea "**********"
type textarea "*"
type textarea "********"
click at [310, 155] on input at bounding box center [345, 157] width 114 height 9
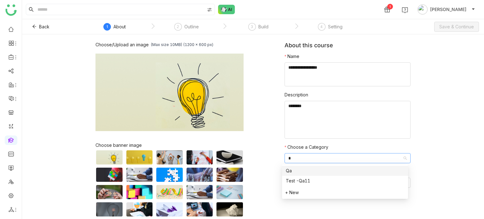
type input "**"
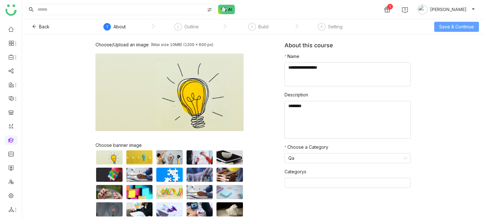
click at [462, 31] on button "Save & Continue" at bounding box center [456, 27] width 45 height 10
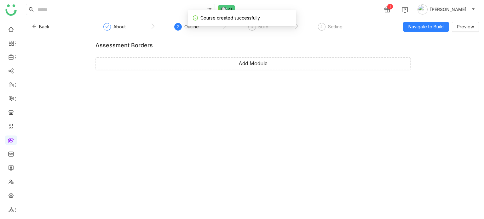
click at [273, 26] on nz-step "3 Build" at bounding box center [258, 28] width 72 height 11
click at [263, 30] on div "3 Build" at bounding box center [258, 28] width 20 height 11
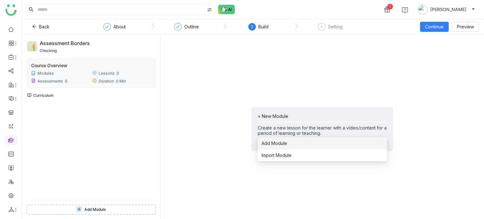
click at [282, 142] on span "Add Module" at bounding box center [274, 143] width 26 height 7
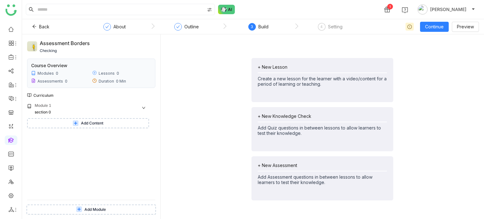
click at [79, 127] on button "Add Content" at bounding box center [88, 123] width 122 height 10
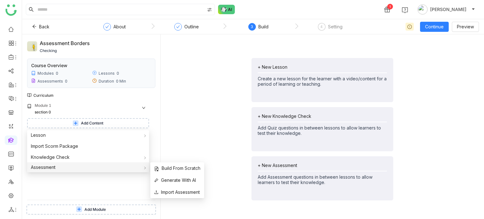
click at [74, 168] on div "Assessment" at bounding box center [88, 167] width 122 height 10
click at [194, 170] on span "Build From Scratch" at bounding box center [177, 168] width 46 height 7
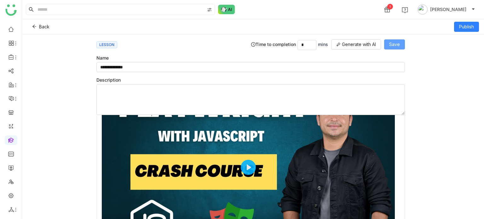
scroll to position [491, 0]
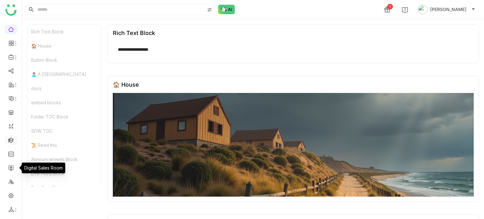
click at [14, 142] on link at bounding box center [11, 139] width 6 height 5
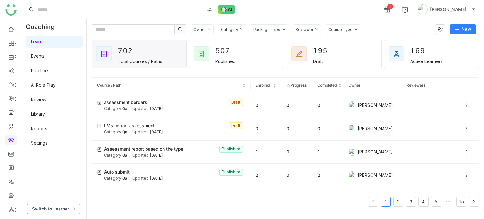
click at [66, 209] on span "Switch to Learner" at bounding box center [50, 208] width 37 height 7
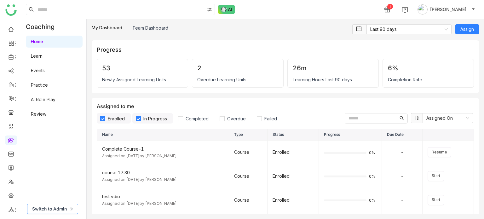
click at [51, 209] on span "Switch to Admin" at bounding box center [49, 208] width 35 height 7
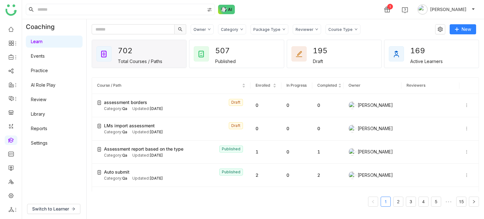
click at [44, 115] on link "Library" at bounding box center [38, 113] width 14 height 5
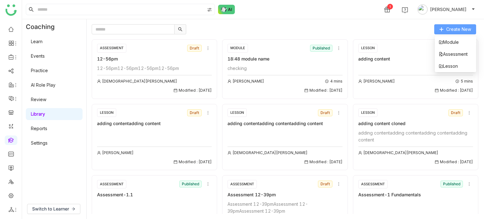
click at [465, 28] on span "Create New" at bounding box center [458, 29] width 25 height 7
click at [456, 56] on span "Assessment" at bounding box center [452, 54] width 29 height 7
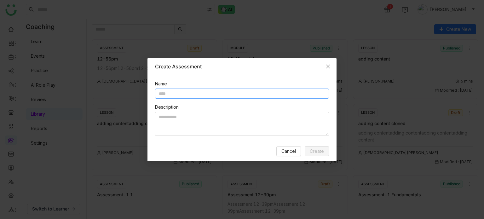
click at [235, 94] on input "text" at bounding box center [242, 93] width 174 height 10
type input "******"
click at [307, 150] on button "Create" at bounding box center [317, 151] width 24 height 10
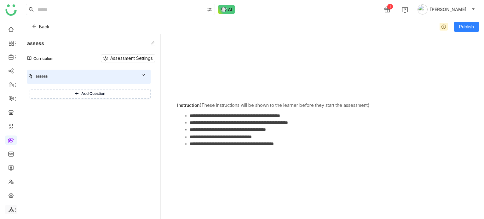
click at [14, 208] on icon at bounding box center [15, 209] width 5 height 5
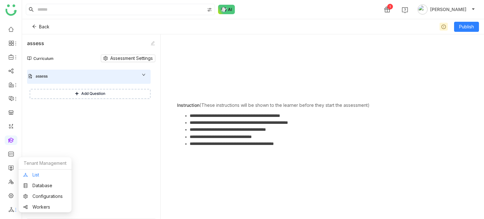
click at [45, 175] on link "List" at bounding box center [44, 175] width 43 height 4
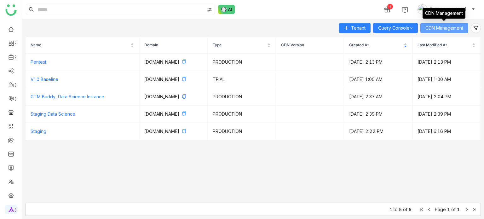
click at [448, 29] on span "CDN Management" at bounding box center [444, 28] width 38 height 7
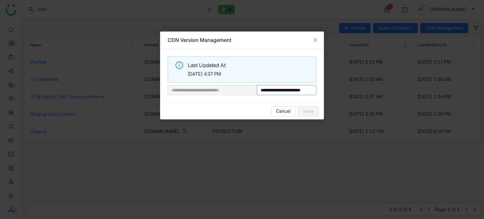
scroll to position [0, 14]
drag, startPoint x: 278, startPoint y: 89, endPoint x: 333, endPoint y: 87, distance: 54.8
click at [333, 87] on nz-modal-container "**********" at bounding box center [242, 109] width 484 height 219
paste input "**********"
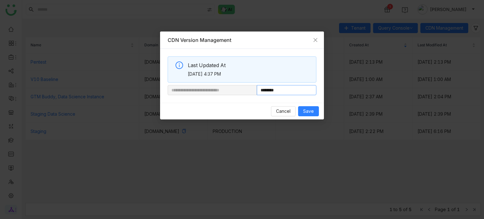
type input "**********"
click at [307, 109] on span "Save" at bounding box center [308, 111] width 11 height 7
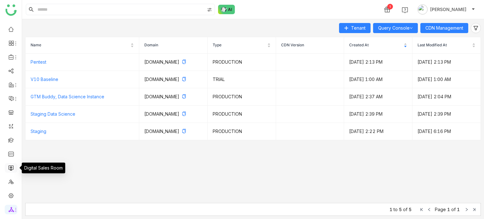
click at [14, 170] on link at bounding box center [11, 167] width 6 height 5
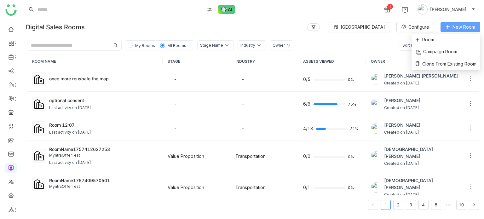
click at [470, 30] on button "New Room" at bounding box center [460, 27] width 40 height 10
click at [463, 27] on span "New Room" at bounding box center [463, 27] width 23 height 7
click at [446, 41] on li "Room" at bounding box center [445, 40] width 69 height 12
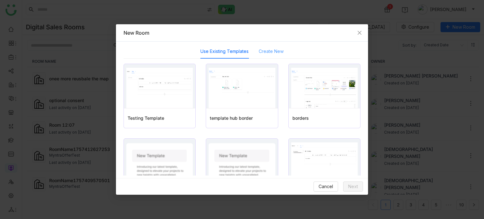
click at [265, 56] on div "Create New" at bounding box center [271, 51] width 25 height 14
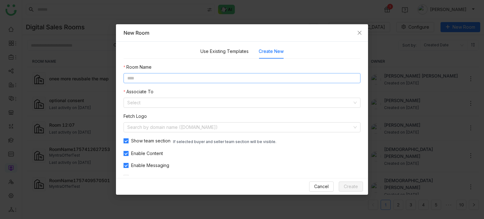
click at [250, 78] on input at bounding box center [241, 78] width 237 height 10
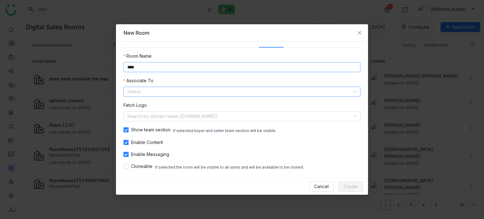
type input "****"
click at [247, 93] on input at bounding box center [239, 91] width 225 height 9
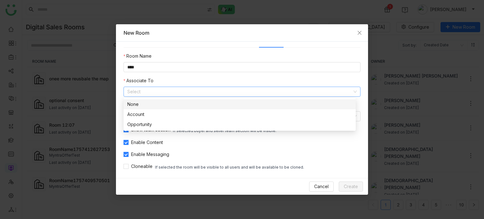
click at [238, 109] on nz-option-item "Account" at bounding box center [239, 114] width 232 height 10
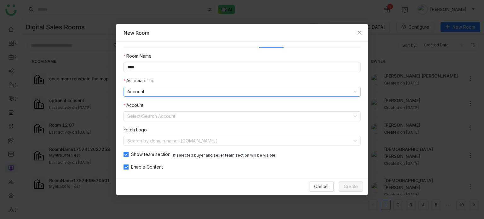
click at [221, 88] on nz-select-item "Account" at bounding box center [241, 91] width 229 height 9
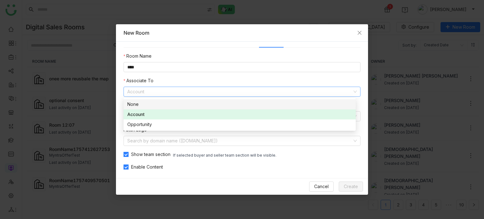
click at [215, 105] on div "None" at bounding box center [239, 104] width 225 height 7
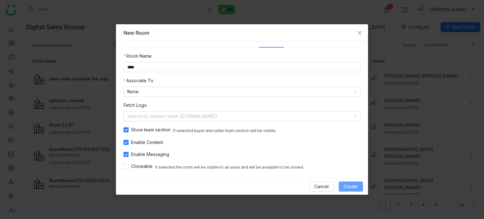
click at [349, 190] on button "Create" at bounding box center [351, 186] width 24 height 10
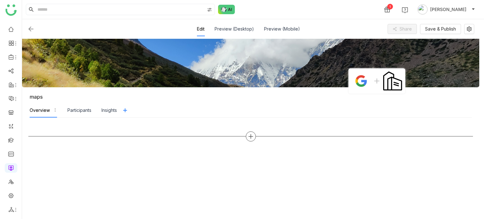
drag, startPoint x: 254, startPoint y: 140, endPoint x: 250, endPoint y: 133, distance: 7.8
click at [250, 133] on div at bounding box center [250, 136] width 444 height 10
click at [250, 134] on icon at bounding box center [251, 137] width 6 height 6
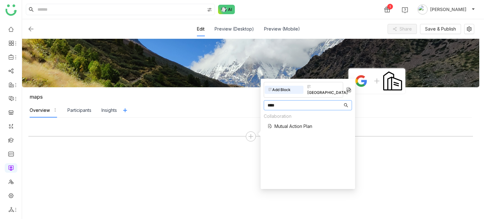
type input "****"
click at [279, 123] on span "Mutual Action Plan" at bounding box center [293, 126] width 38 height 7
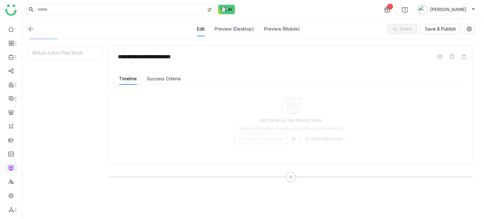
scroll to position [79, 0]
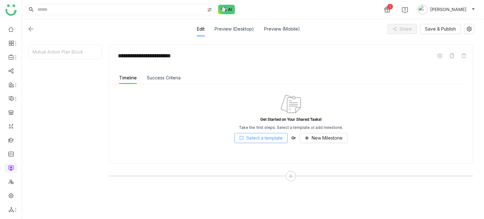
click at [275, 138] on span "Select a template" at bounding box center [264, 137] width 36 height 7
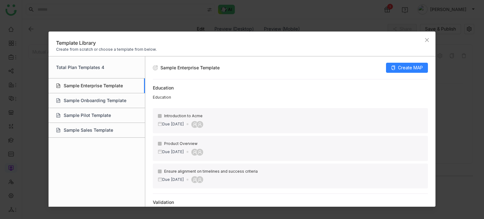
click at [121, 89] on div "Sample Enterprise Template" at bounding box center [97, 85] width 96 height 15
click at [406, 73] on div "Sample Enterprise Template Create MAP" at bounding box center [290, 67] width 275 height 23
click at [409, 70] on span "Create MAP" at bounding box center [410, 67] width 25 height 7
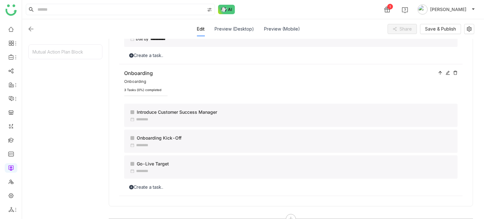
scroll to position [209, 0]
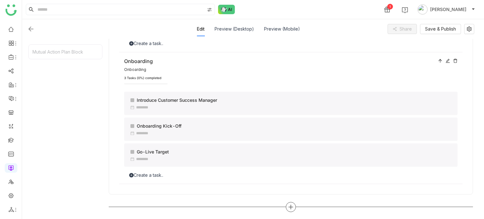
click at [293, 207] on icon at bounding box center [291, 207] width 6 height 6
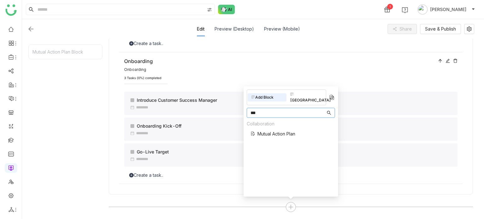
type input "***"
click at [270, 130] on span "Mutual Action Plan" at bounding box center [276, 133] width 38 height 7
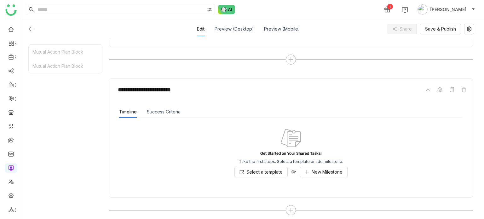
scroll to position [359, 0]
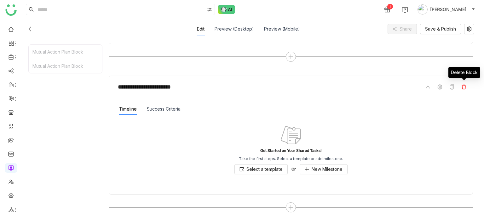
click at [463, 86] on icon at bounding box center [463, 86] width 5 height 5
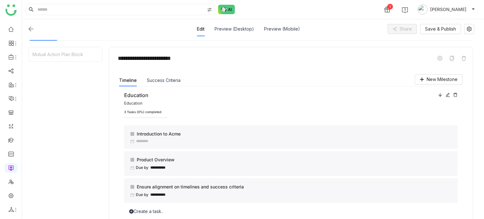
scroll to position [72, 0]
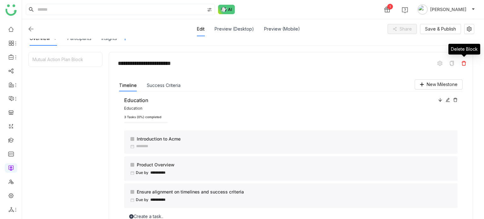
click at [461, 65] on span at bounding box center [464, 64] width 8 height 8
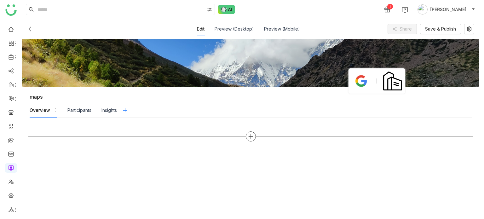
click at [252, 139] on div at bounding box center [251, 136] width 10 height 10
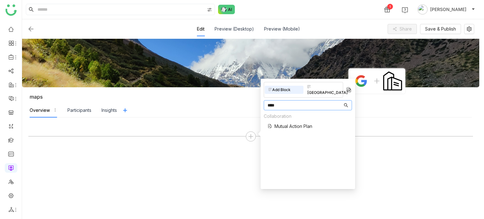
type input "****"
click at [281, 123] on span "Mutual Action Plan" at bounding box center [293, 126] width 38 height 7
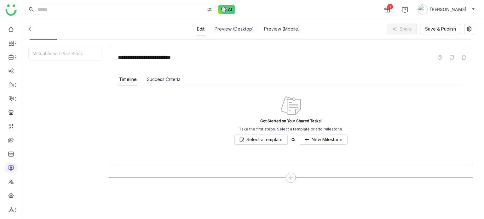
scroll to position [79, 0]
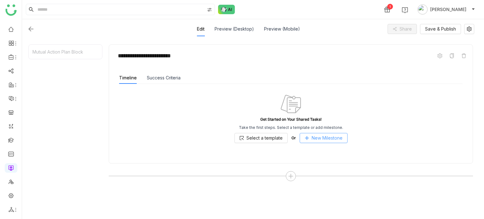
click at [329, 134] on span "New Milestone" at bounding box center [326, 137] width 31 height 7
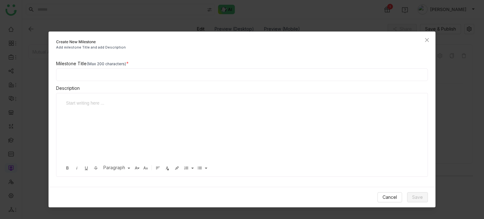
drag, startPoint x: 225, startPoint y: 83, endPoint x: 236, endPoint y: 72, distance: 14.7
click at [225, 83] on div "Milestone Title (Max 200 characters) Description Start writing here ... Bold It…" at bounding box center [242, 118] width 387 height 117
click at [240, 66] on div "Milestone Title (Max 200 characters)" at bounding box center [242, 63] width 372 height 7
click at [237, 73] on input at bounding box center [242, 74] width 372 height 13
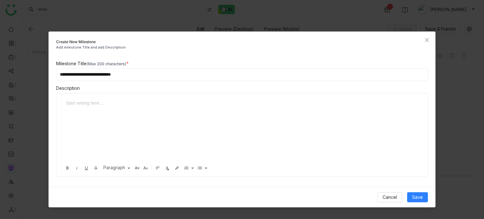
type input "**********"
click at [420, 195] on span "Save" at bounding box center [417, 197] width 11 height 7
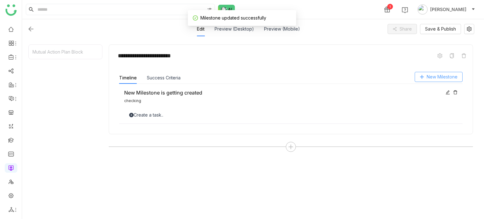
click at [447, 76] on span "New Milestone" at bounding box center [441, 76] width 31 height 7
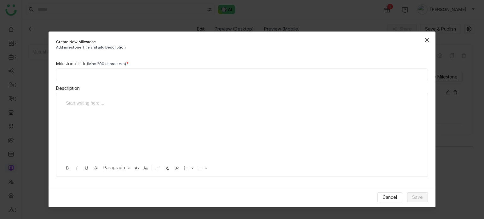
click at [426, 45] on span "Close" at bounding box center [426, 39] width 17 height 17
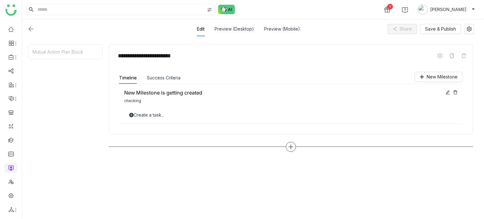
click at [293, 144] on icon at bounding box center [291, 147] width 6 height 6
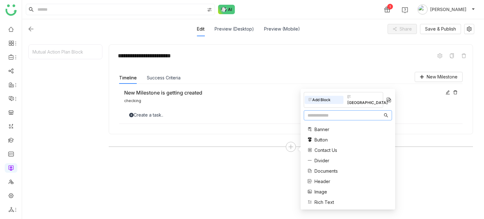
click at [351, 112] on input "text" at bounding box center [344, 115] width 75 height 7
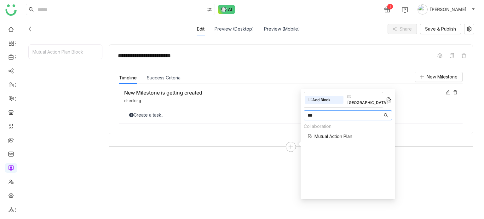
type input "***"
click at [341, 126] on div "Collaboration Mutual Action Plan" at bounding box center [328, 133] width 49 height 20
click at [336, 133] on span "Mutual Action Plan" at bounding box center [333, 136] width 38 height 7
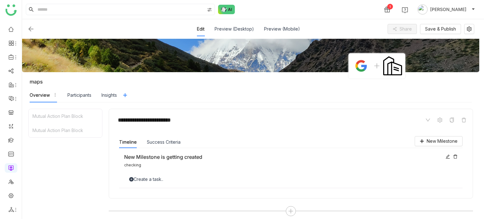
scroll to position [14, 0]
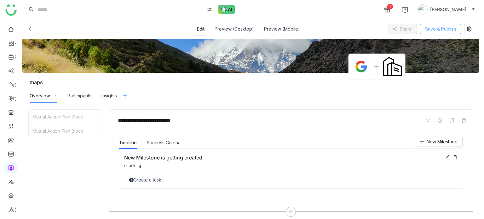
click at [445, 31] on span "Save & Publish" at bounding box center [440, 29] width 31 height 7
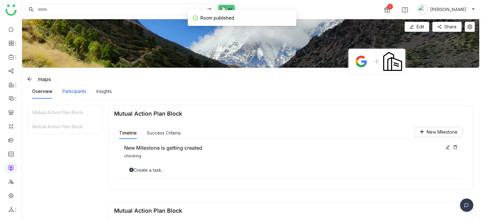
click at [84, 91] on div "Participants" at bounding box center [74, 91] width 24 height 7
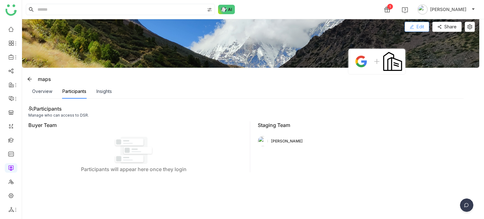
click at [426, 29] on button "Edit" at bounding box center [416, 27] width 25 height 10
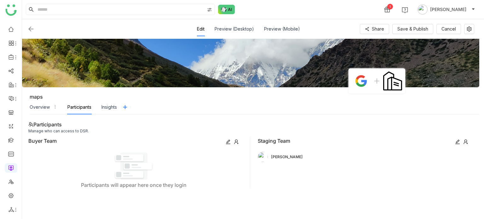
click at [235, 141] on icon at bounding box center [236, 141] width 5 height 5
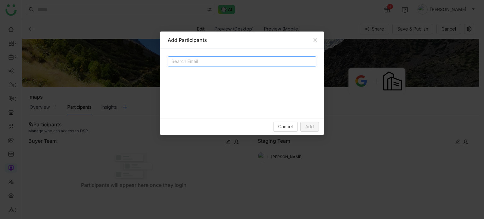
click at [253, 64] on input at bounding box center [234, 62] width 126 height 8
click at [315, 42] on icon "Close" at bounding box center [315, 39] width 5 height 5
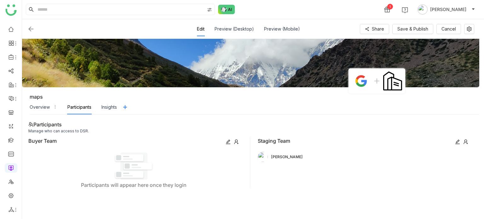
click at [464, 140] on icon at bounding box center [465, 141] width 4 height 5
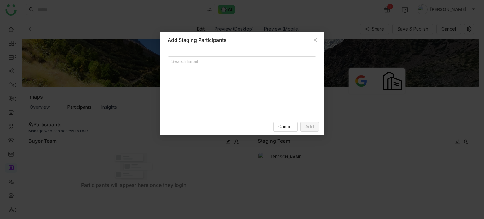
click at [277, 55] on div "Search Email" at bounding box center [242, 83] width 164 height 69
click at [277, 60] on input at bounding box center [234, 62] width 126 height 8
type input "*"
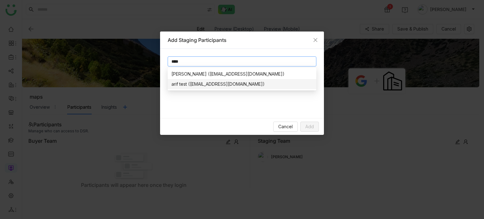
type input "****"
click at [221, 81] on div "arif test ([EMAIL_ADDRESS][DOMAIN_NAME])" at bounding box center [241, 84] width 141 height 7
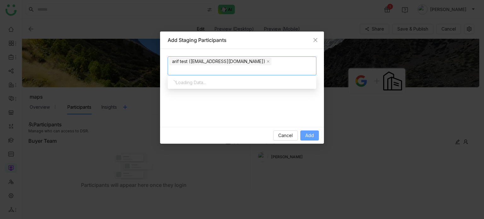
click at [311, 137] on span "Add" at bounding box center [309, 135] width 9 height 7
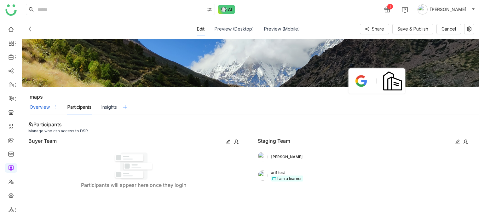
click at [41, 110] on div "Overview" at bounding box center [40, 107] width 20 height 7
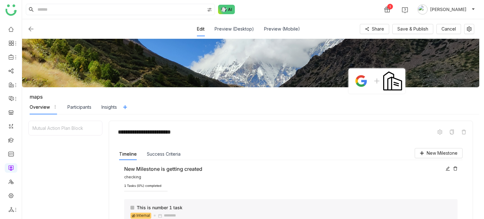
scroll to position [76, 0]
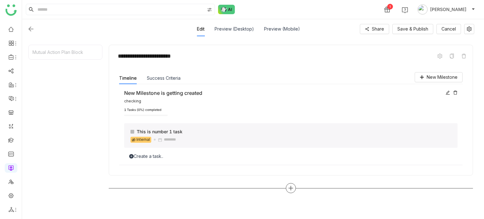
click at [289, 186] on icon at bounding box center [291, 188] width 6 height 6
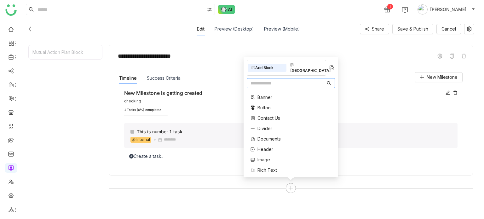
click at [281, 85] on input "text" at bounding box center [287, 83] width 75 height 7
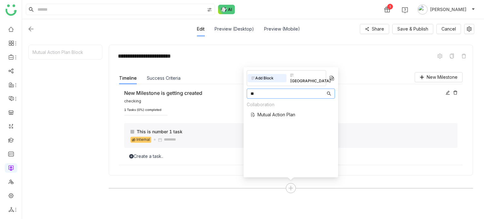
type input "**"
click at [268, 111] on span "Mutual Action Plan" at bounding box center [276, 114] width 38 height 7
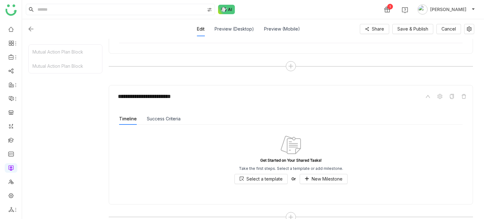
scroll to position [207, 0]
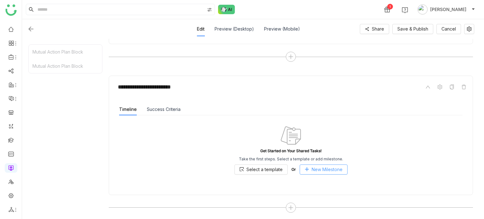
click at [316, 168] on span "New Milestone" at bounding box center [326, 169] width 31 height 7
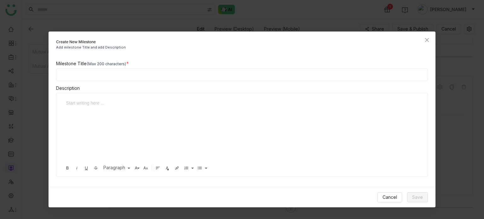
click at [179, 100] on div at bounding box center [237, 103] width 342 height 7
click at [209, 102] on div at bounding box center [237, 103] width 342 height 7
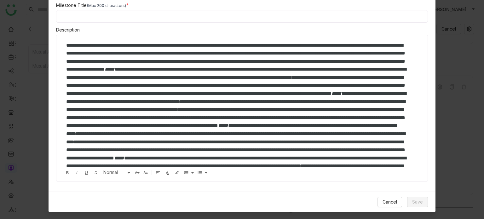
scroll to position [0, 0]
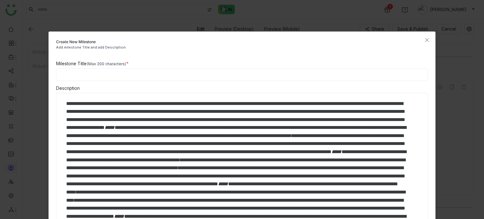
click at [247, 73] on input at bounding box center [242, 74] width 372 height 13
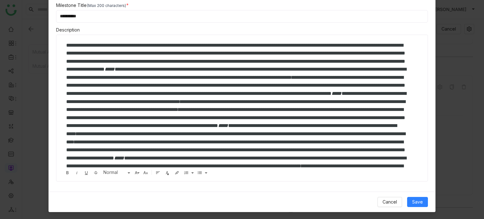
scroll to position [92, 0]
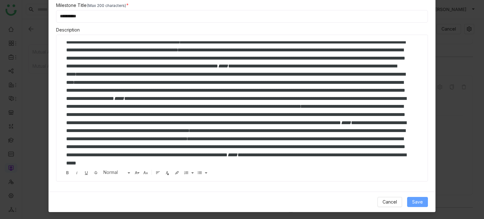
type input "**********"
click at [407, 203] on button "Save" at bounding box center [417, 202] width 21 height 10
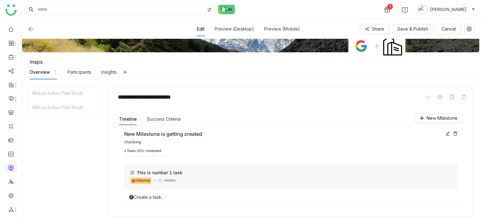
scroll to position [0, 0]
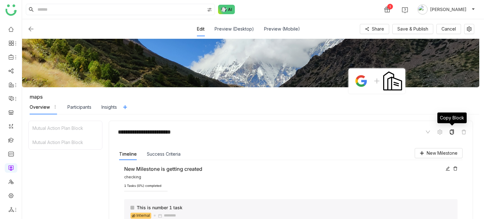
click at [452, 131] on icon at bounding box center [452, 131] width 4 height 5
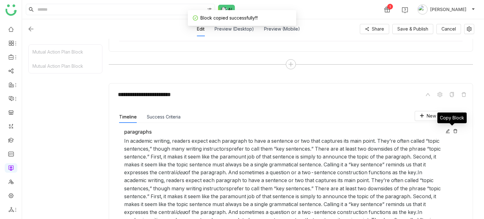
scroll to position [217, 0]
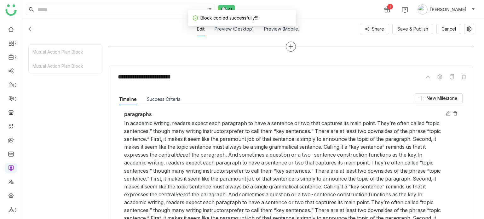
click at [292, 49] on div at bounding box center [291, 47] width 10 height 10
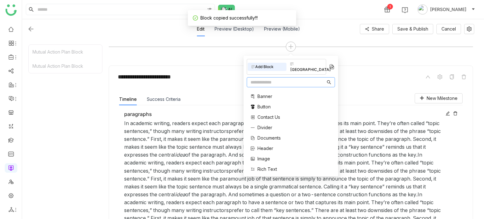
click at [330, 64] on img at bounding box center [331, 67] width 6 height 6
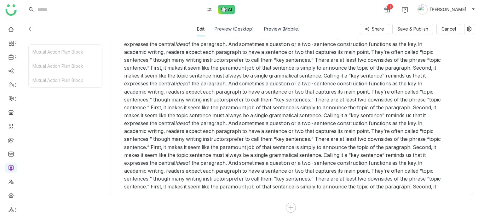
scroll to position [49, 0]
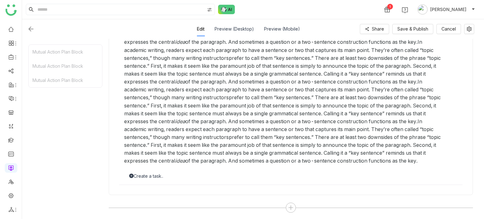
click at [157, 176] on div "Create a task.." at bounding box center [290, 176] width 333 height 7
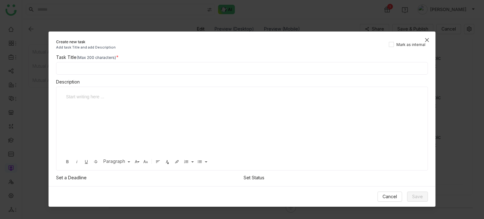
click at [428, 43] on span "Close" at bounding box center [426, 39] width 17 height 17
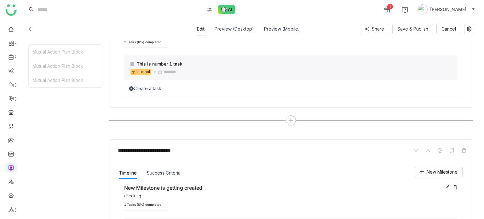
scroll to position [143, 0]
click at [294, 121] on icon at bounding box center [291, 121] width 6 height 6
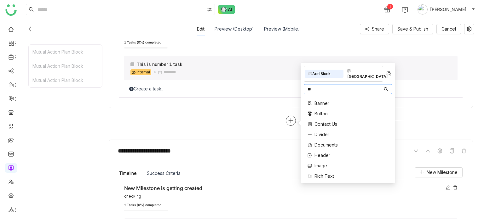
type input "*"
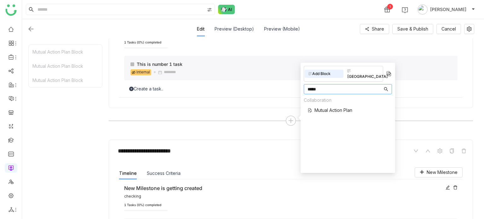
type input "*****"
click at [330, 107] on span "Mutual Action Plan" at bounding box center [333, 110] width 38 height 7
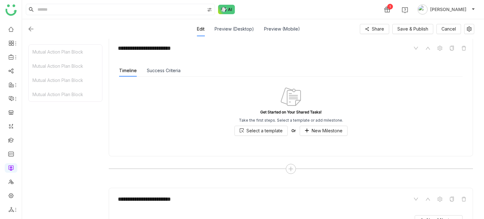
scroll to position [263, 0]
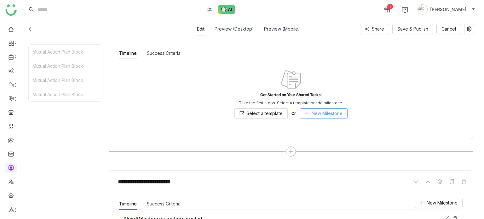
click at [337, 117] on button "New Milestone" at bounding box center [324, 113] width 48 height 10
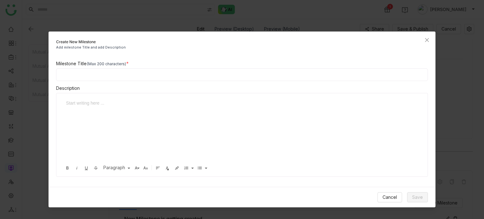
click at [190, 79] on input at bounding box center [242, 74] width 372 height 13
type input "**********"
click at [177, 100] on div at bounding box center [237, 103] width 342 height 7
click at [414, 195] on span "Save" at bounding box center [417, 197] width 11 height 7
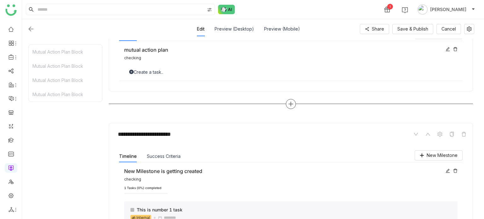
scroll to position [267, 0]
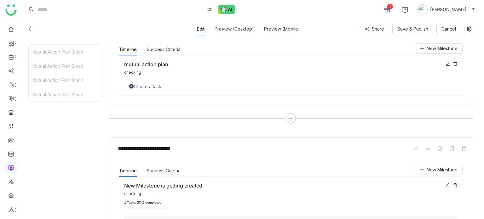
click at [207, 83] on div "Create a task.." at bounding box center [290, 86] width 333 height 7
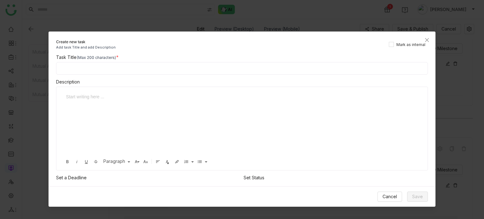
click at [175, 65] on input at bounding box center [242, 68] width 372 height 13
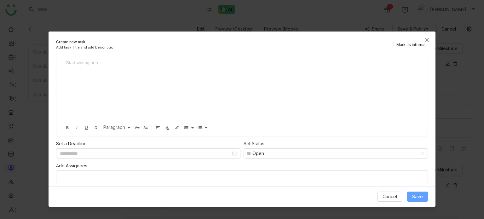
type input "**********"
click at [410, 194] on button "Save" at bounding box center [417, 196] width 21 height 10
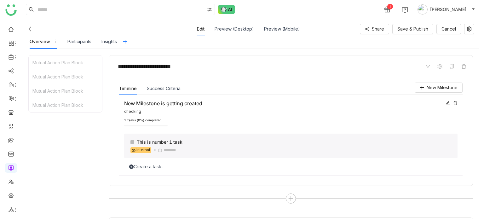
scroll to position [71, 0]
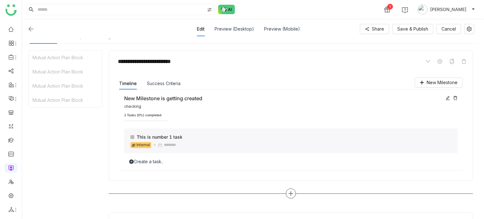
click at [286, 190] on div at bounding box center [291, 193] width 10 height 10
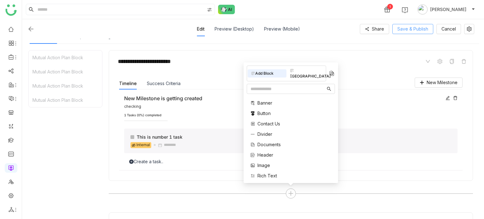
click at [406, 28] on span "Save & Publish" at bounding box center [412, 29] width 31 height 7
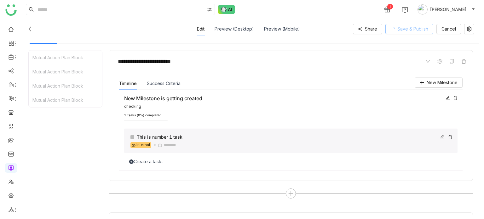
scroll to position [320, 0]
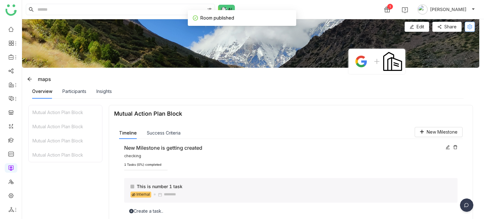
click at [468, 27] on icon at bounding box center [469, 26] width 5 height 5
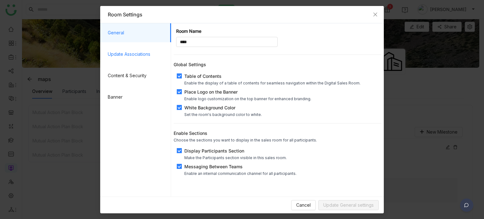
click at [149, 57] on span "Update Associations" at bounding box center [137, 54] width 58 height 19
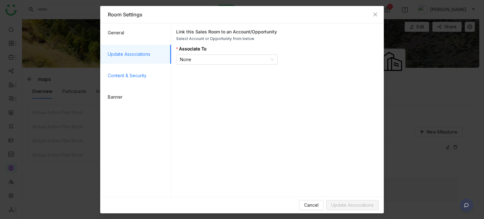
click at [144, 79] on span "Content & Security" at bounding box center [137, 75] width 58 height 19
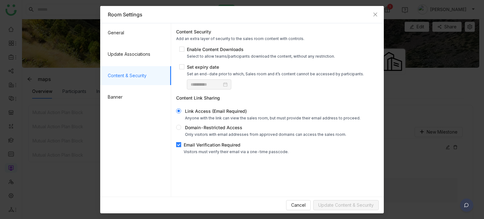
click at [202, 147] on div "Email Verification Required" at bounding box center [236, 144] width 105 height 7
click at [330, 204] on span "Update Content & Security" at bounding box center [345, 205] width 55 height 7
click at [375, 14] on icon "Close" at bounding box center [375, 14] width 4 height 4
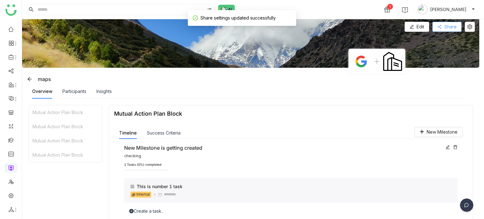
click at [444, 24] on span "Share" at bounding box center [450, 26] width 12 height 7
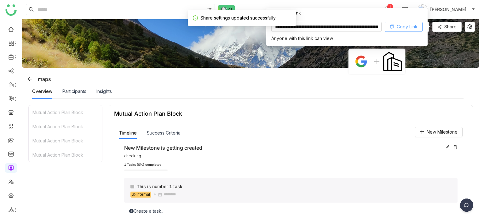
click at [403, 27] on span "Copy Link" at bounding box center [407, 26] width 21 height 7
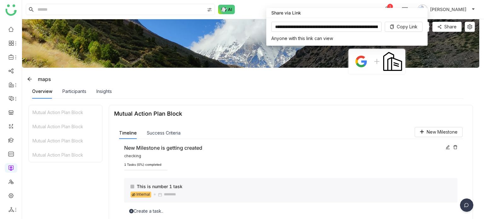
click at [350, 98] on div "Overview Participants Insights" at bounding box center [247, 91] width 431 height 14
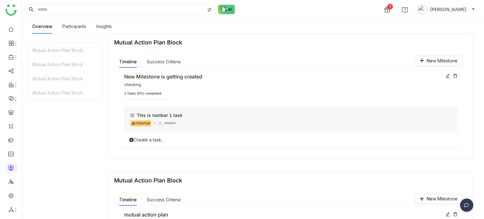
scroll to position [73, 0]
